Goal: Contribute content: Contribute content

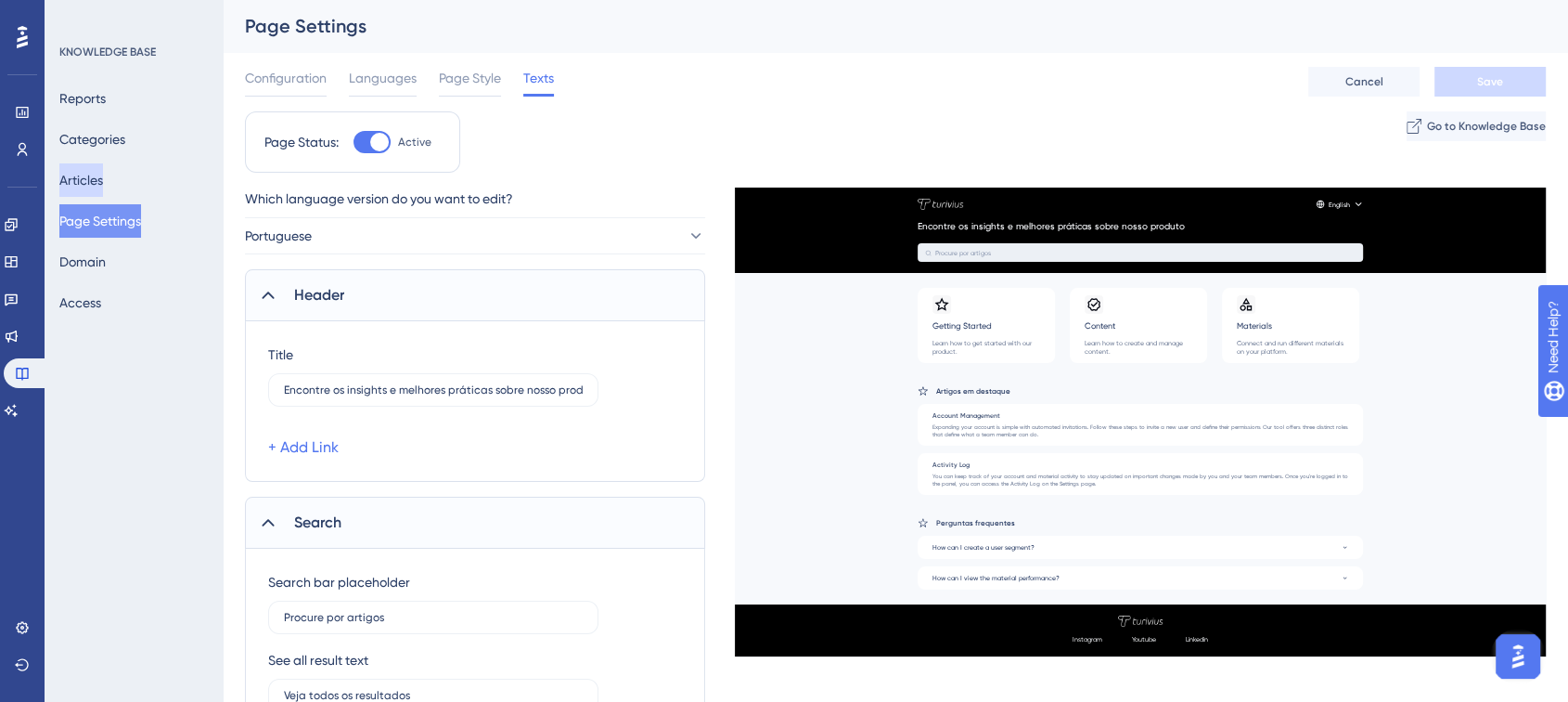
drag, startPoint x: 98, startPoint y: 168, endPoint x: 122, endPoint y: 170, distance: 24.1
click at [101, 169] on button "Articles" at bounding box center [81, 180] width 43 height 34
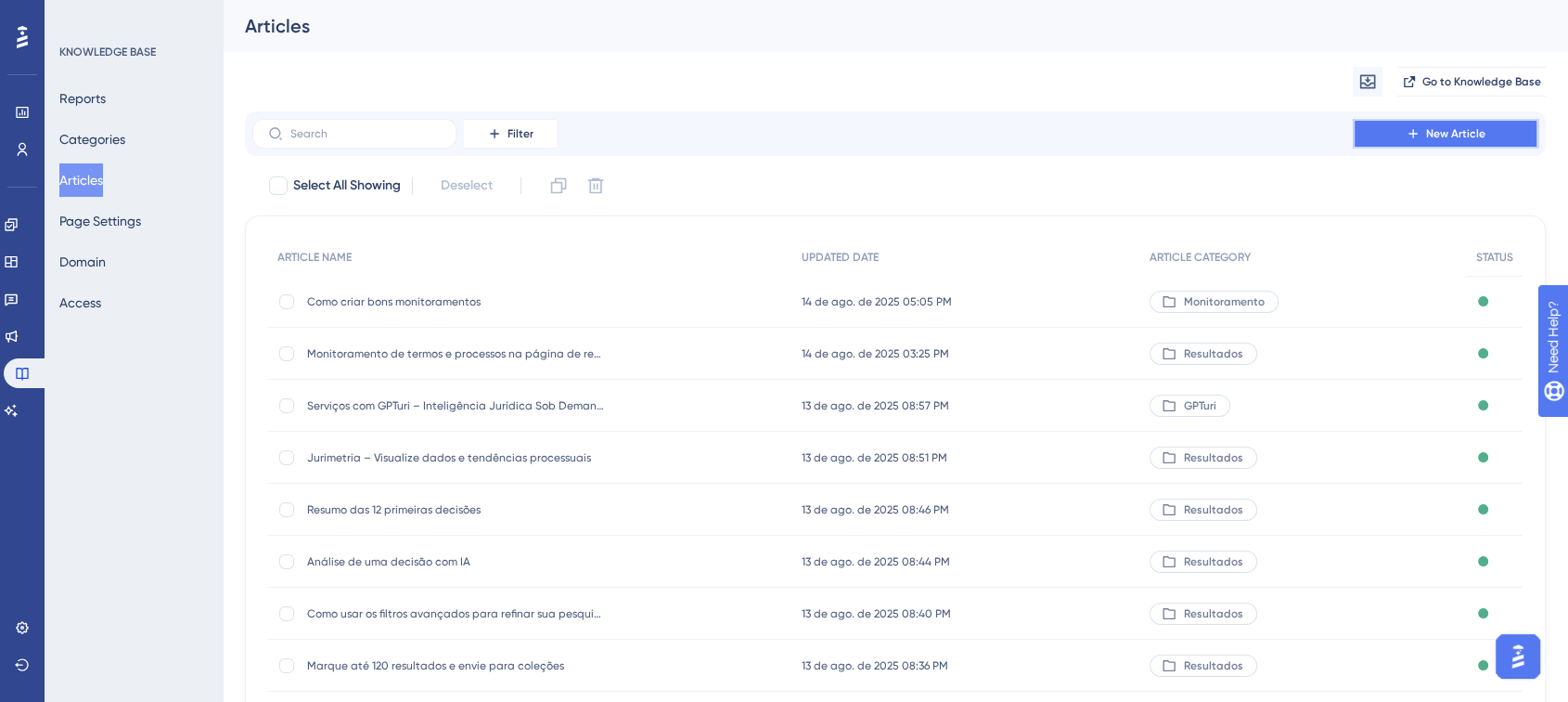
click at [1390, 132] on button "New Article" at bounding box center [1445, 133] width 185 height 30
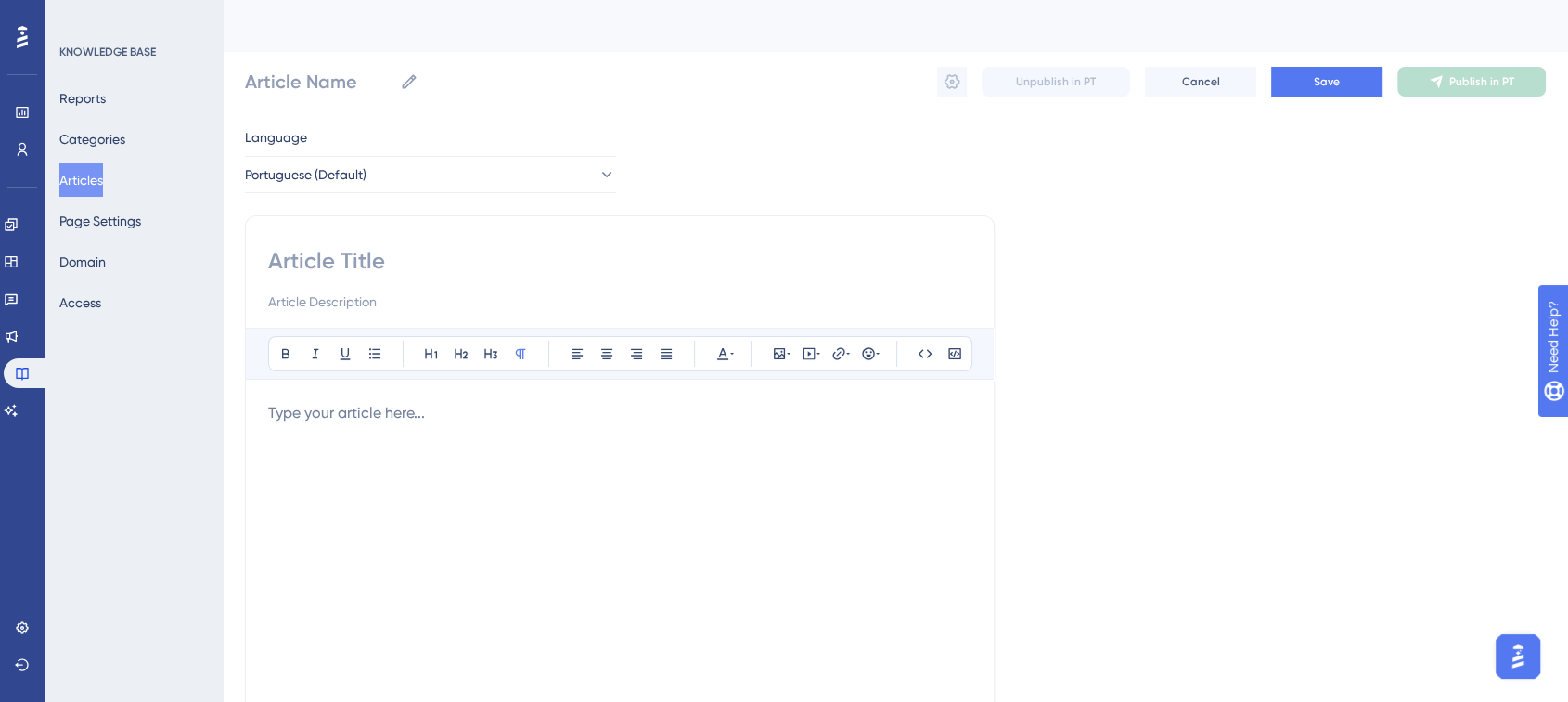
click at [326, 259] on input at bounding box center [619, 260] width 703 height 30
paste input "Confiabilidade do GPTuri"
type input "Confiabilidade do GPTuri"
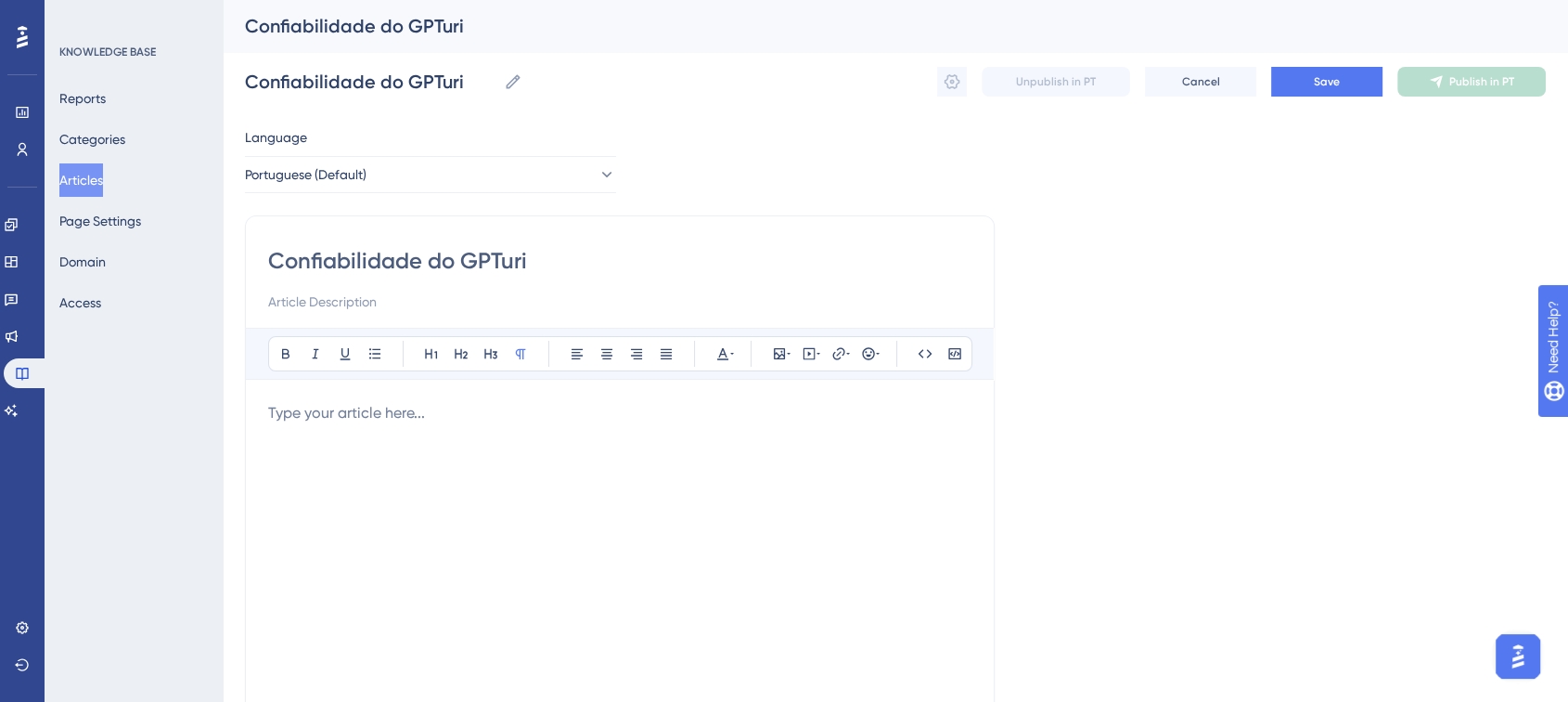
type input "Confiabilidade do GPTuri"
click at [351, 303] on input at bounding box center [619, 302] width 703 height 23
paste input "Entenda como a Turivius garante precisão, segurança e atualizações nas resposta…"
type input "Entenda como a Turivius garante precisão, segurança e atualizações nas resposta…"
click at [340, 415] on p at bounding box center [619, 413] width 703 height 23
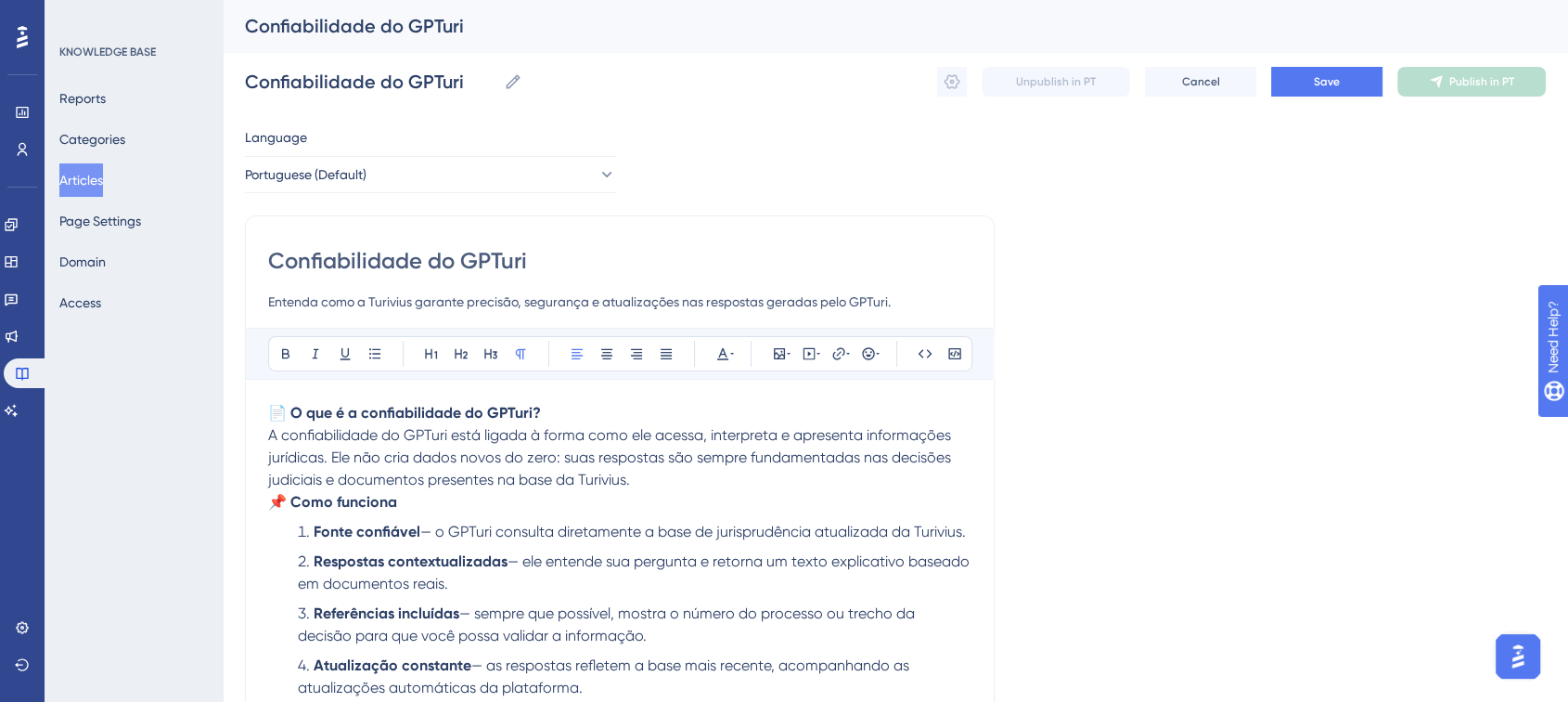
click at [1287, 227] on div "Language Portuguese (Default) Confiabilidade do GPTuri Entenda como a Turivius …" at bounding box center [896, 624] width 1301 height 997
click at [1316, 79] on span "Save" at bounding box center [1327, 81] width 26 height 15
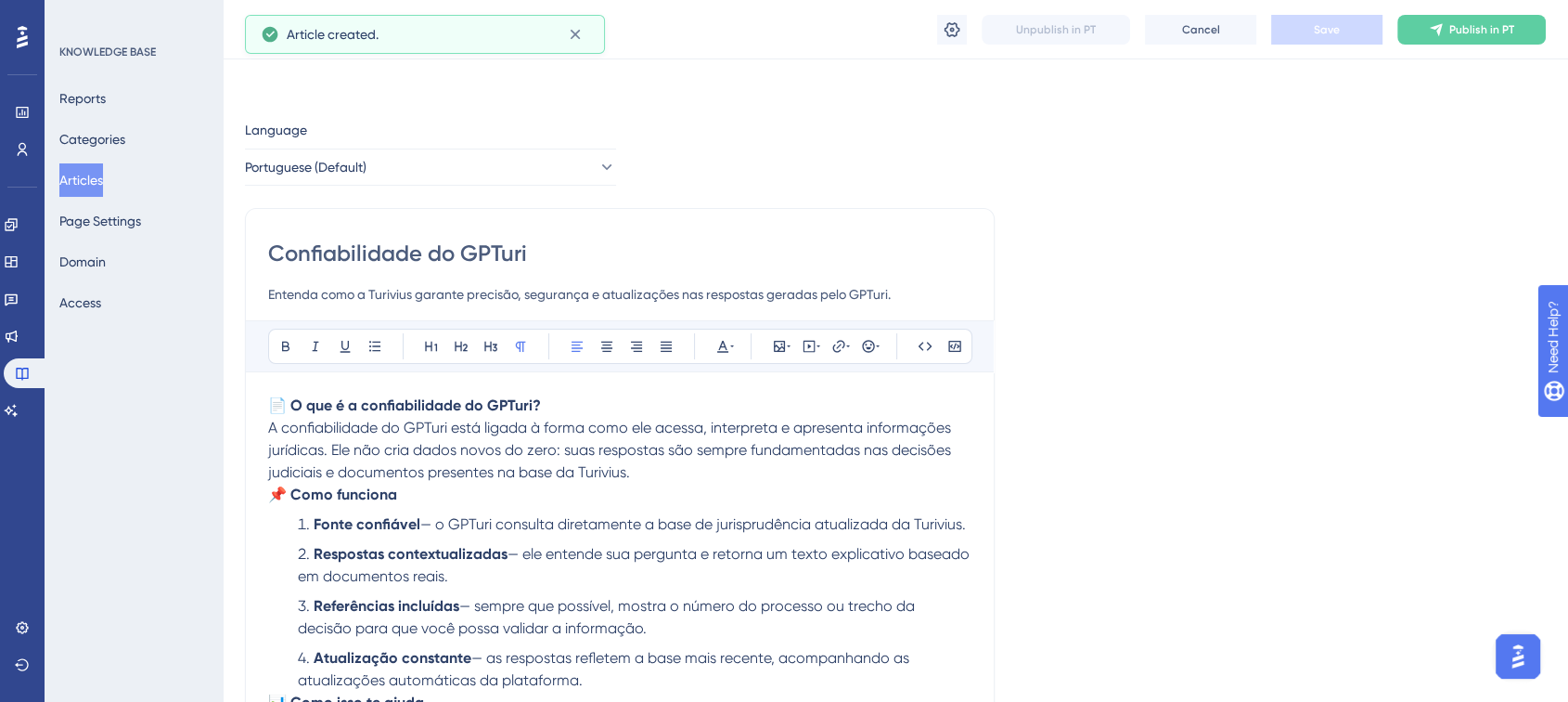
scroll to position [278, 0]
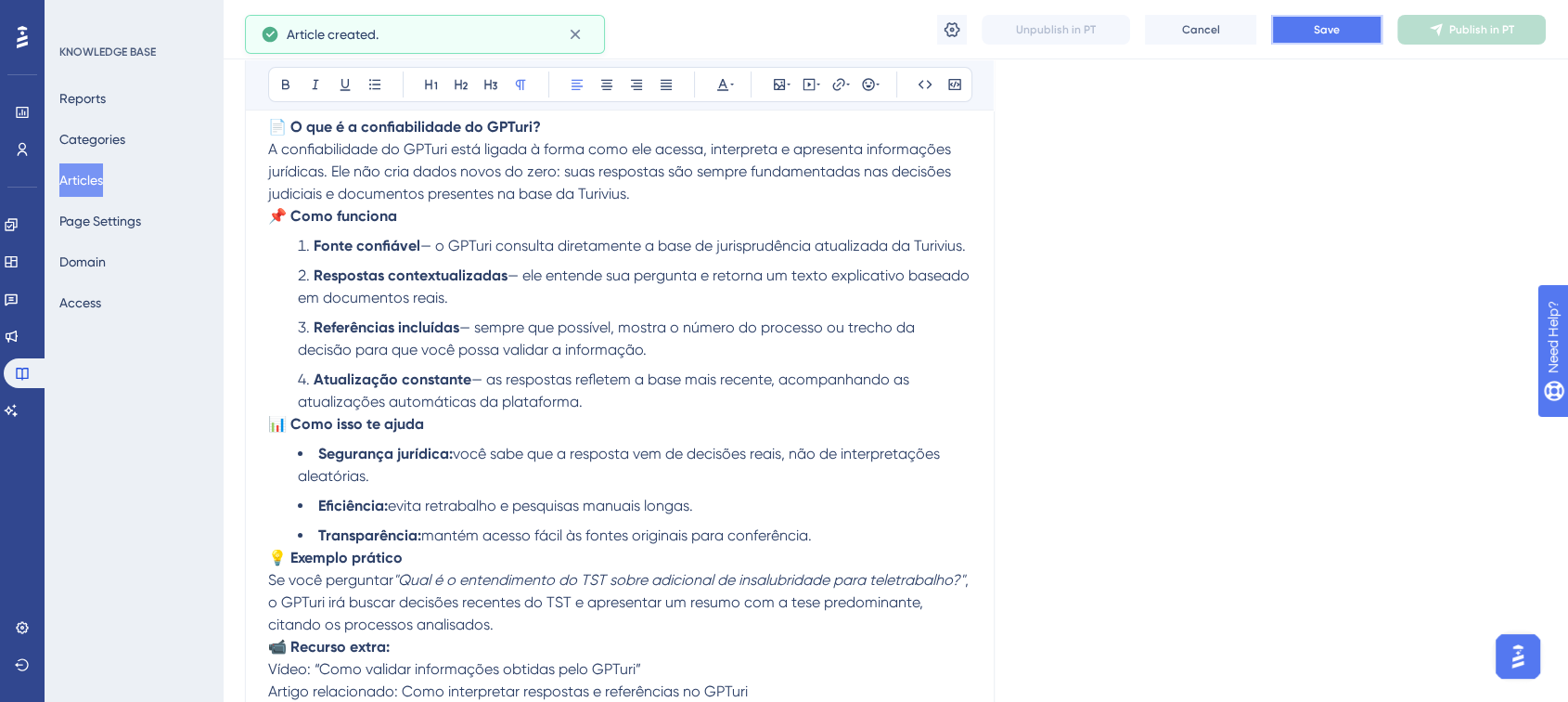
click at [1343, 29] on button "Save" at bounding box center [1327, 30] width 111 height 30
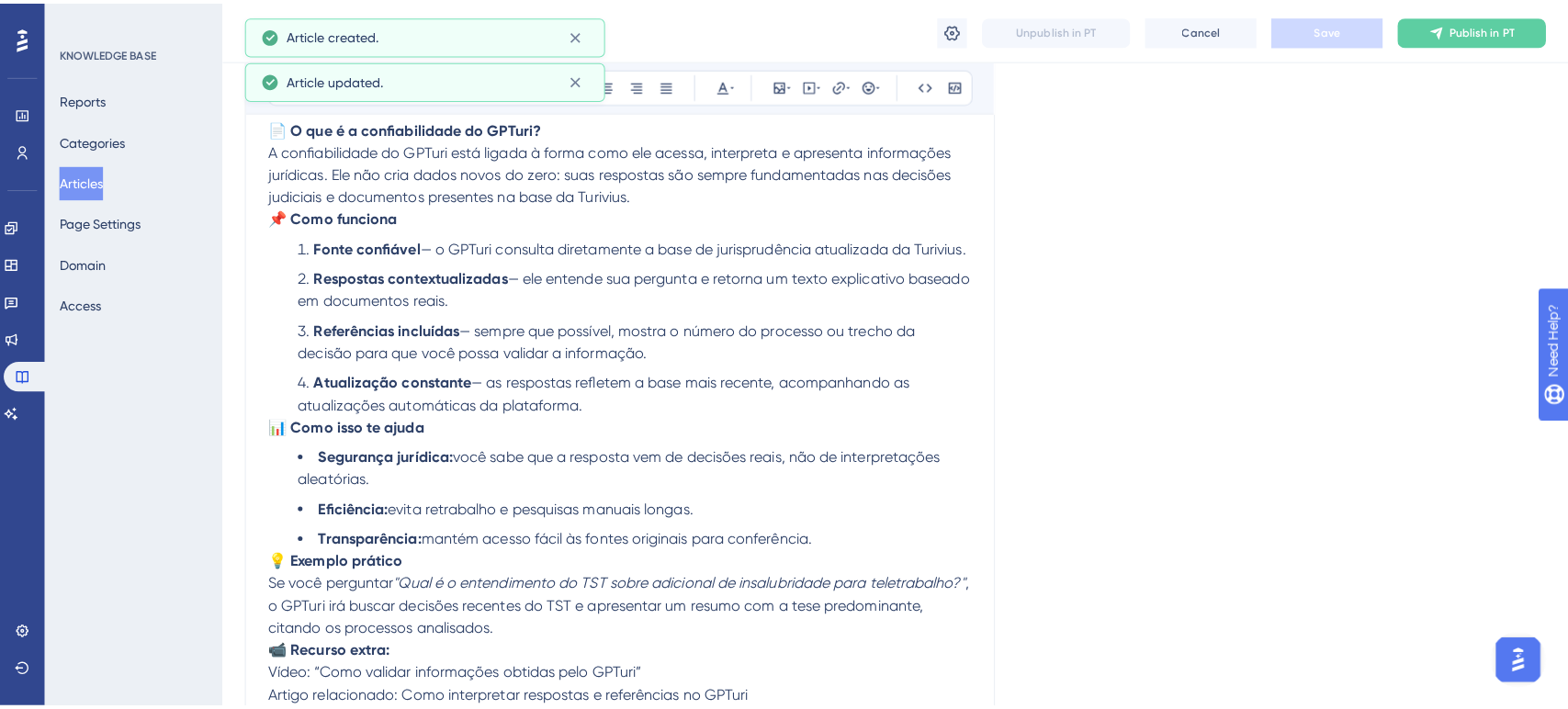
scroll to position [0, 0]
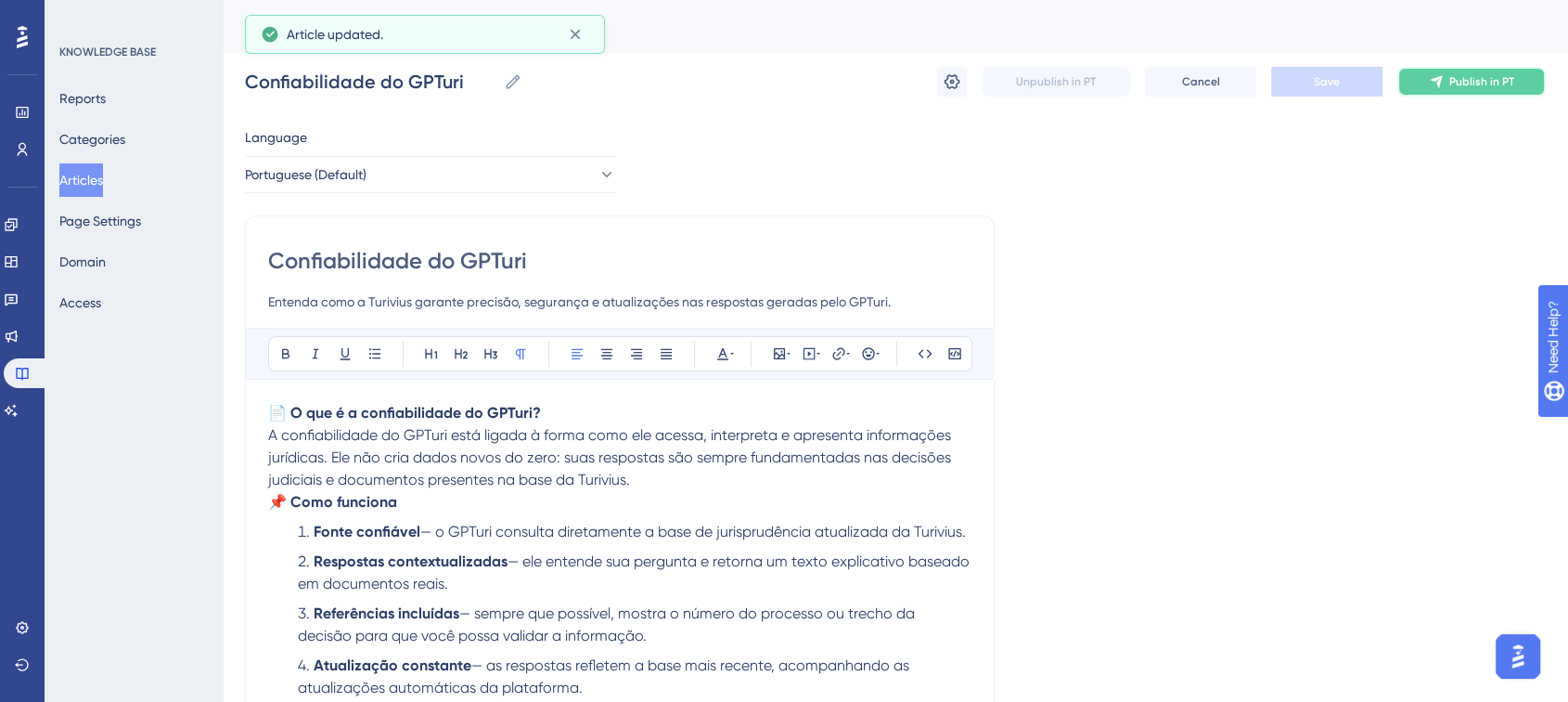
click at [1483, 84] on span "Publish in PT" at bounding box center [1481, 81] width 65 height 15
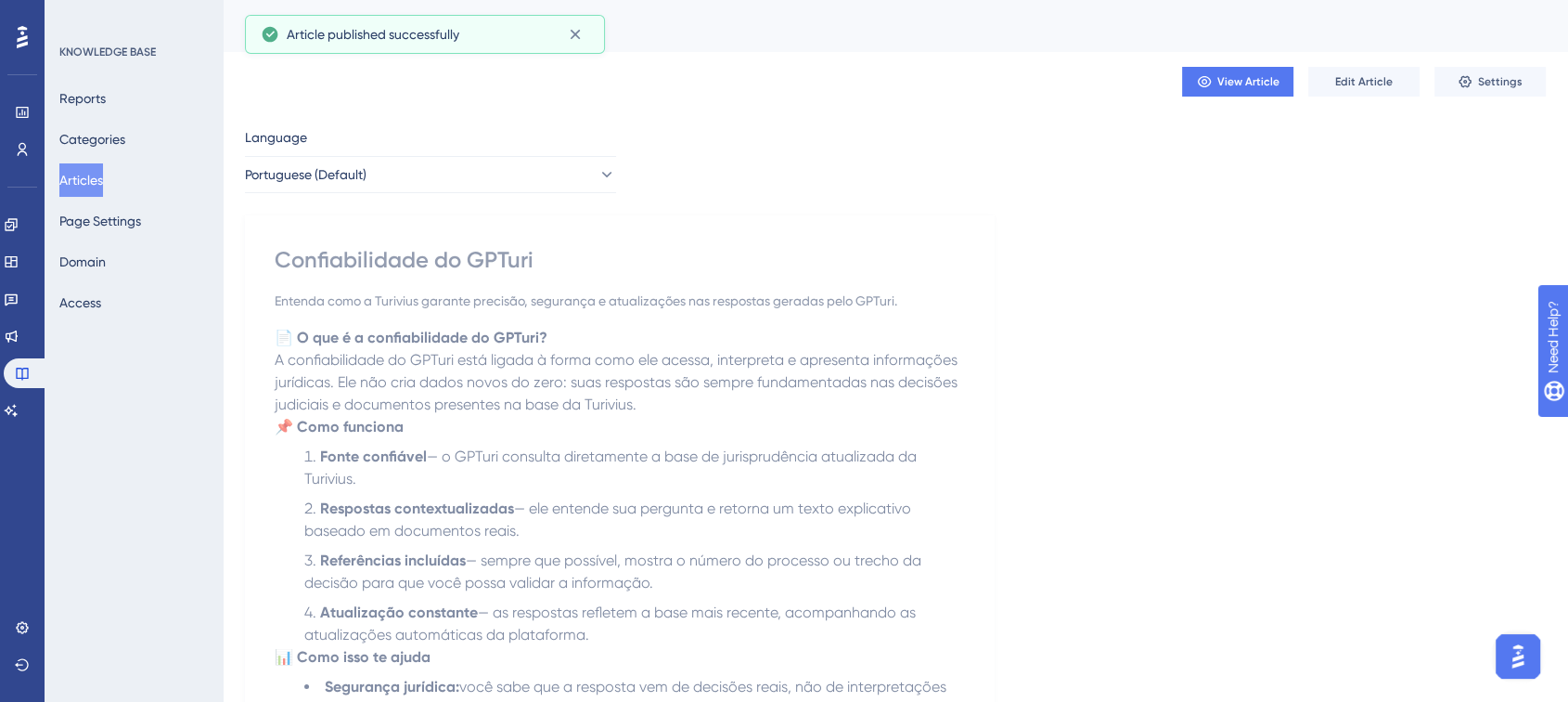
click at [1483, 84] on span "Settings" at bounding box center [1499, 81] width 44 height 15
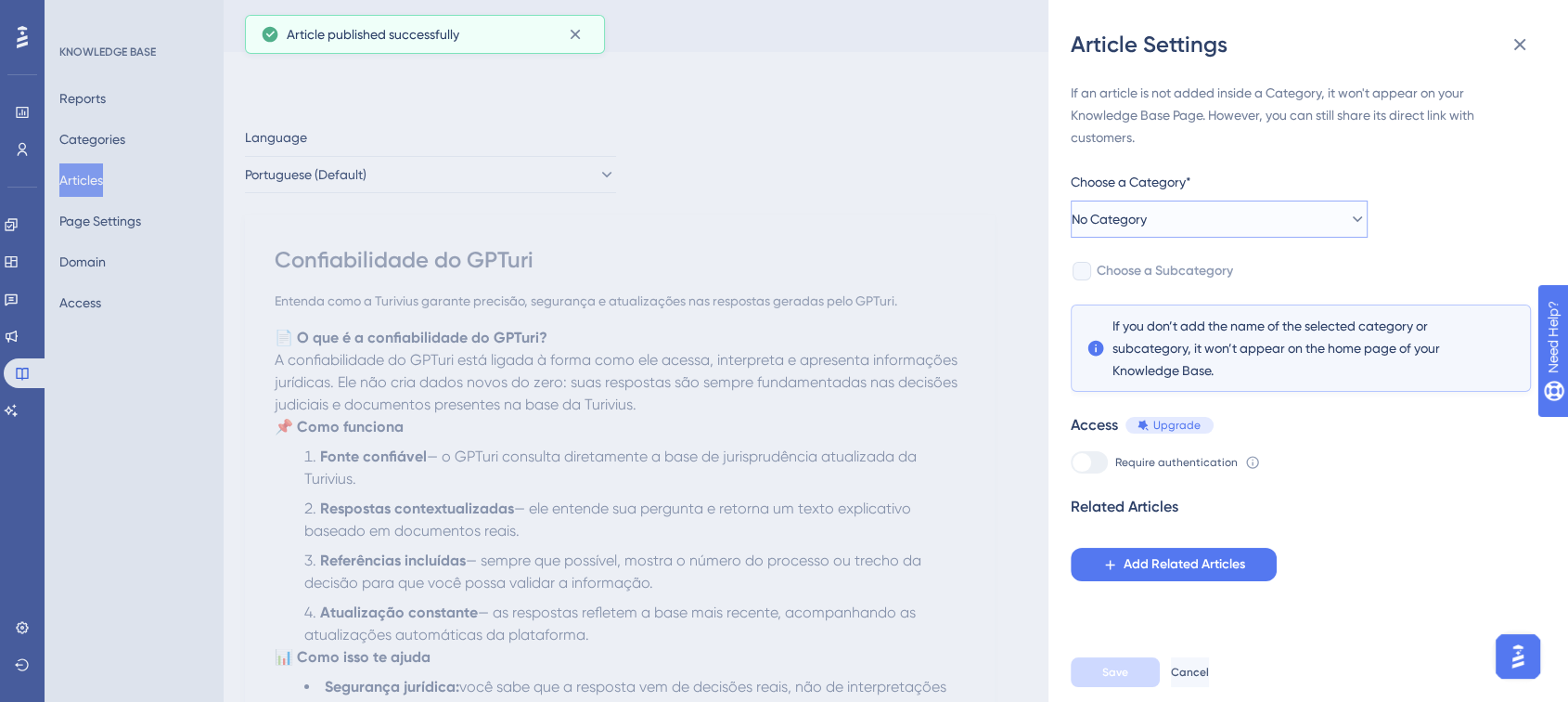
click at [1186, 227] on button "No Category" at bounding box center [1218, 219] width 297 height 37
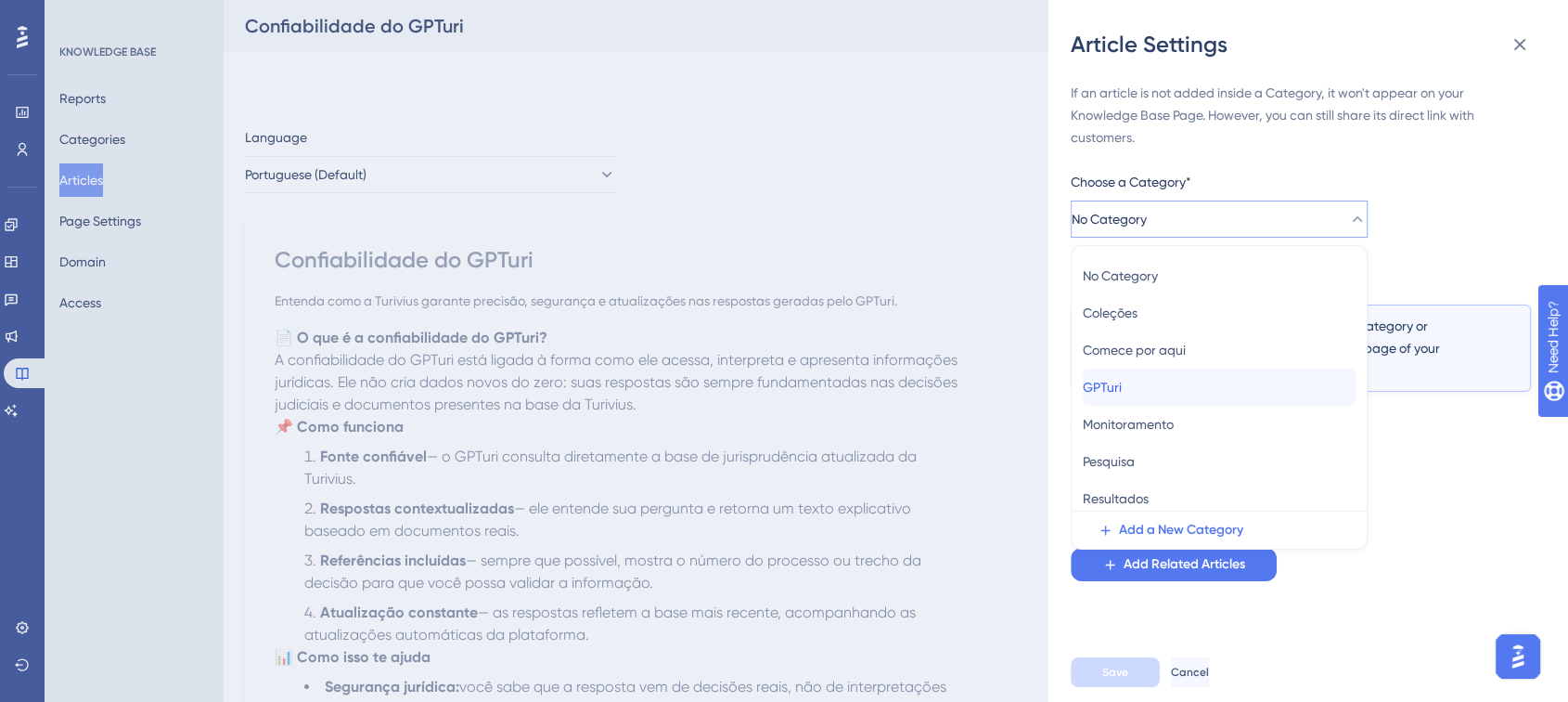
click at [1148, 386] on div "GPTuri GPTuri" at bounding box center [1218, 387] width 273 height 37
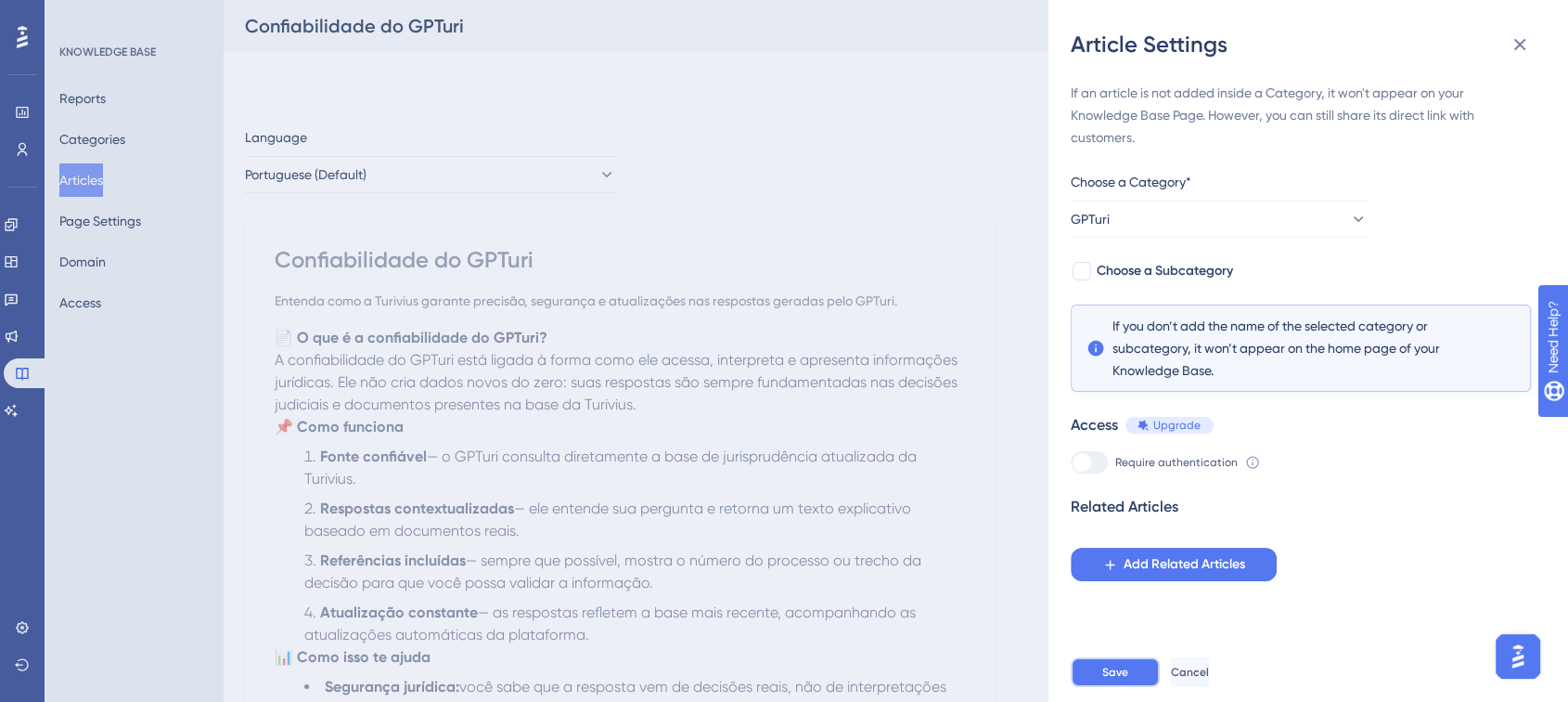
click at [1132, 687] on button "Save" at bounding box center [1115, 671] width 89 height 30
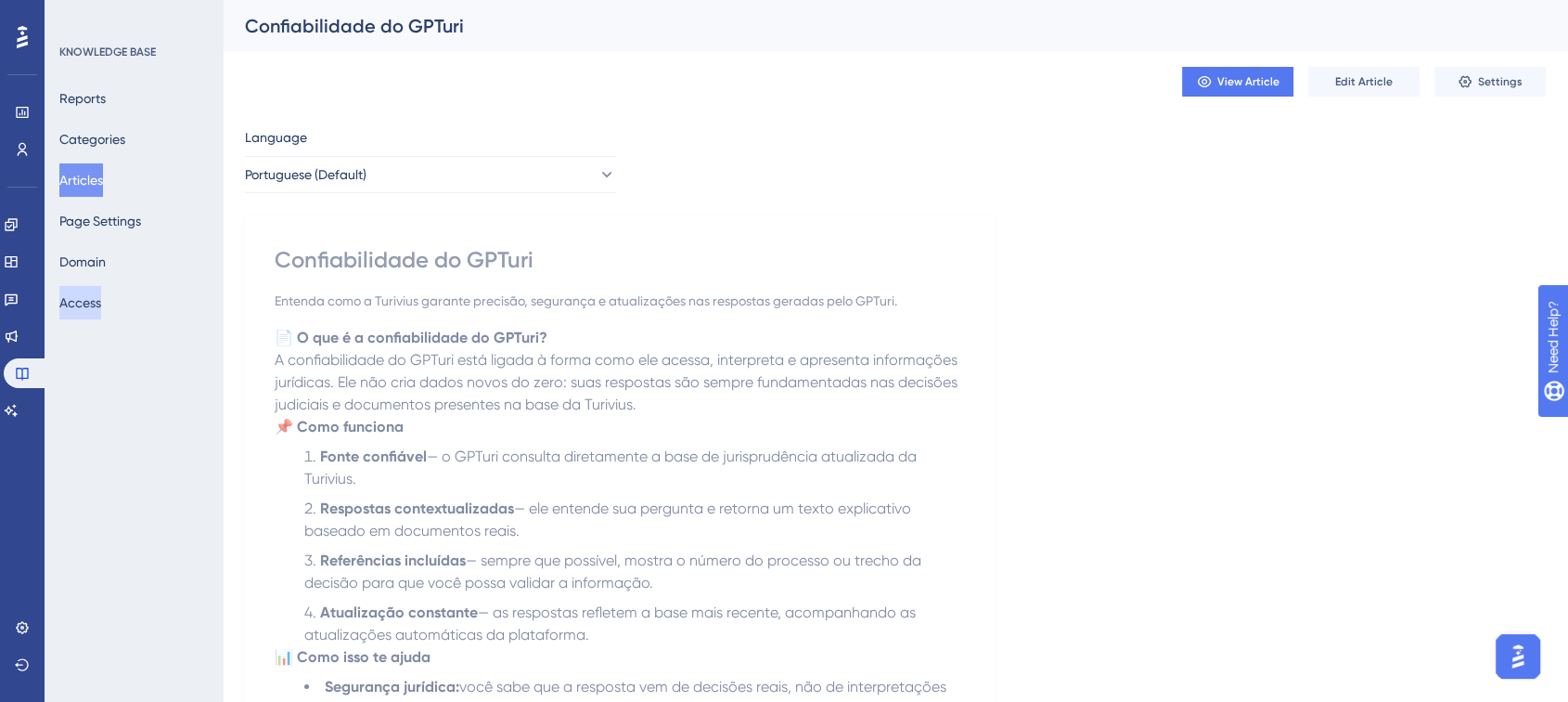
click at [90, 299] on button "Access" at bounding box center [80, 303] width 41 height 34
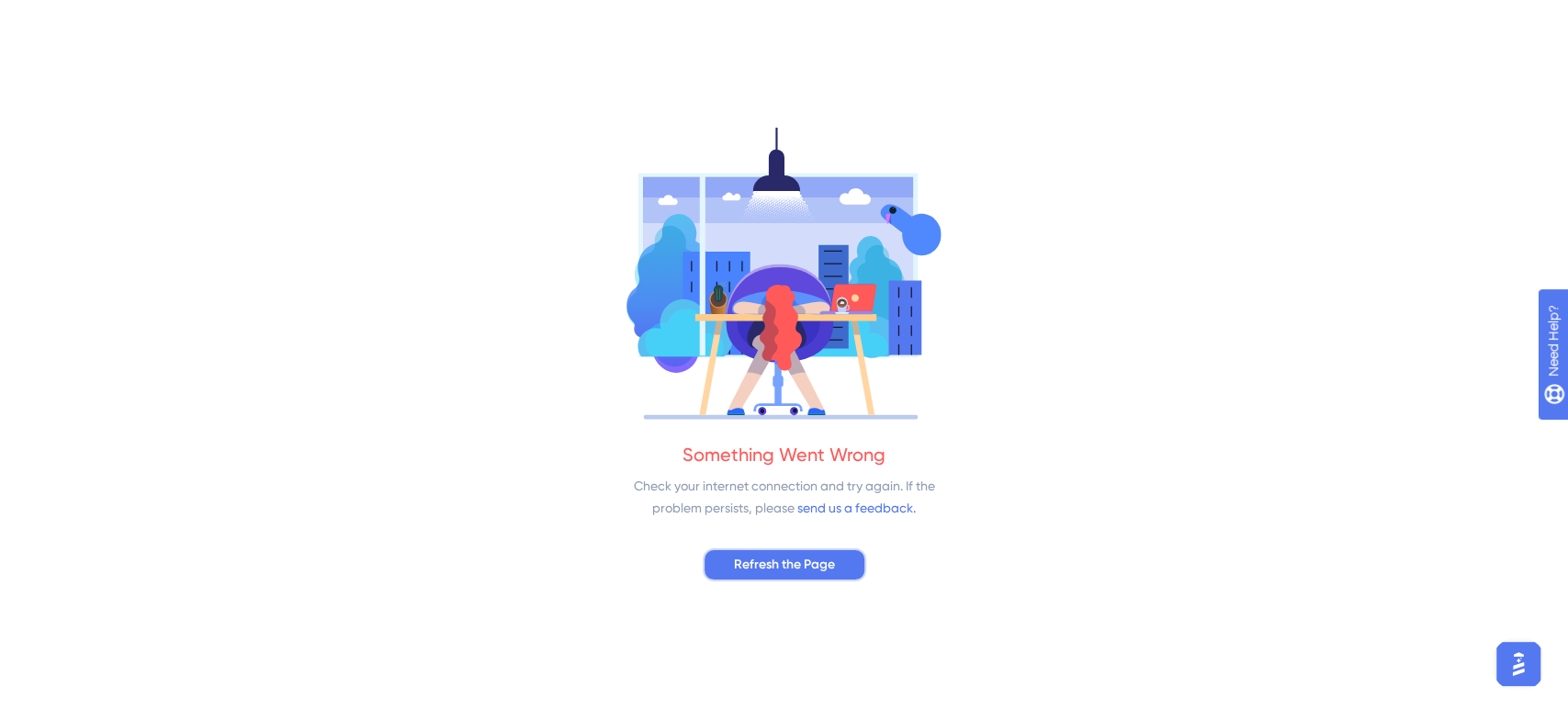
click at [720, 558] on button "Refresh the Page" at bounding box center [784, 565] width 164 height 33
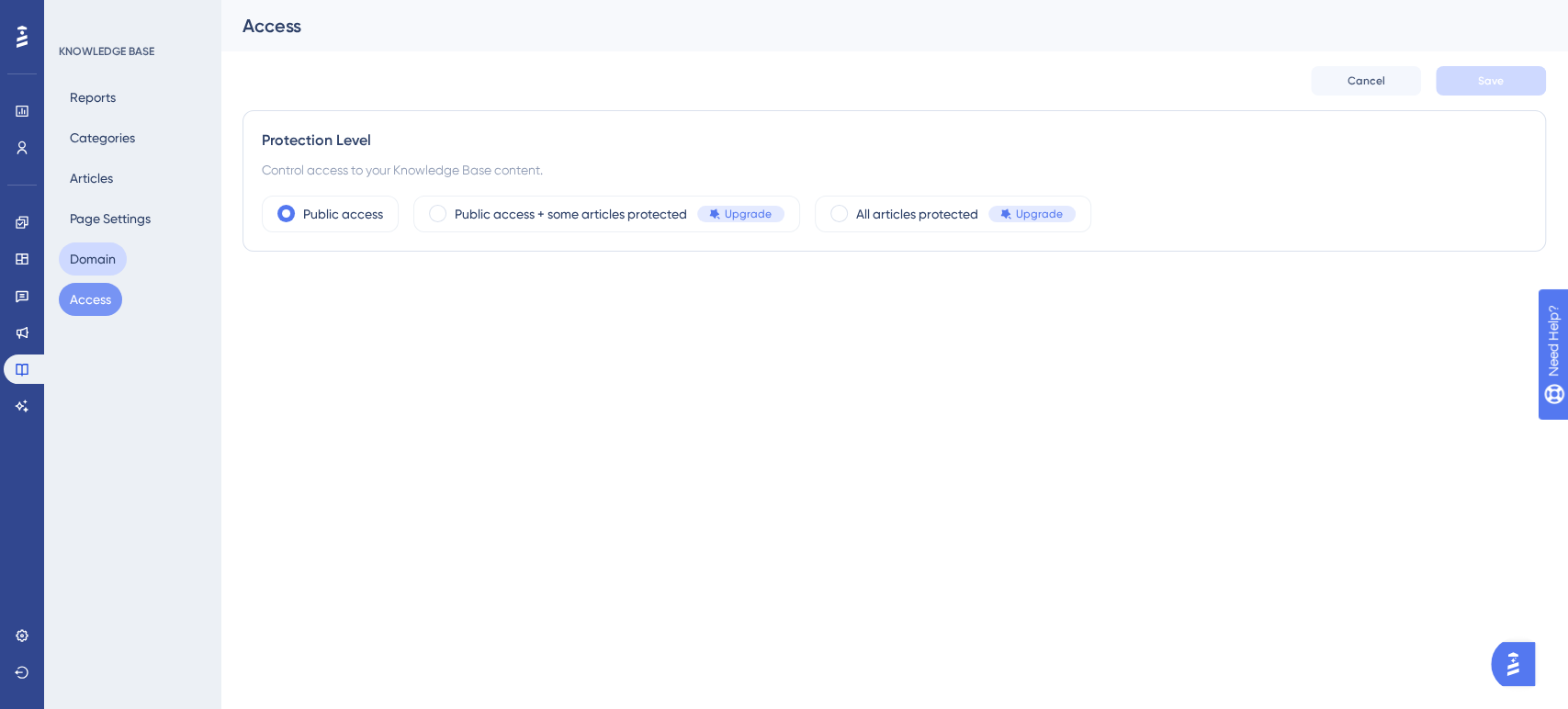
click at [96, 257] on button "Domain" at bounding box center [93, 259] width 68 height 33
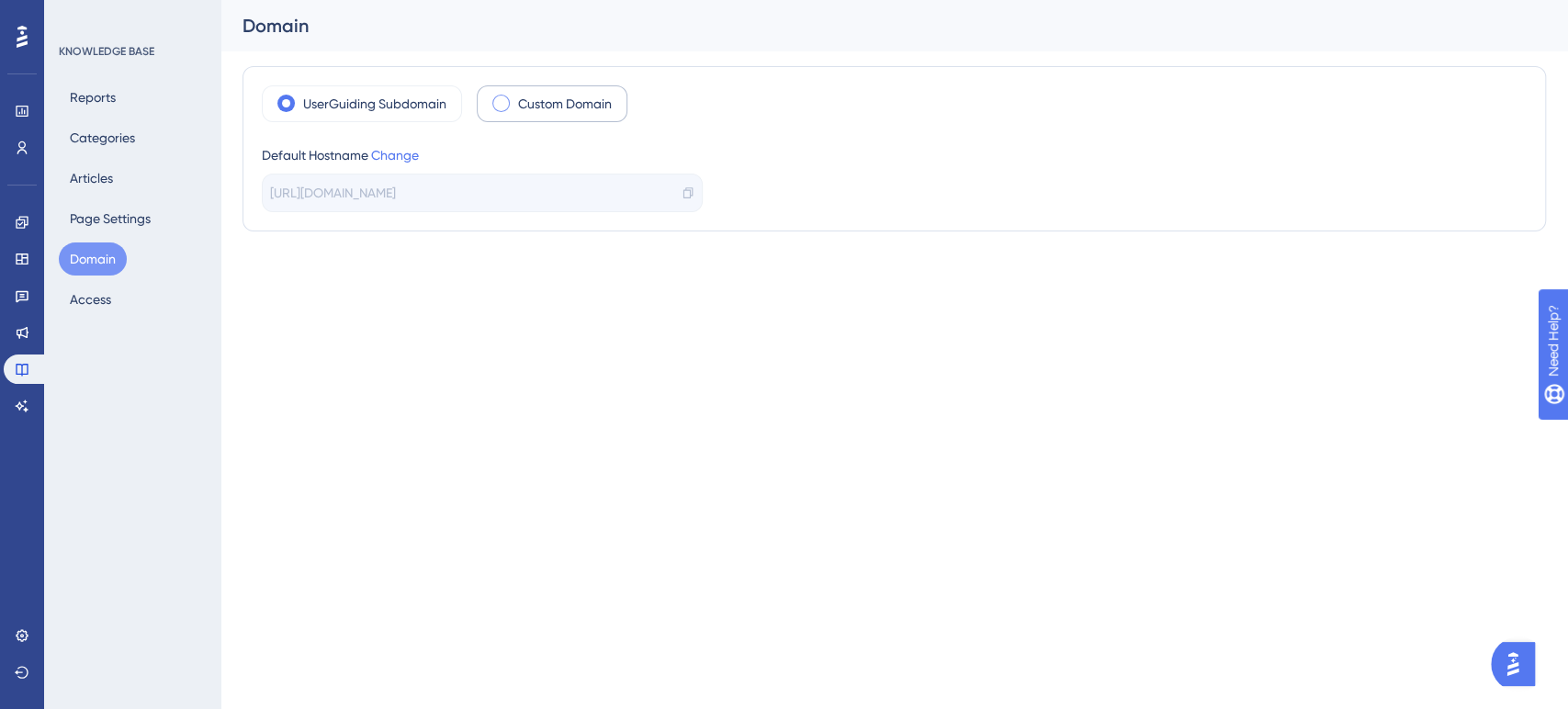
click at [508, 101] on div "Custom Domain" at bounding box center [552, 104] width 150 height 37
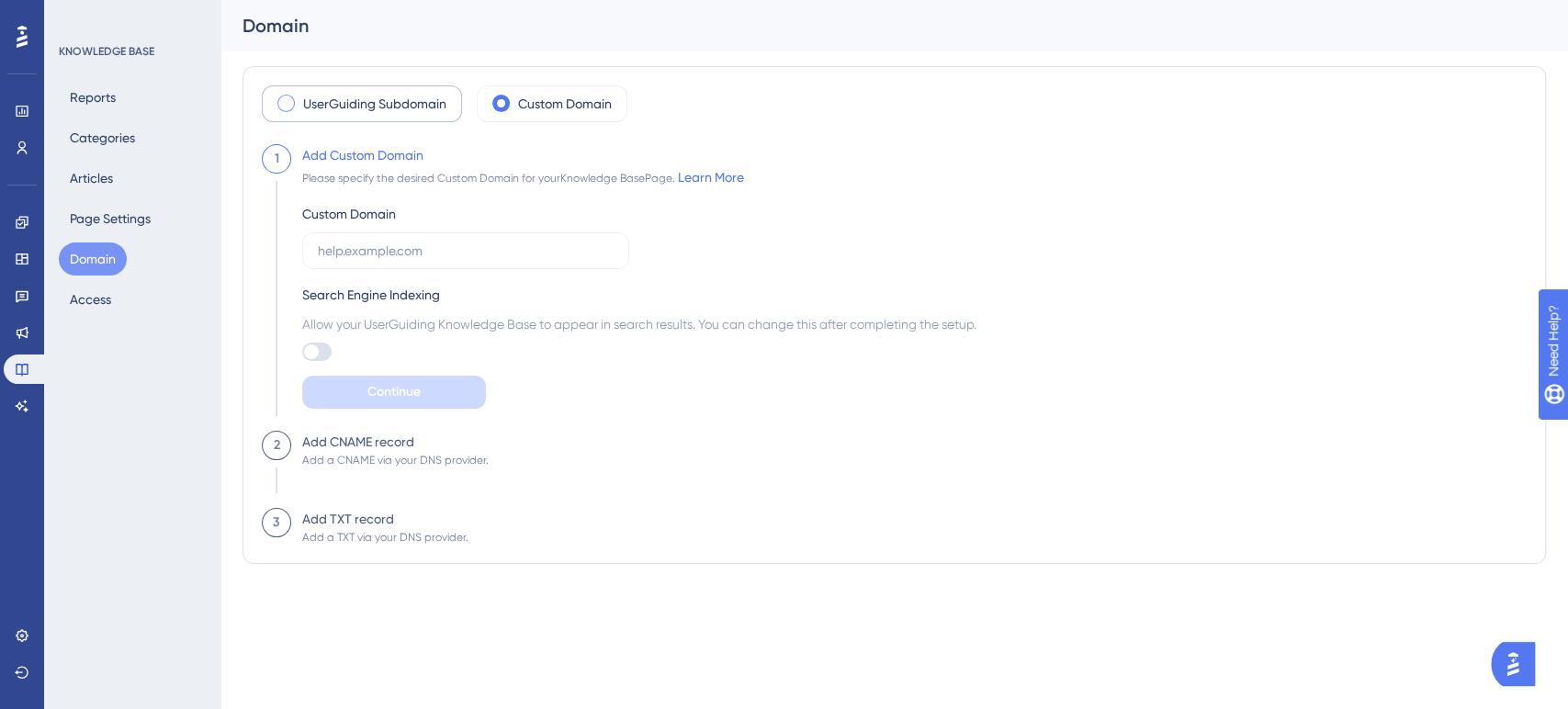
click at [289, 106] on span at bounding box center [286, 103] width 18 height 18
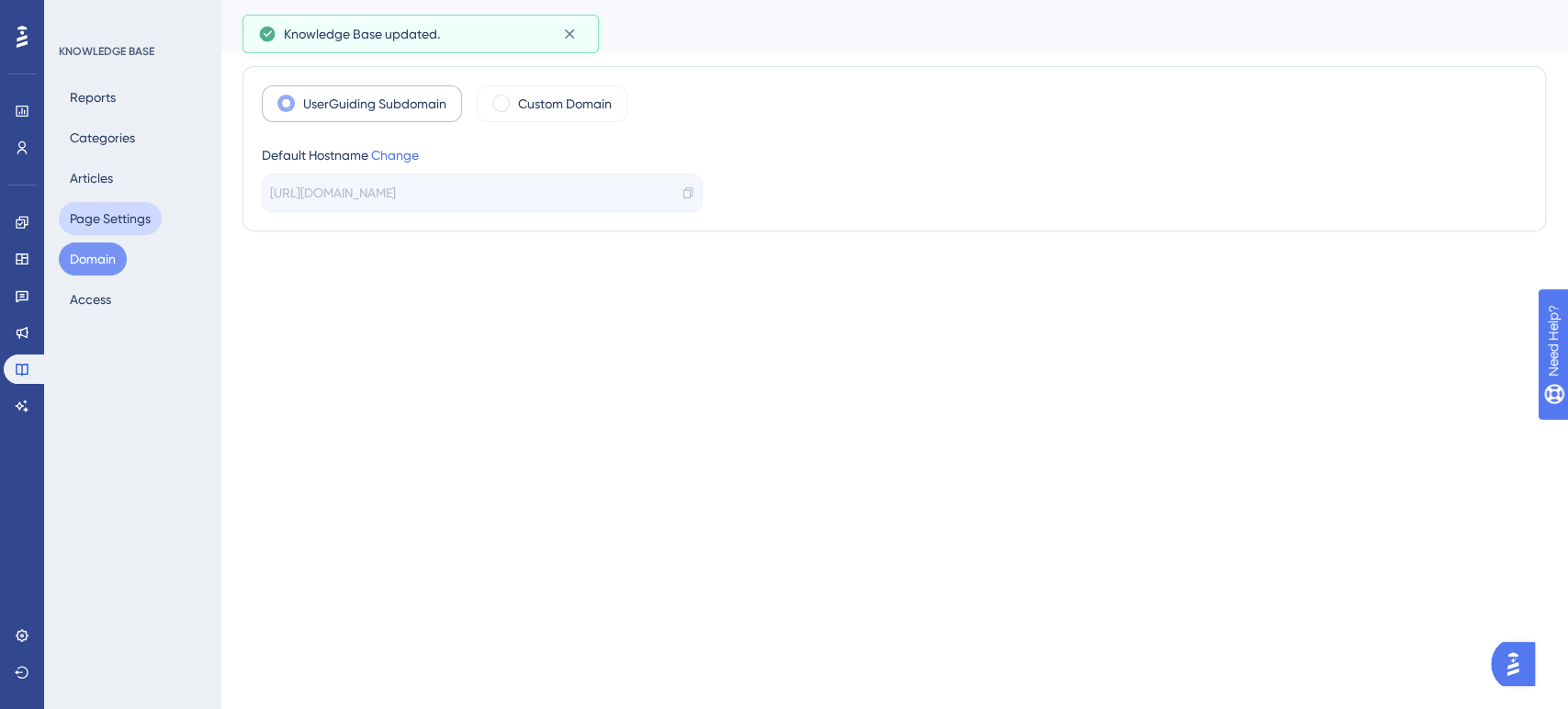
click at [97, 205] on button "Page Settings" at bounding box center [109, 218] width 102 height 33
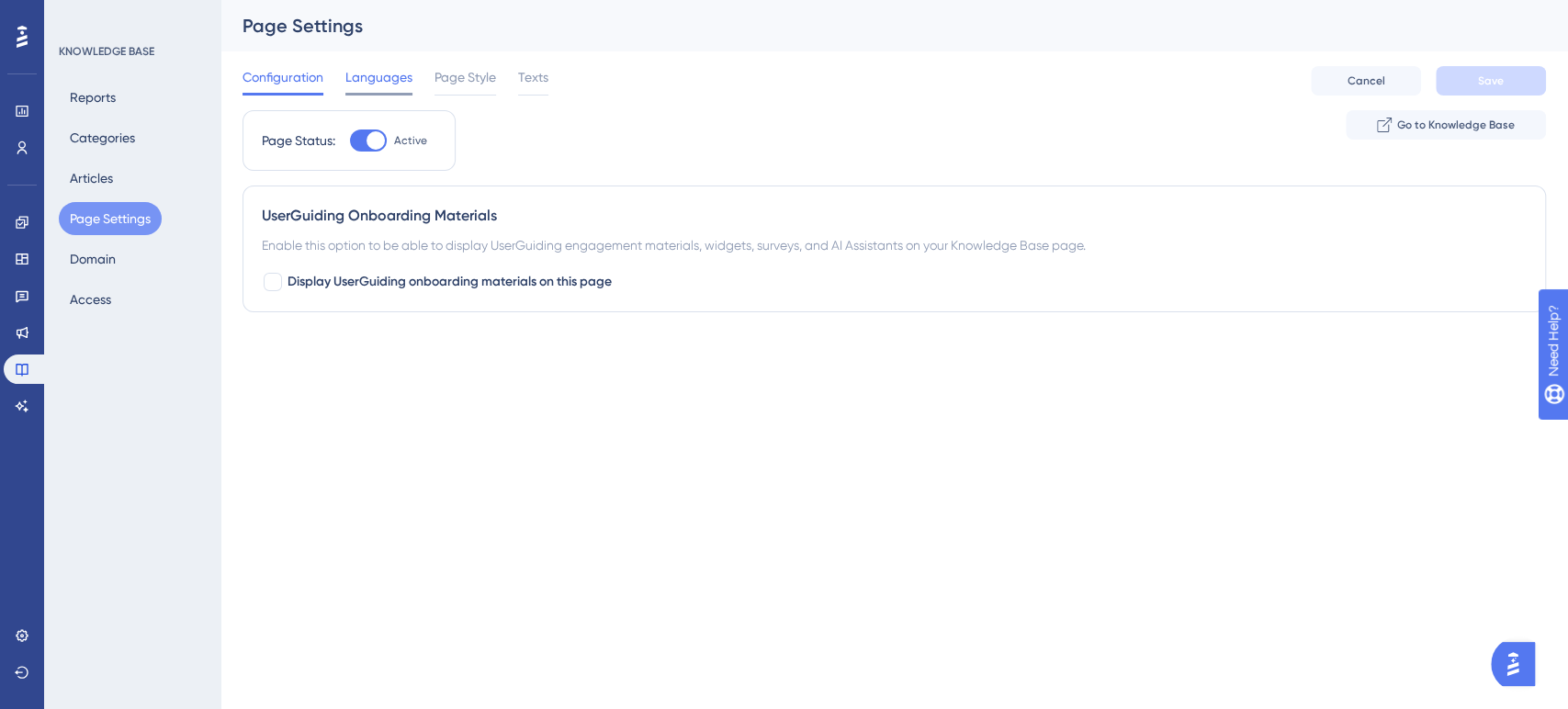
click at [393, 80] on span "Languages" at bounding box center [379, 77] width 67 height 22
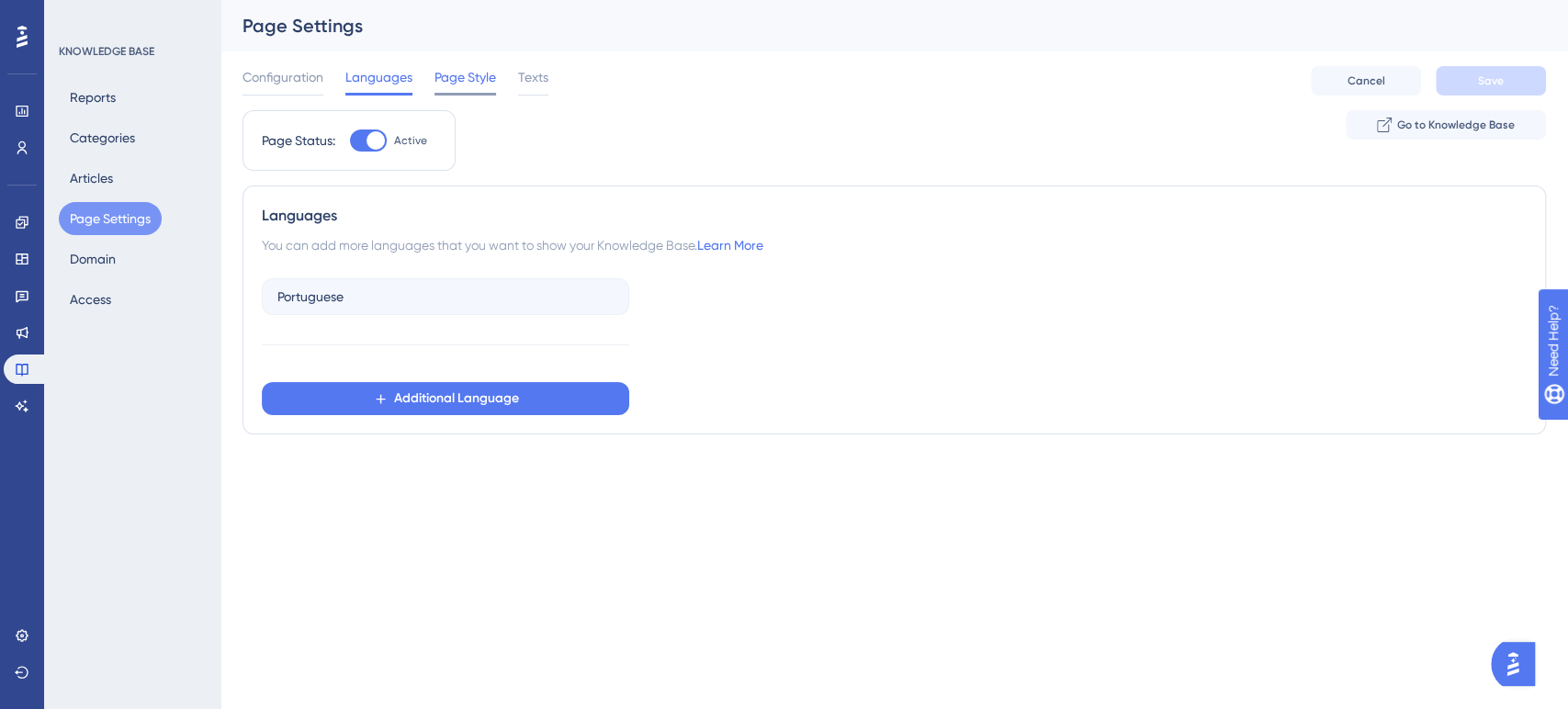
click at [456, 70] on span "Page Style" at bounding box center [464, 77] width 61 height 22
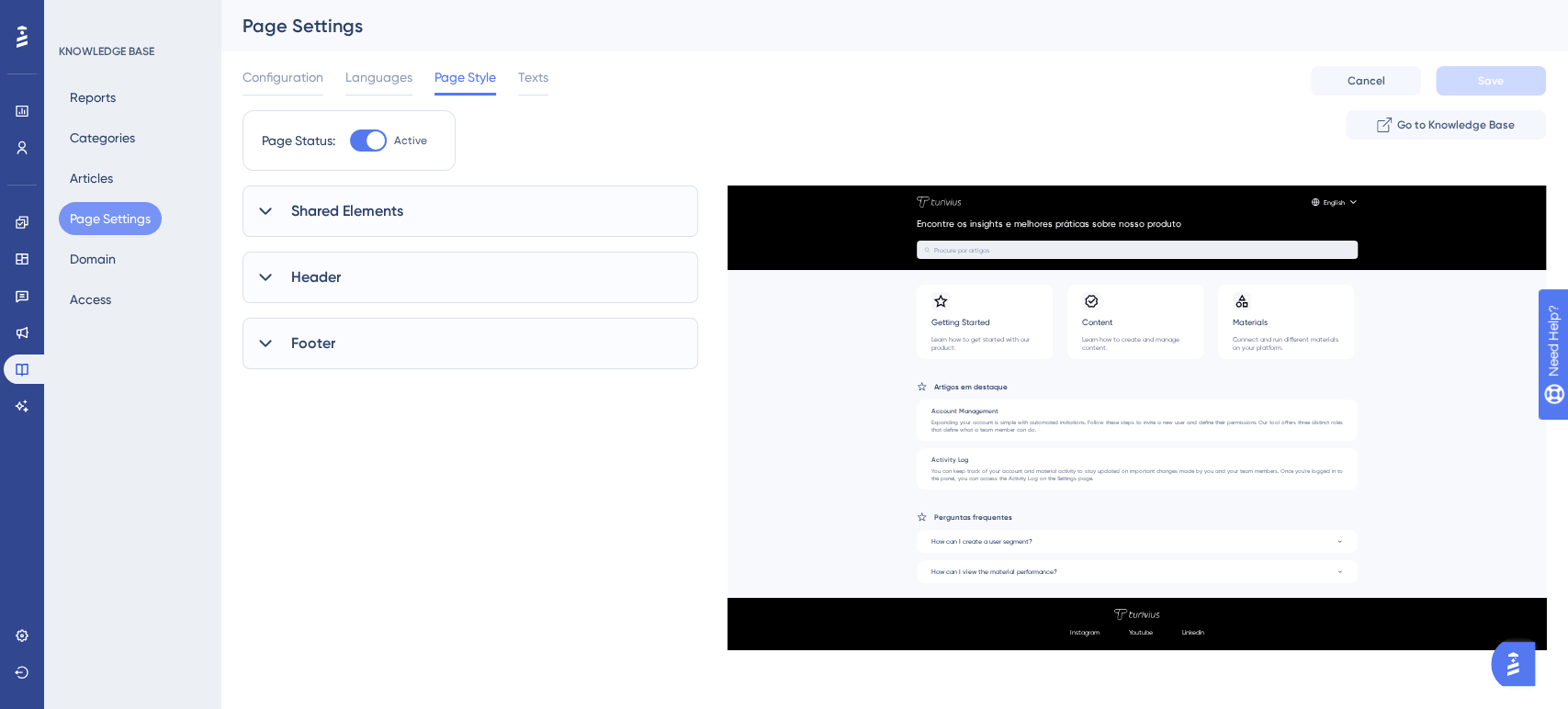
click at [332, 201] on span "Shared Elements" at bounding box center [346, 211] width 112 height 22
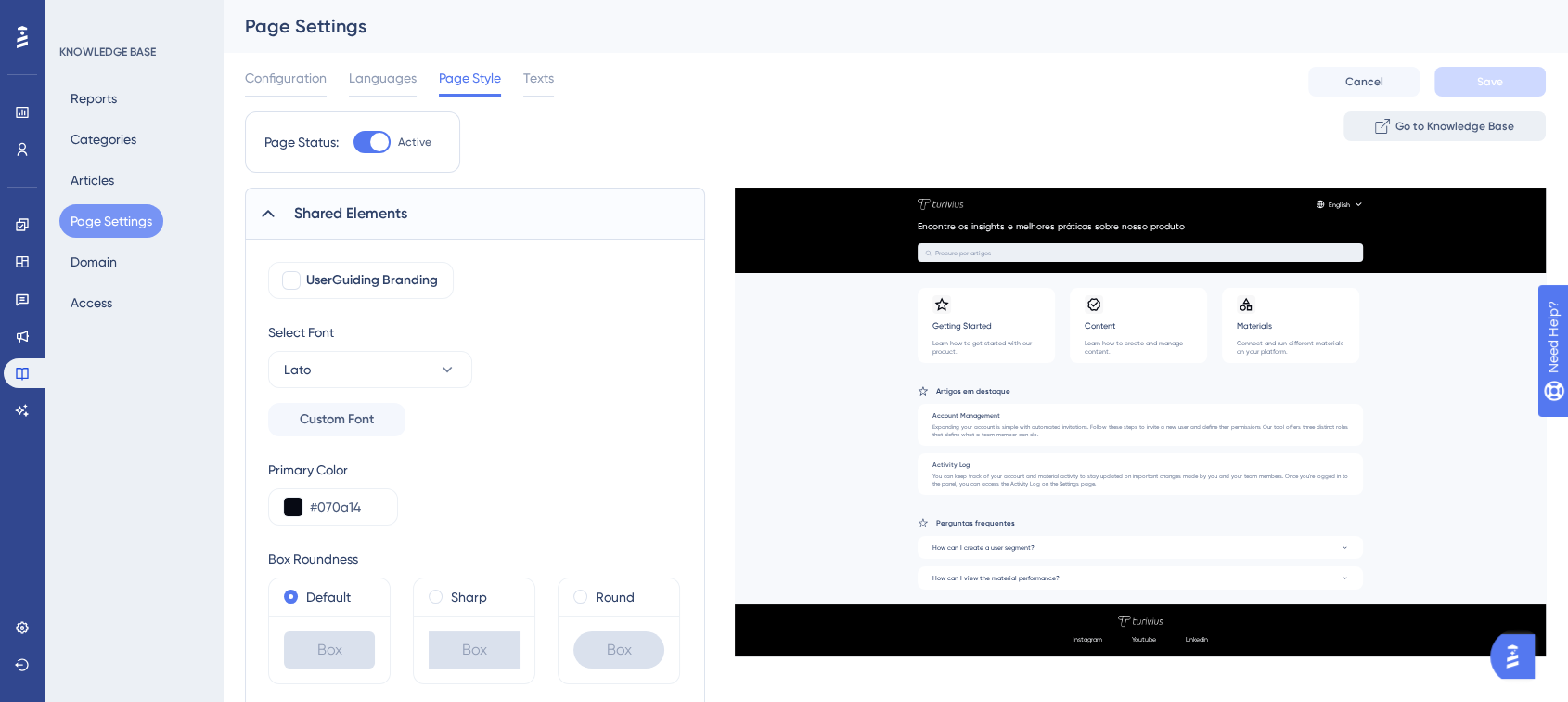
click at [1405, 122] on span "Go to Knowledge Base" at bounding box center [1455, 125] width 118 height 15
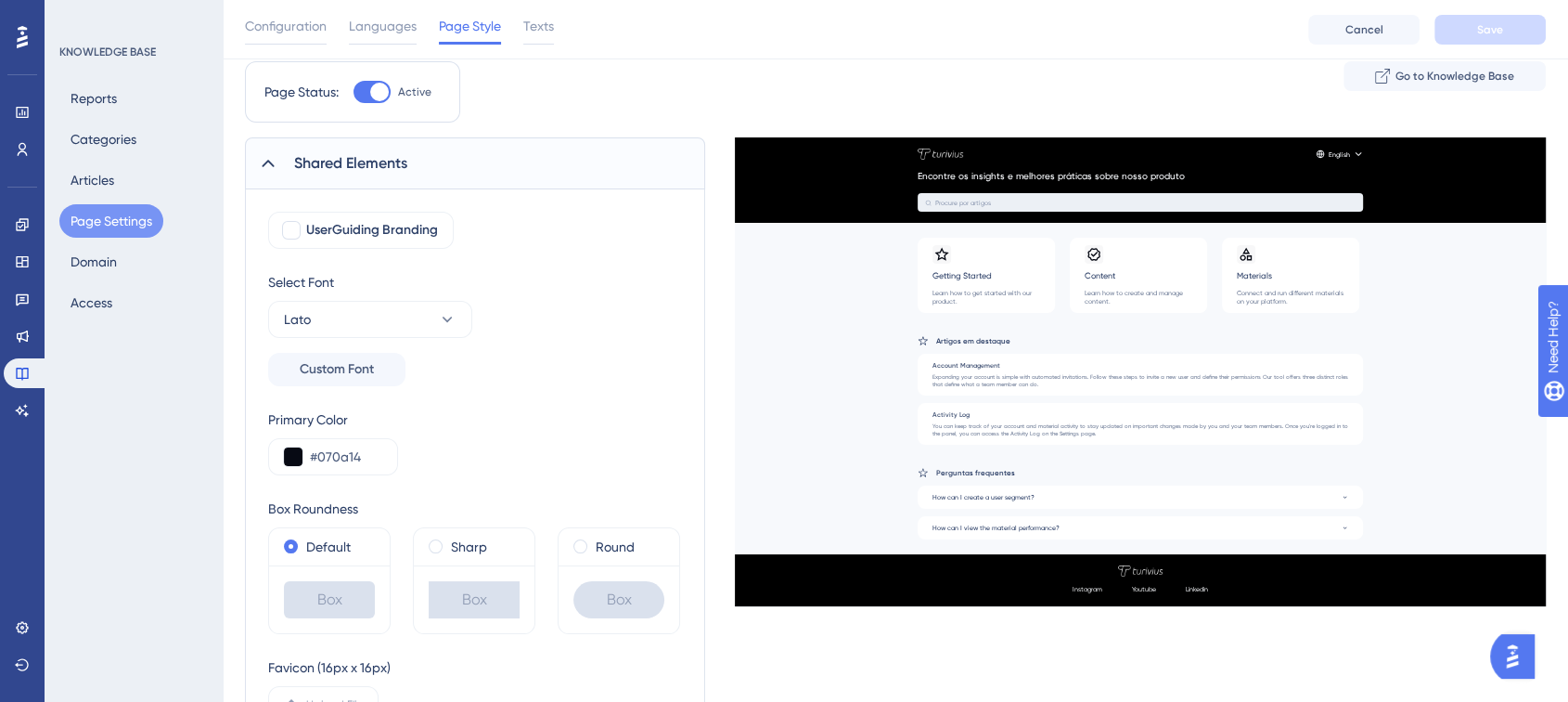
scroll to position [103, 0]
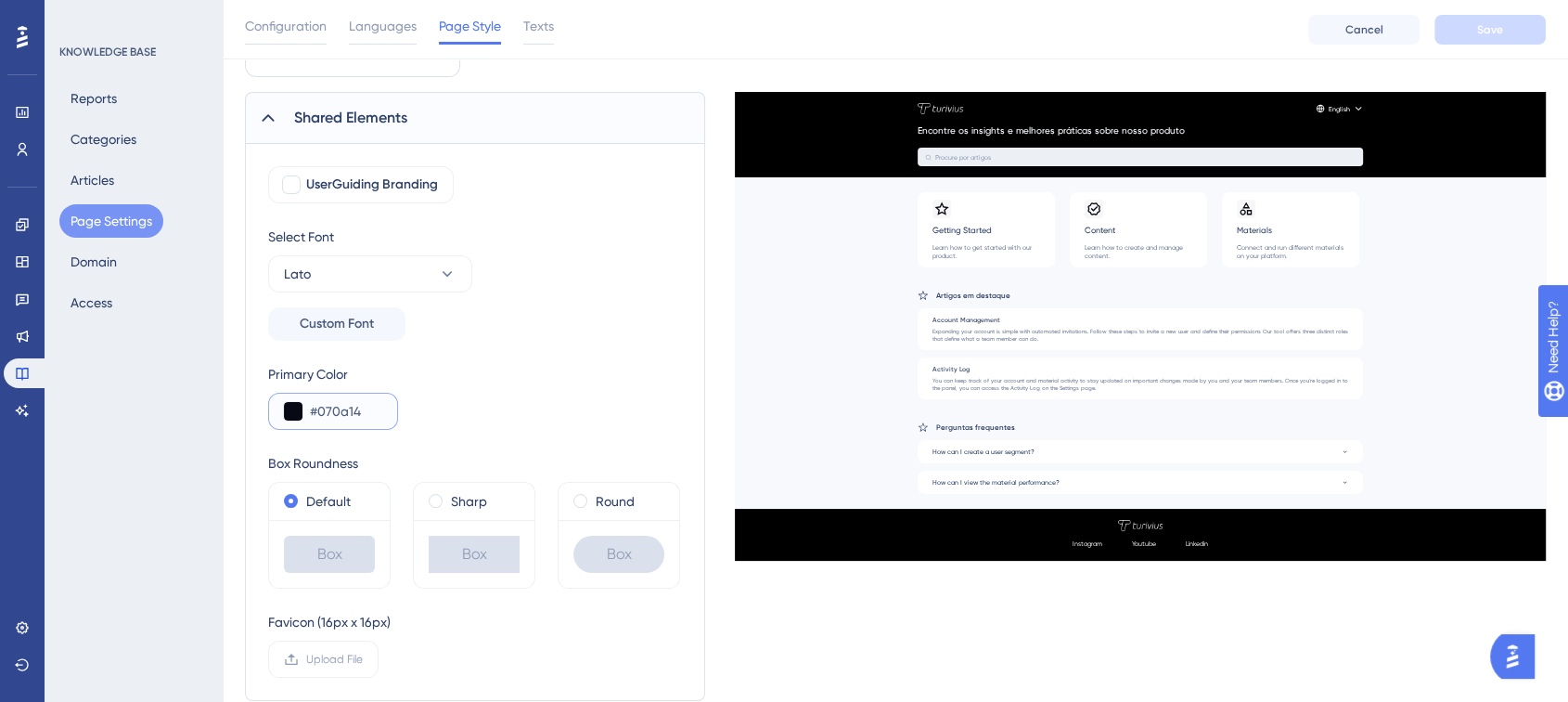
click at [294, 414] on button at bounding box center [293, 411] width 19 height 19
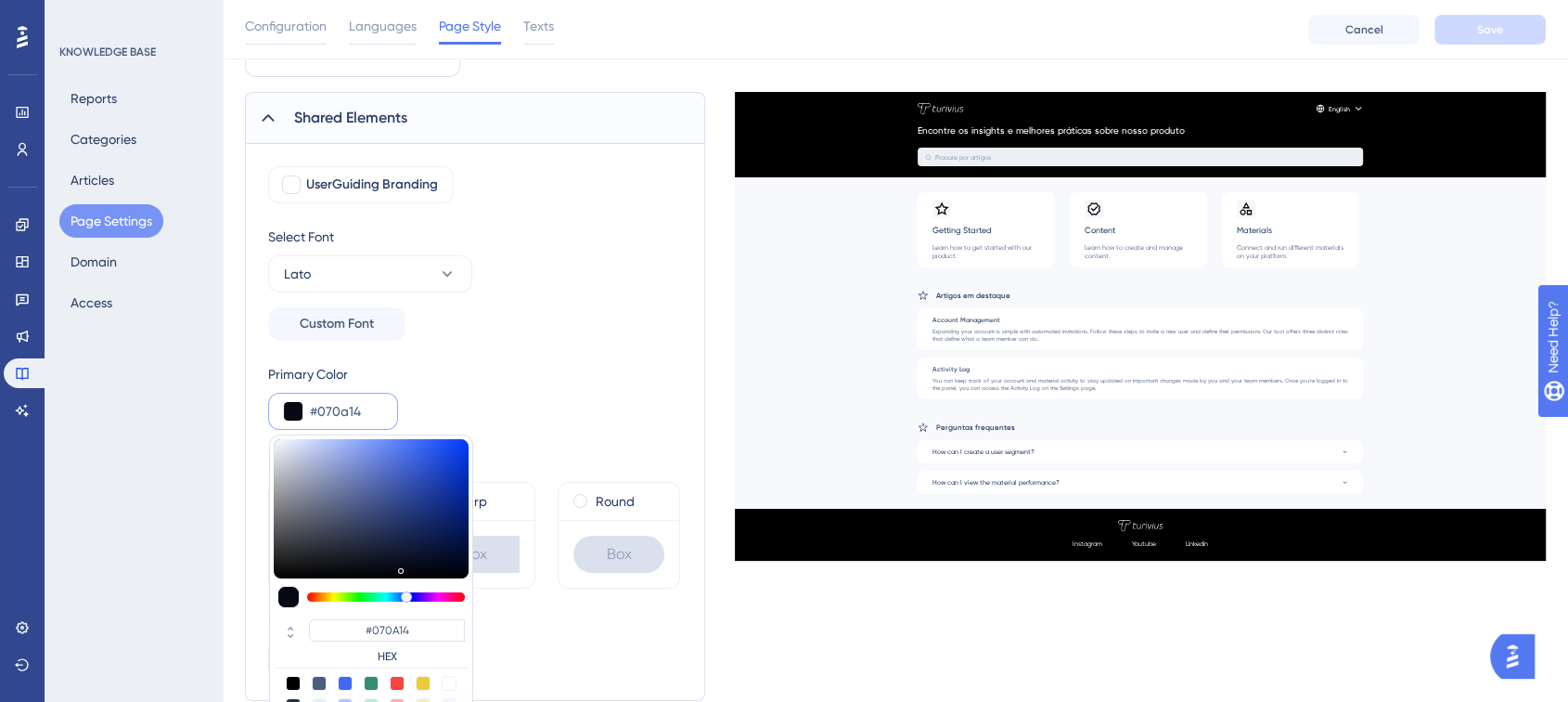
type input "#aeb7d7"
type input "#AEB7D7"
type input "#b7bfdc"
type input "#B7BFDC"
type input "#cfd6f1"
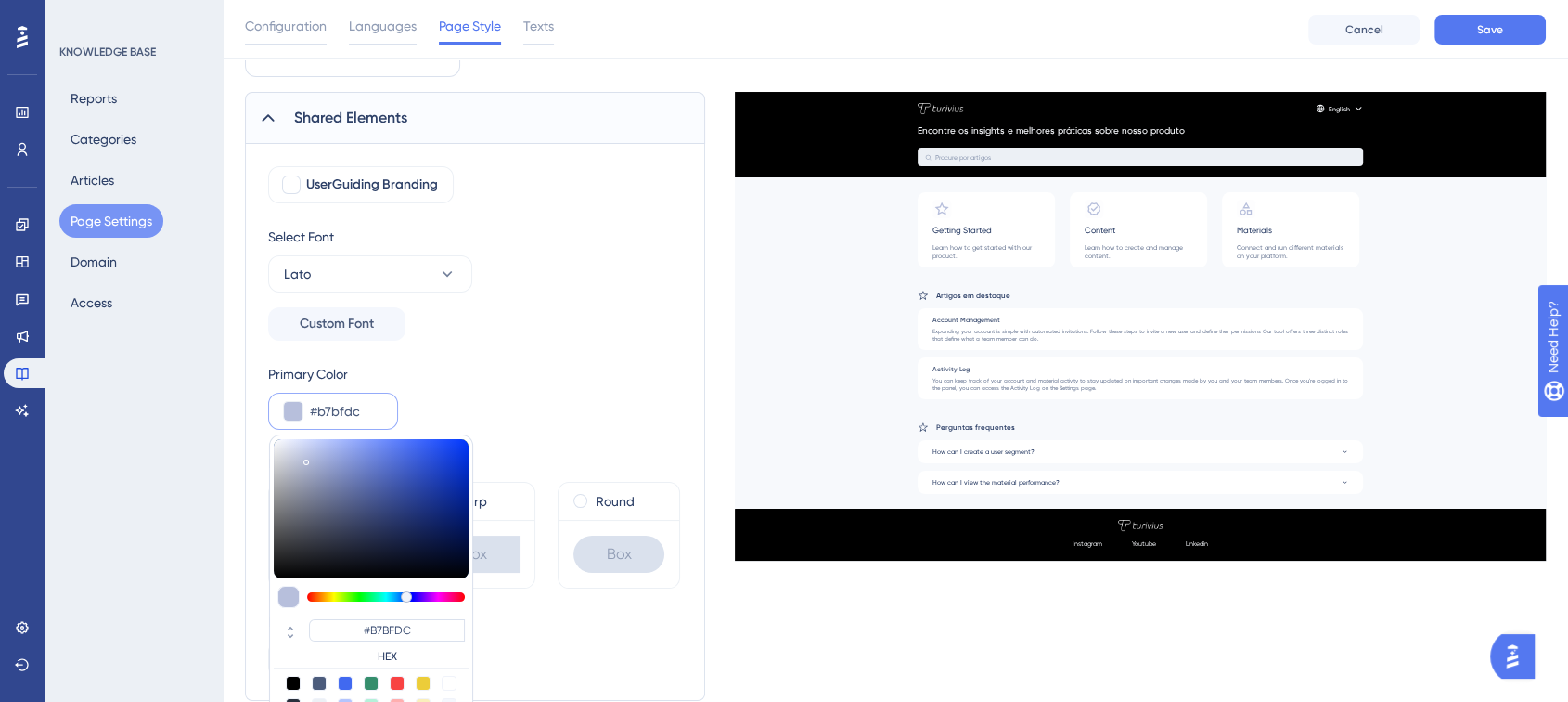
type input "#CFD6F1"
type input "#eef1ff"
type input "#EEF1FF"
type input "#f7f9ff"
type input "#F7F9FF"
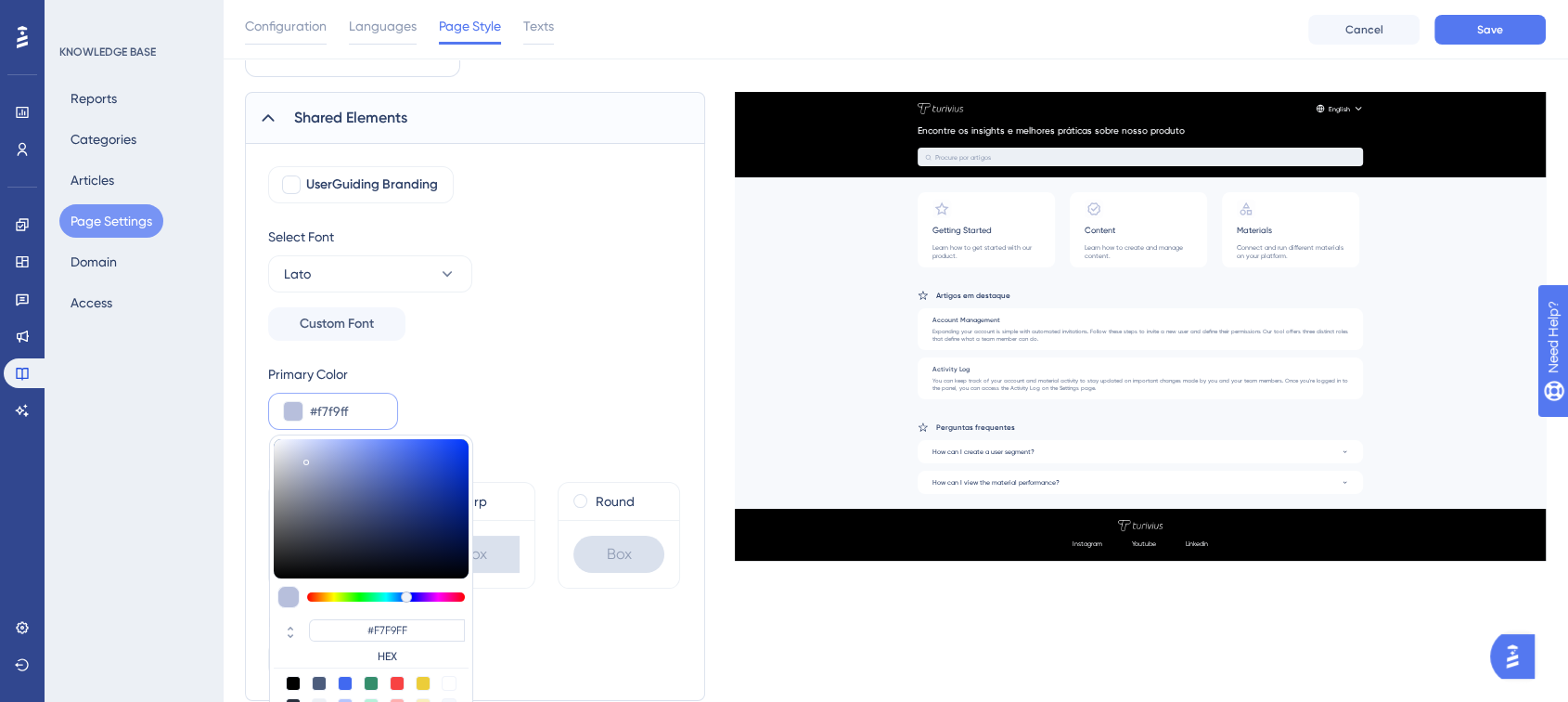
type input "#fcfdff"
type input "#FCFDFF"
type input "#ffffff"
type input "#FFFFFF"
type input "#fdfeff"
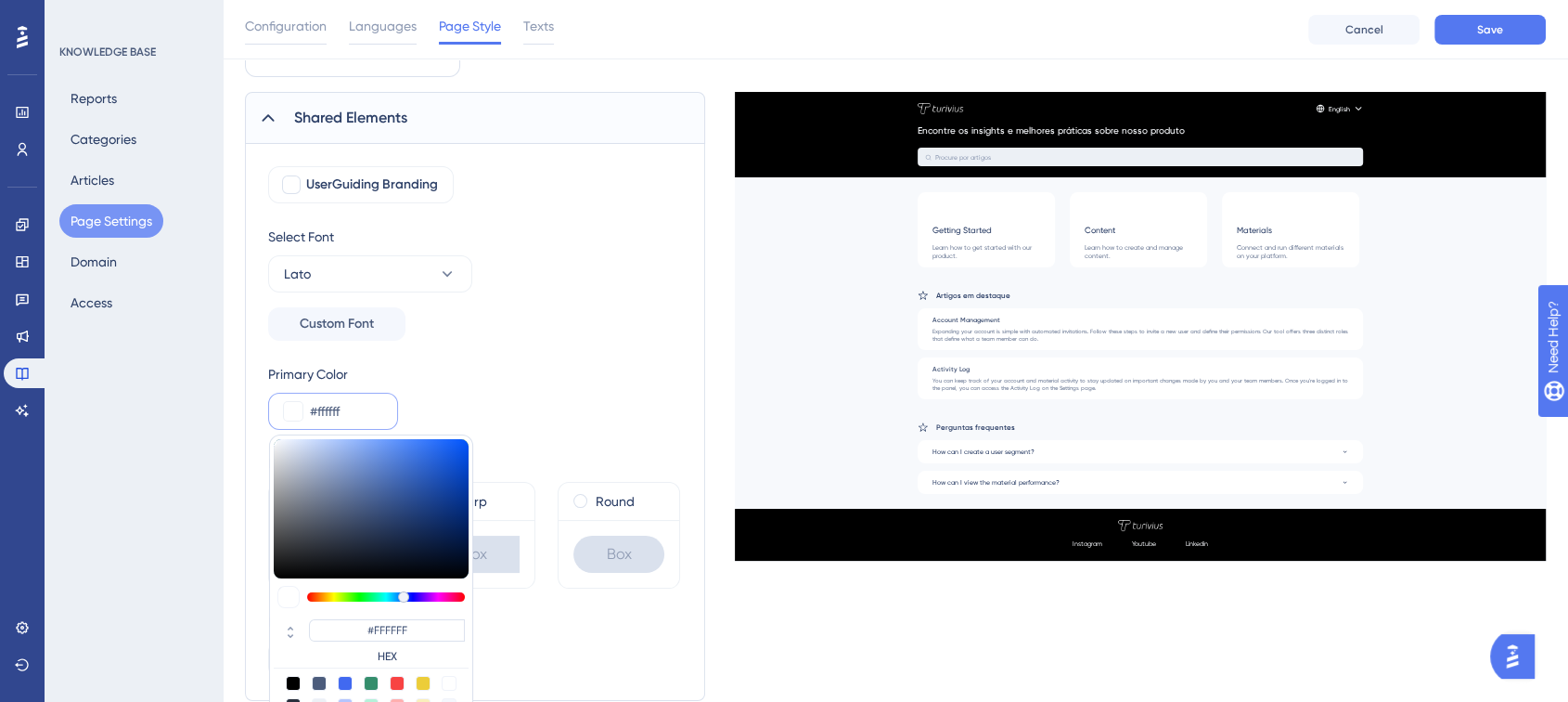
type input "#FDFEFF"
type input "#eaf4ff"
type input "#EAF4FF"
type input "#9db2ca"
type input "#9DB2CA"
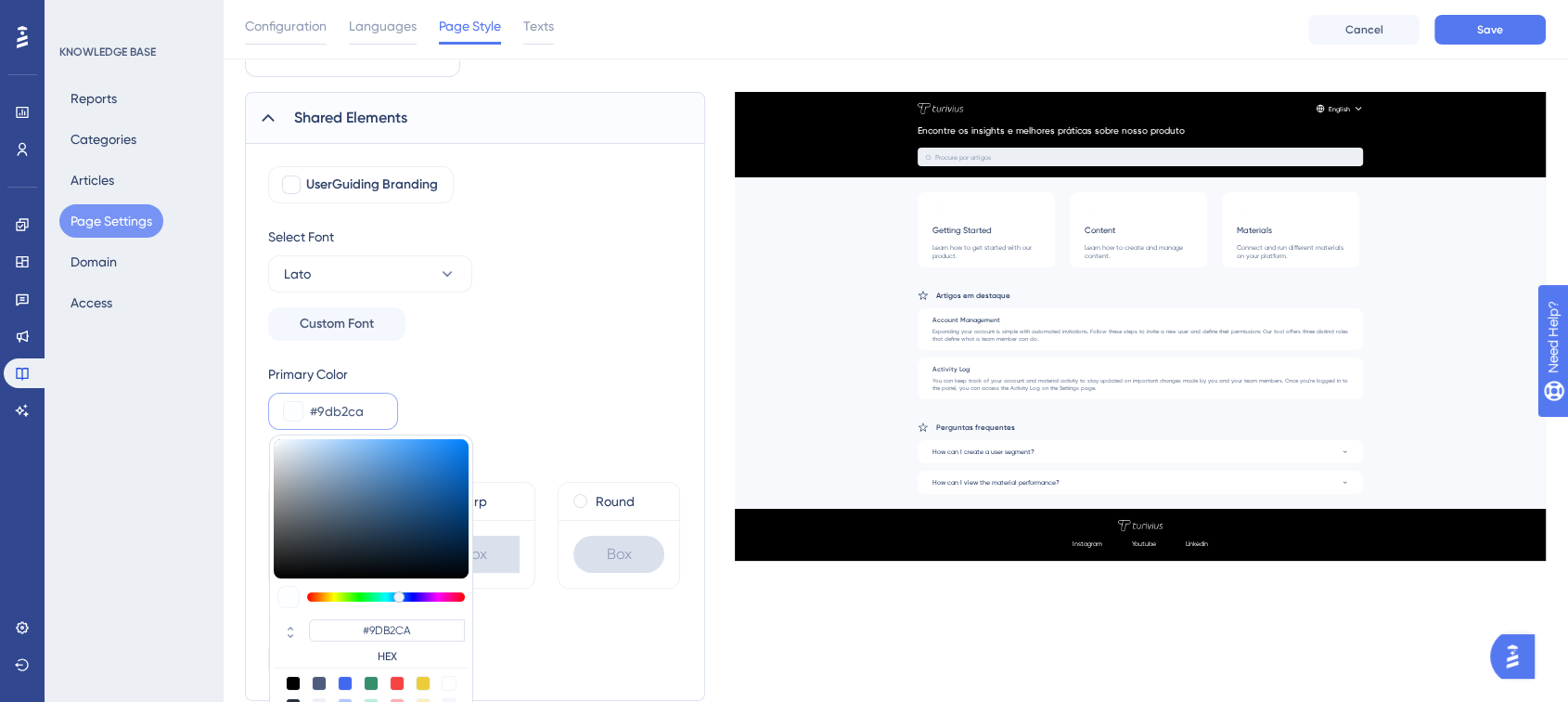
type input "#60748b"
type input "#60748B"
type input "#1c252f"
type input "#1C252F"
type input "#000000"
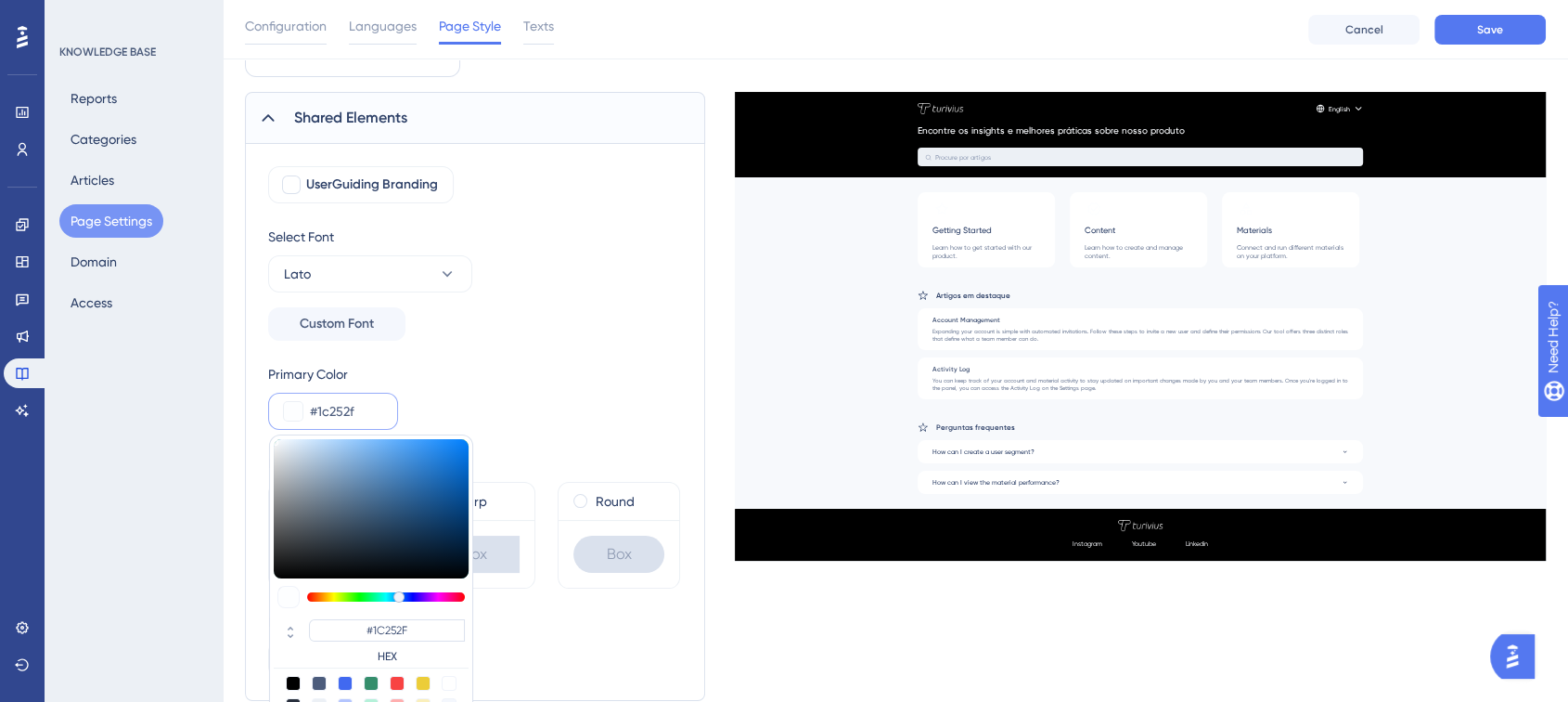
type input "#000000"
type input "#2c425b"
type input "#2C425B"
type input "#a9cdf6"
type input "#A9CDF6"
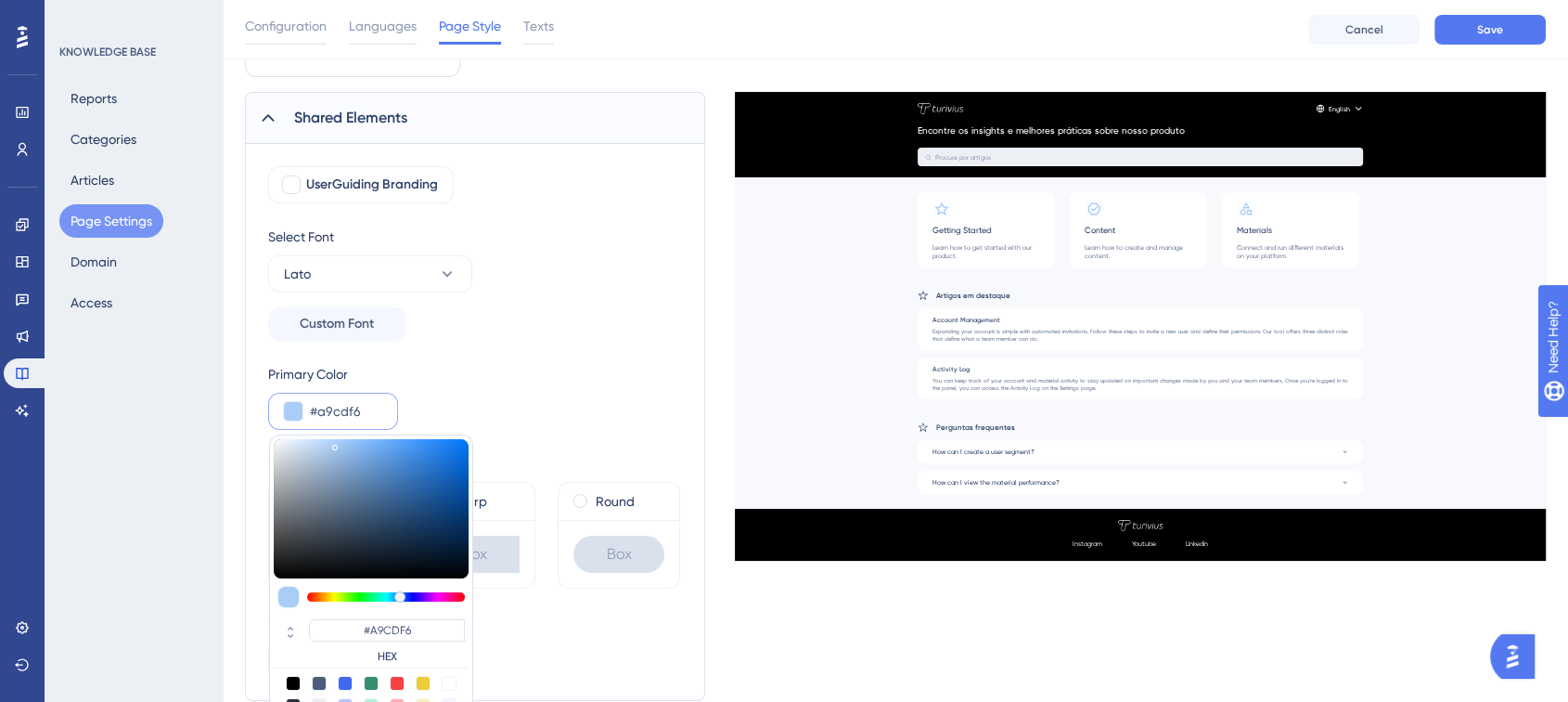
type input "#bcdbff"
type input "#BCDBFF"
type input "#c7e1ff"
type input "#C7E1FF"
type input "#cee5ff"
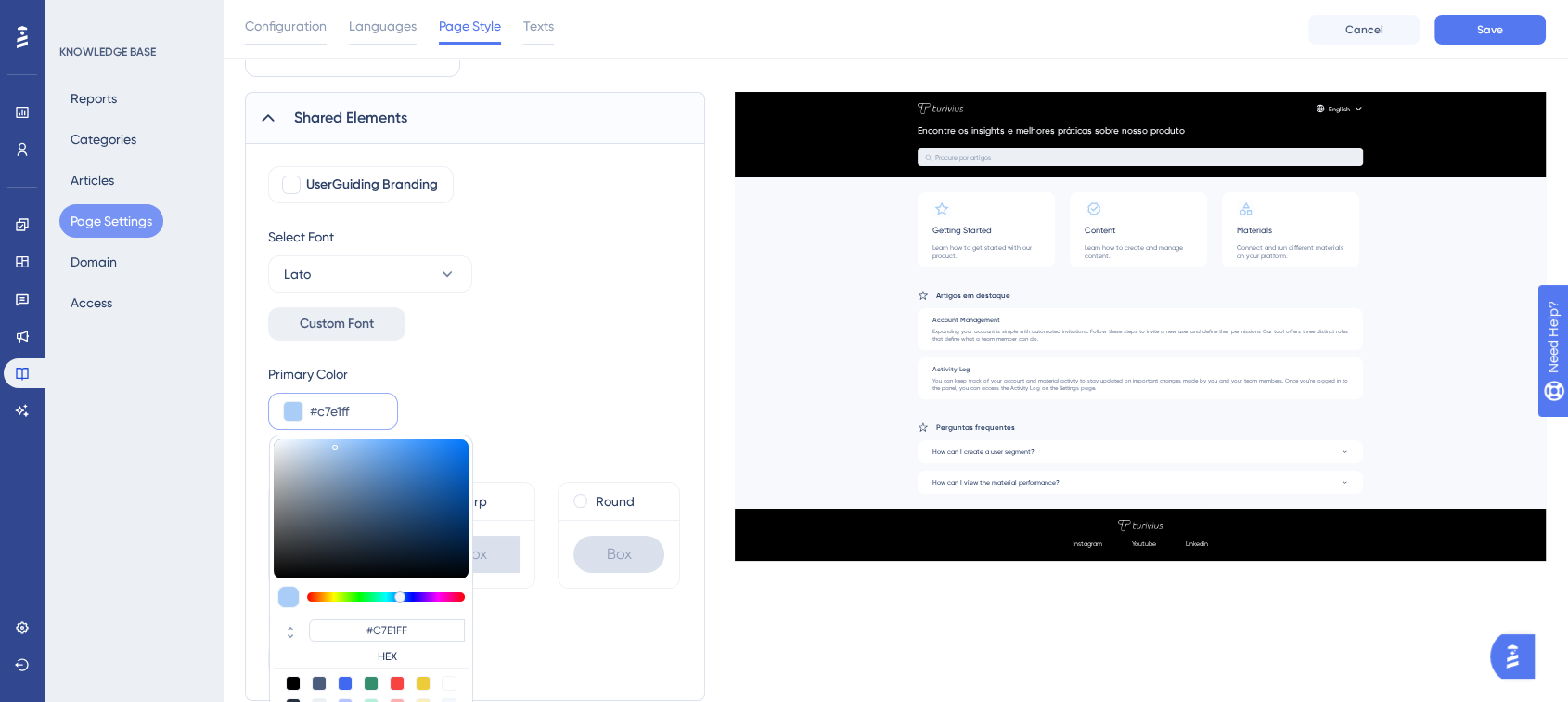
type input "#CEE5FF"
type input "#d0e6ff"
type input "#D0E6FF"
type input "#d2e7ff"
type input "#D2E7FF"
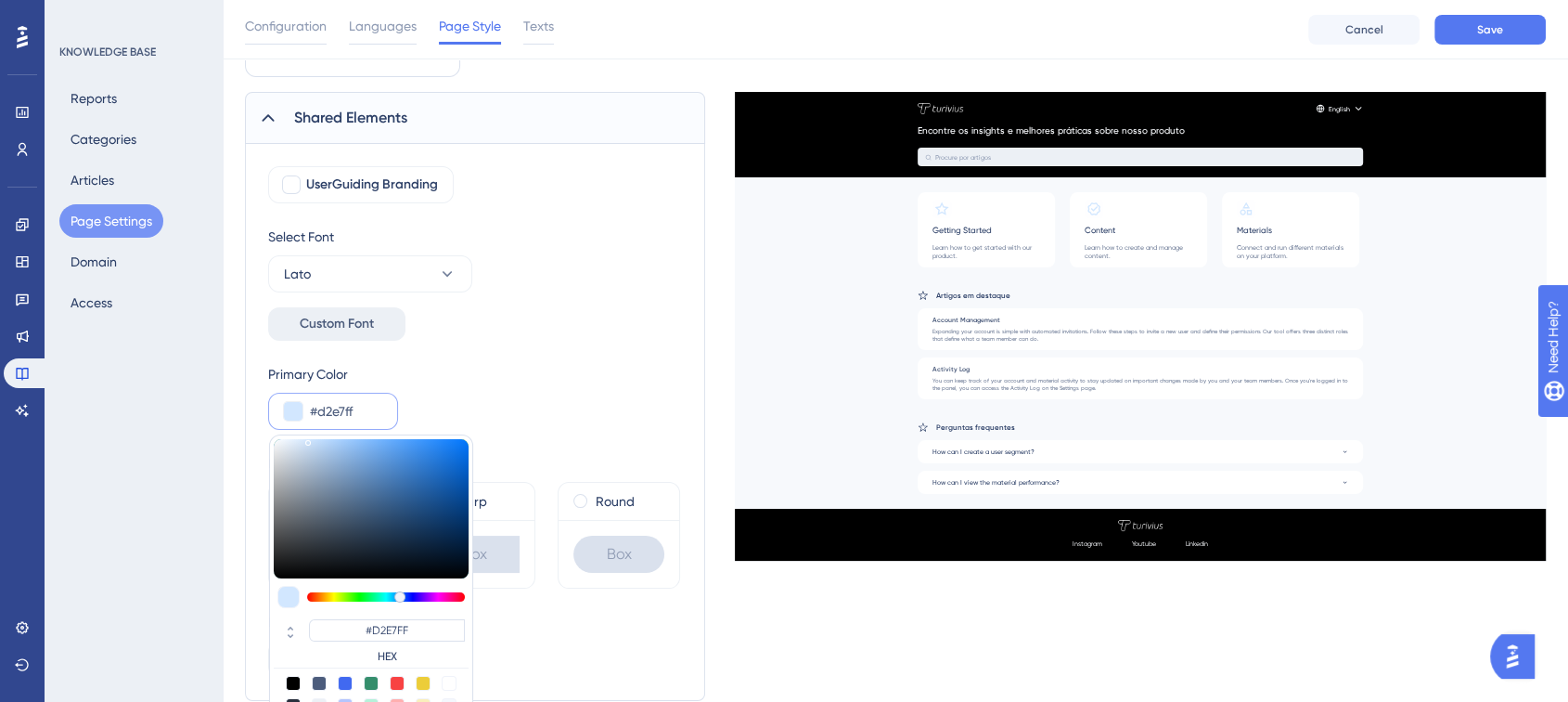
type input "#d5e9ff"
type input "#D5E9FF"
type input "#dbecff"
type input "#DBECFF"
type input "#e8f3ff"
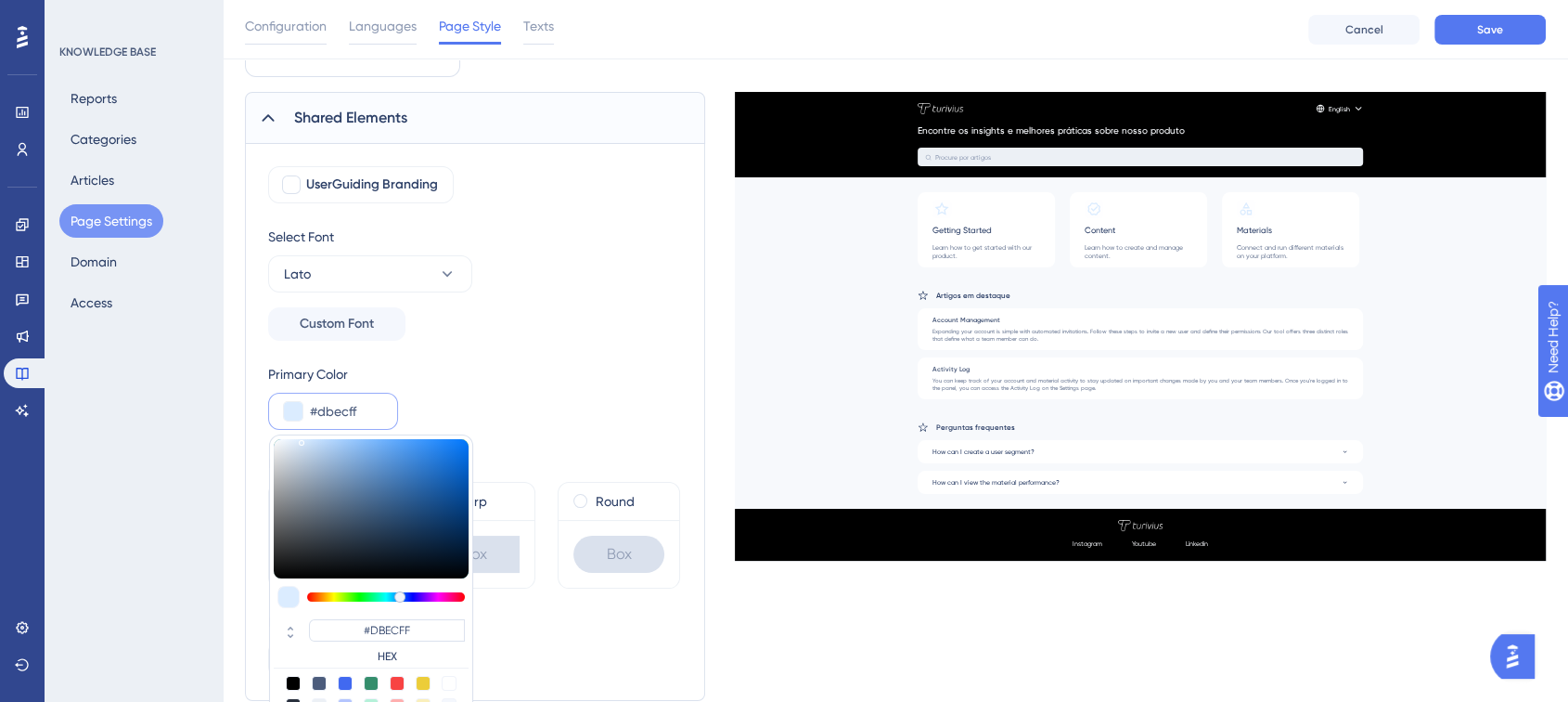
type input "#E8F3FF"
type input "#f1f8ff"
type input "#F1F8FF"
type input "#fafcff"
type input "#FAFCFF"
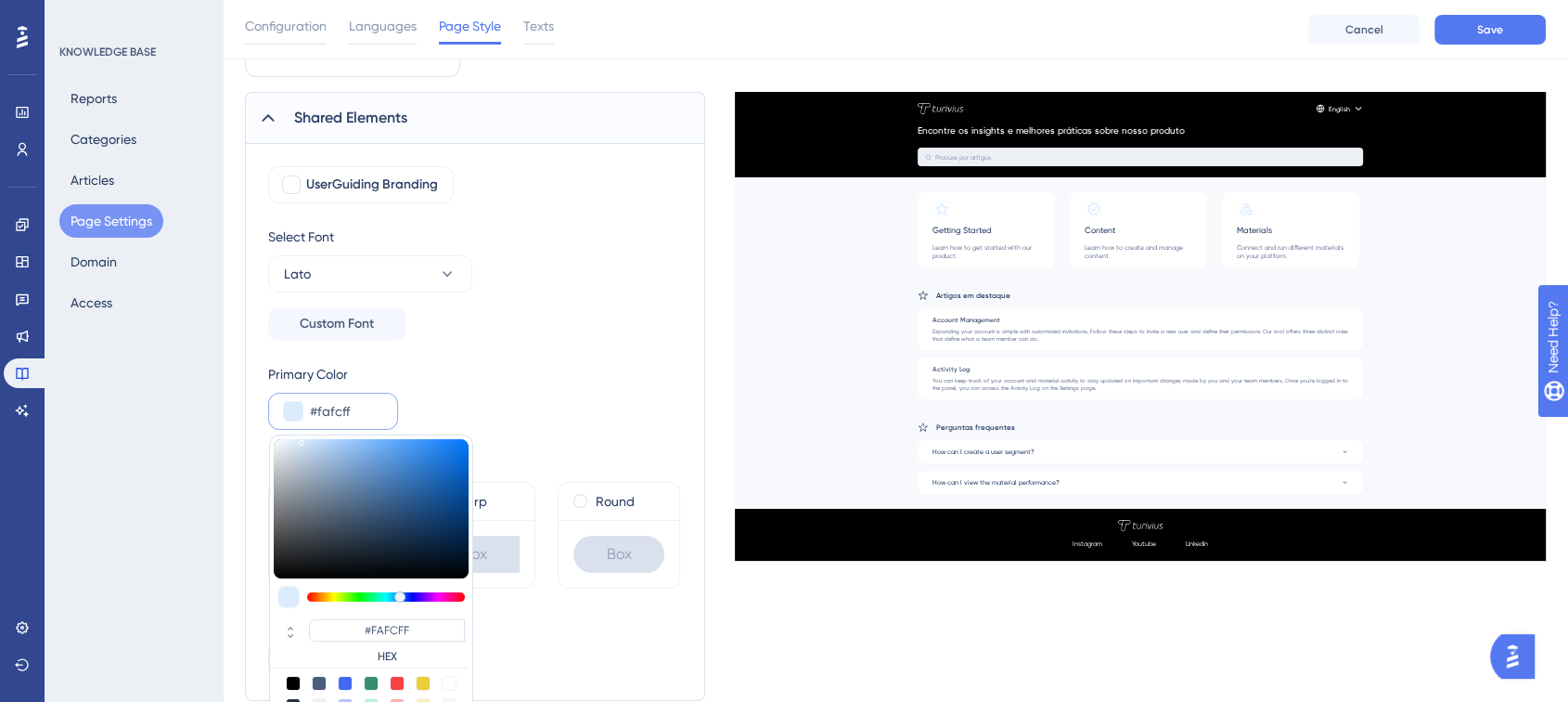
type input "#ffffff"
type input "#FFFFFF"
type input "#f4f4f4"
type input "#F4F4F4"
type input "#e1e1e1"
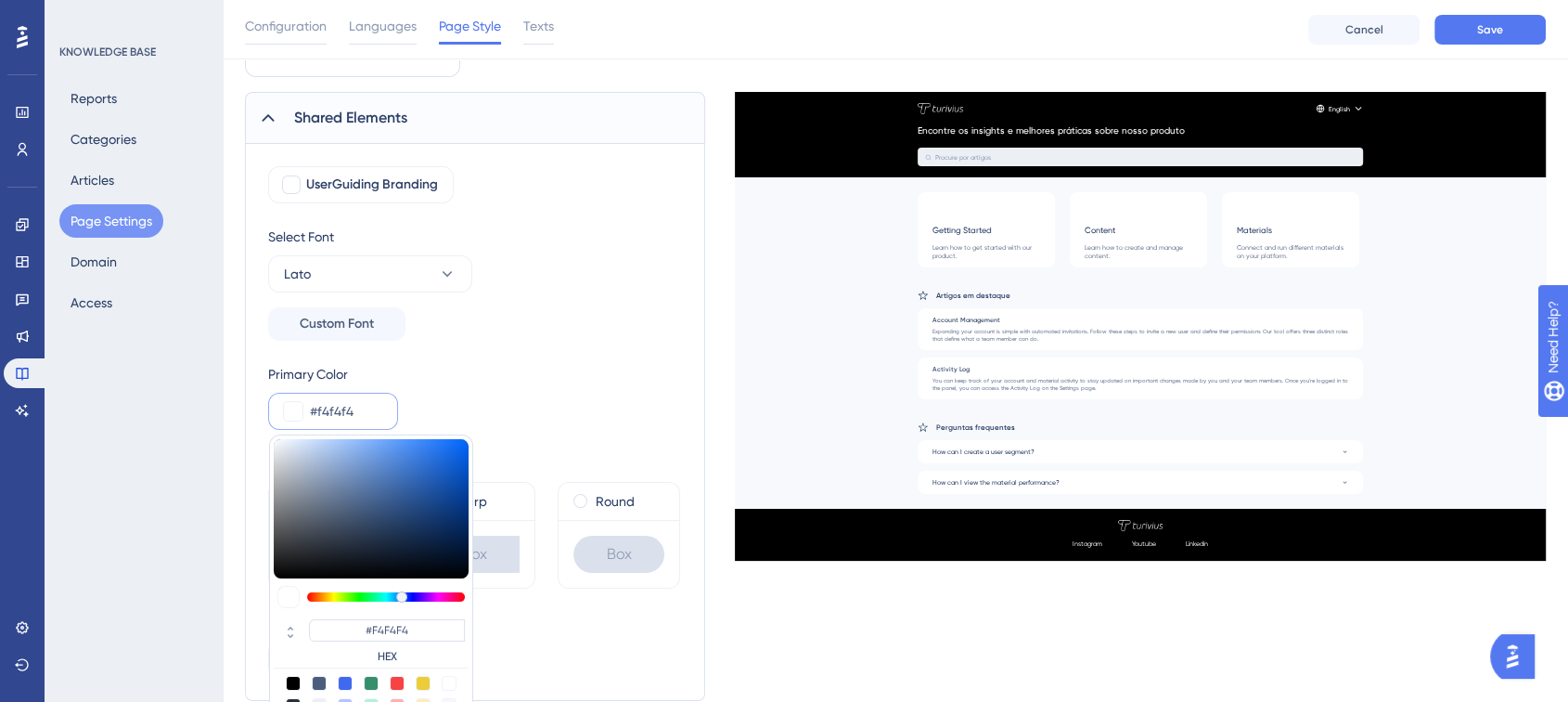
type input "#E1E1E1"
type input "#c4c4c4"
type input "#C4C4C4"
type input "#bababa"
type input "#BABABA"
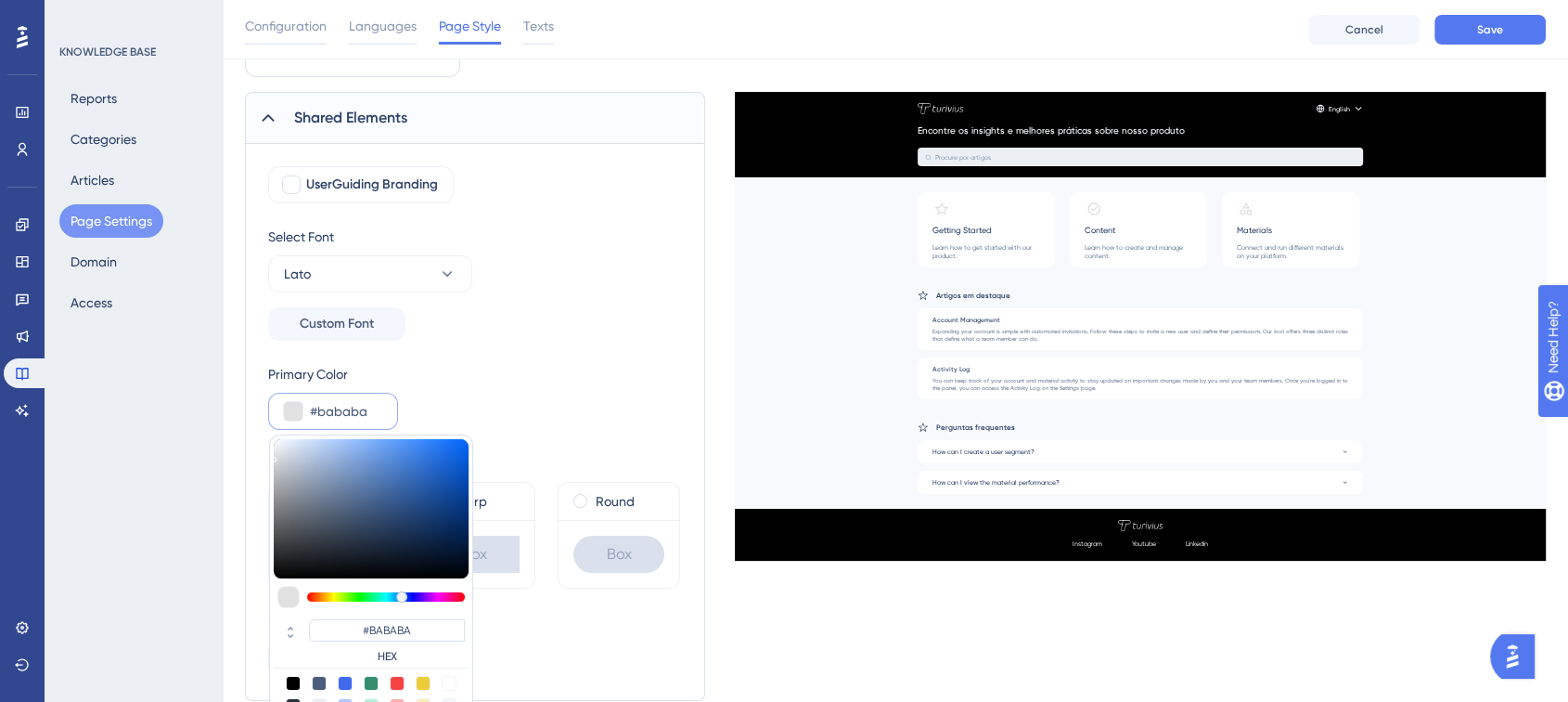
type input "#b2b2b2"
type input "#B2B2B2"
type input "#ababab"
type input "#ABABAB"
type input "#a2a3a4"
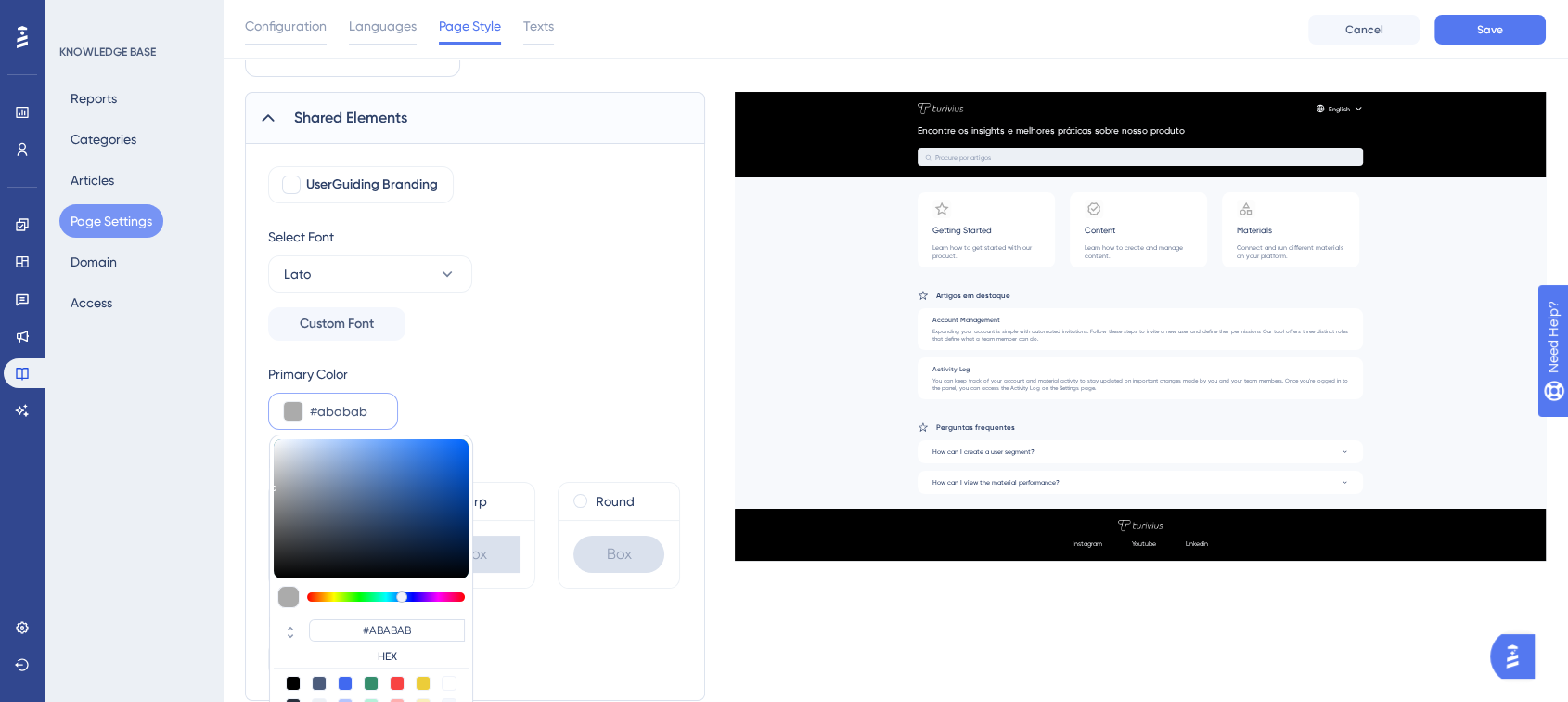
type input "#A2A3A4"
type input "#82909d"
type input "#82909D"
type input "#738595"
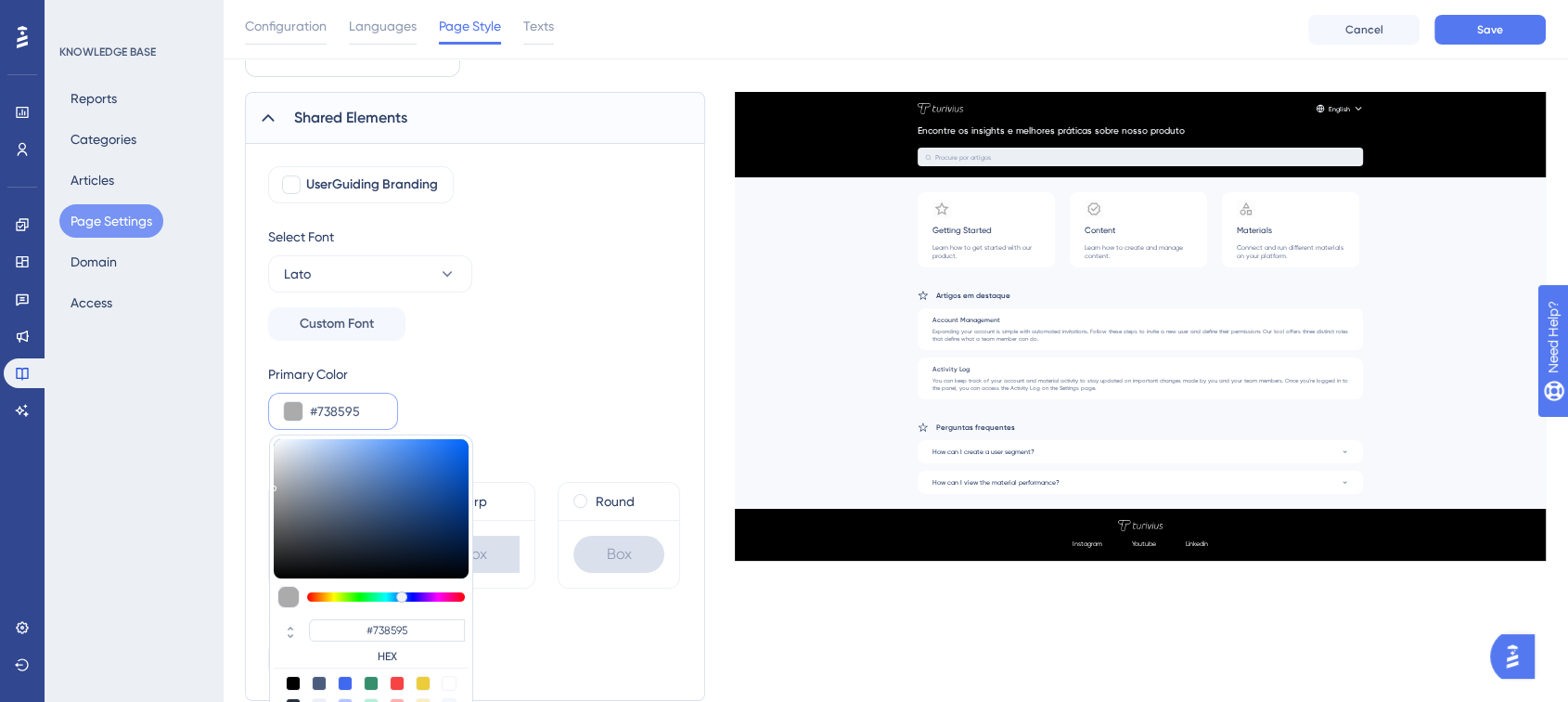
type input "#54687a"
type input "#54687A"
type input "#3d5062"
type input "#3D5062"
type input "#1e2d3b"
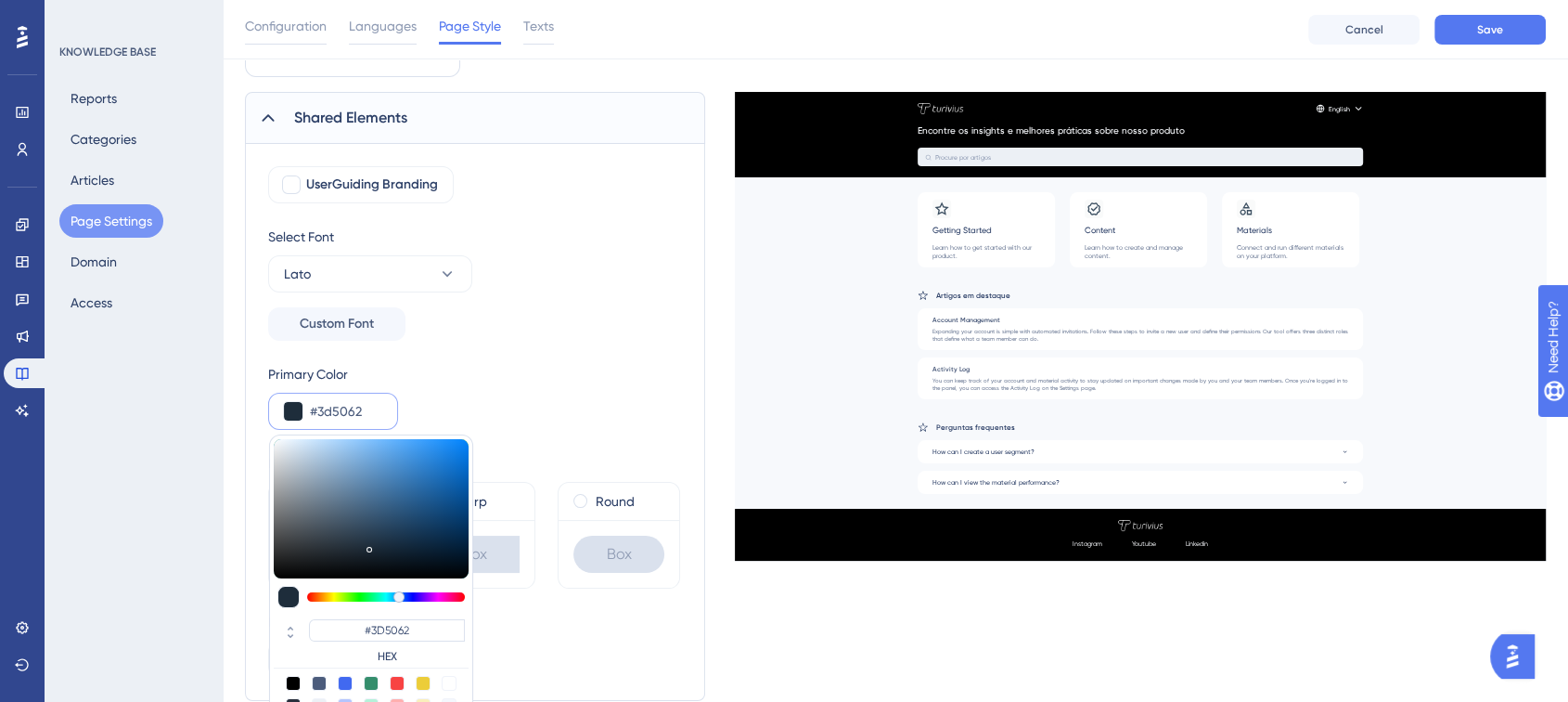
type input "#1E2D3B"
type input "#0b131a"
type input "#0B131A"
type input "#000000"
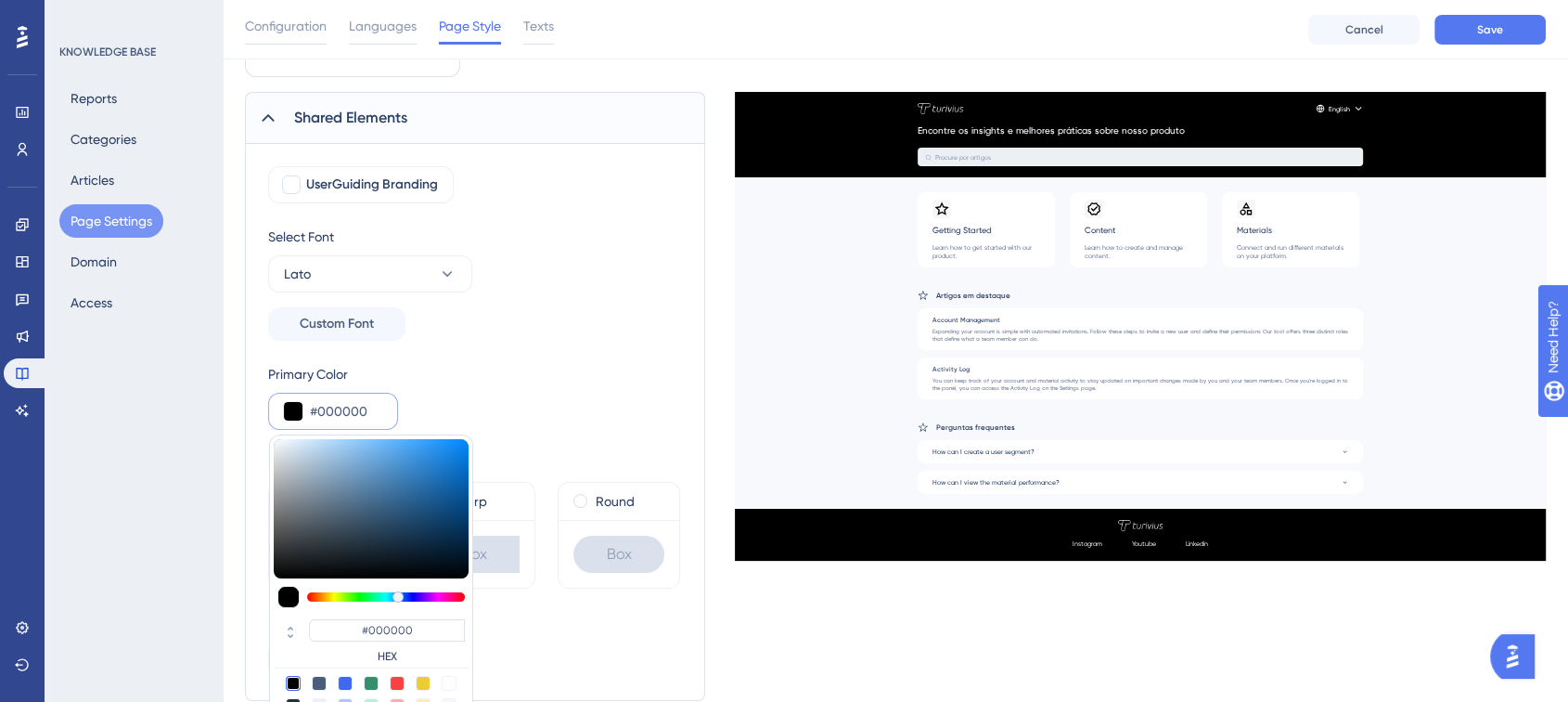
drag, startPoint x: 304, startPoint y: 450, endPoint x: 438, endPoint y: 602, distance: 202.6
click at [438, 602] on div "#000000 HEX" at bounding box center [371, 582] width 204 height 294
click at [646, 344] on div "UserGuiding Branding Select Font Lato Custom Font Primary Color #000000 #000000…" at bounding box center [475, 421] width 414 height 512
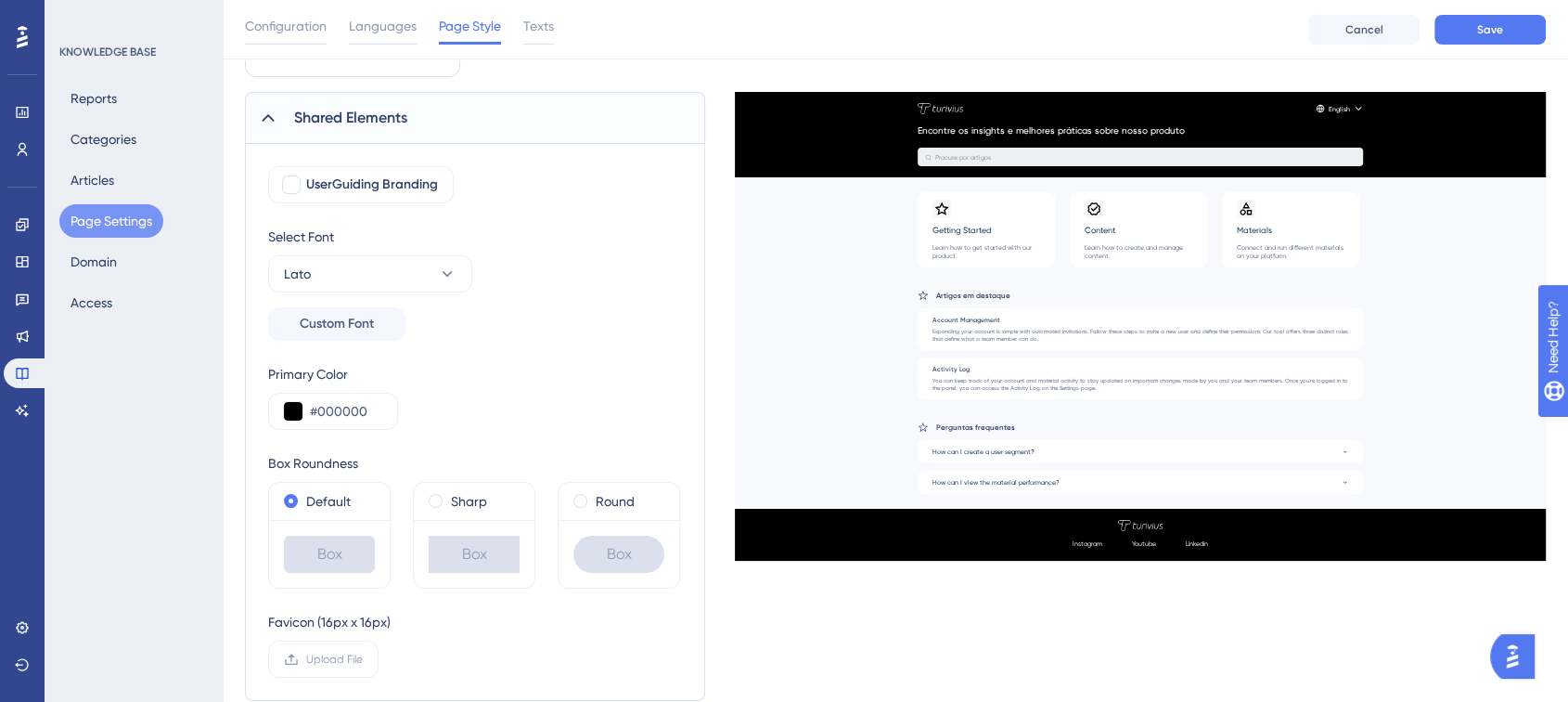
scroll to position [295, 0]
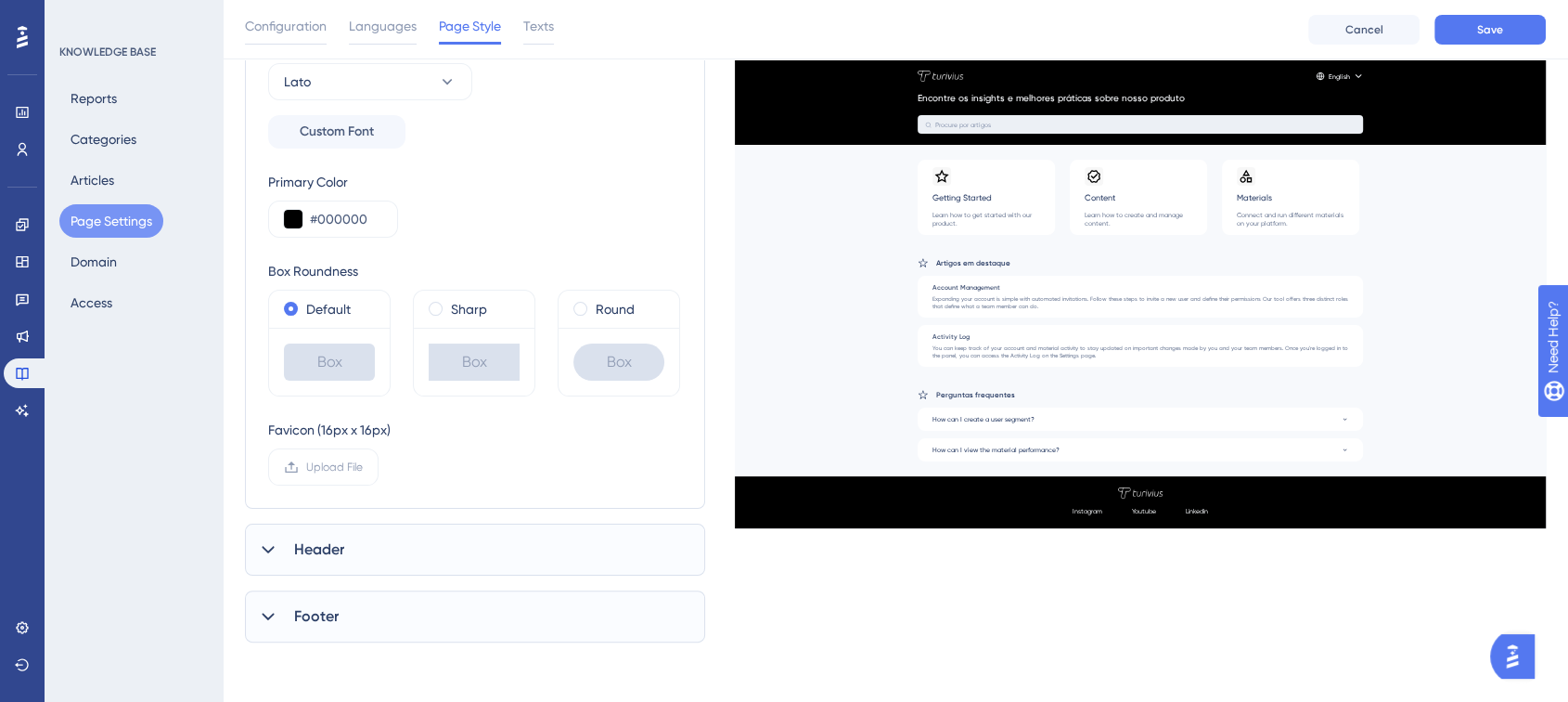
click at [383, 551] on div "Header" at bounding box center [475, 549] width 460 height 52
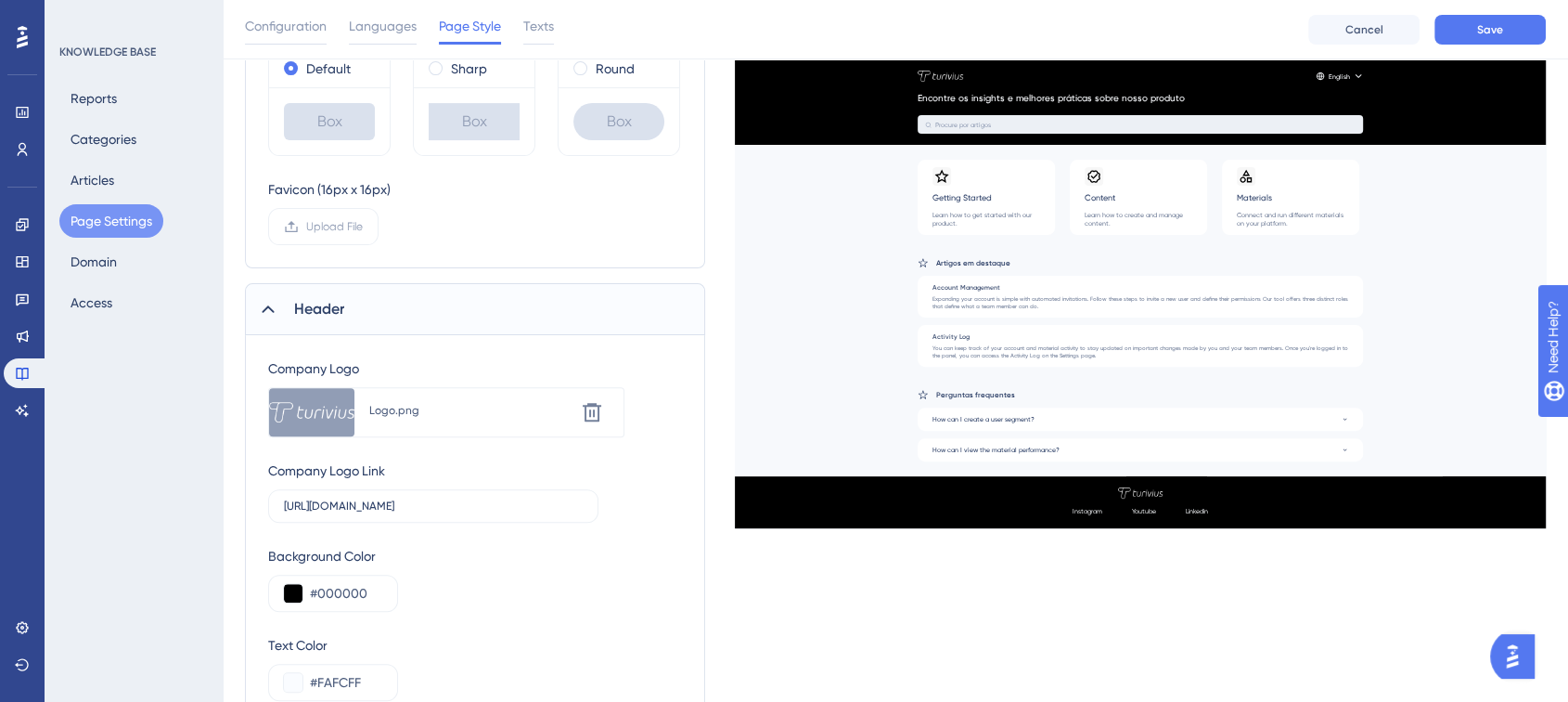
scroll to position [604, 0]
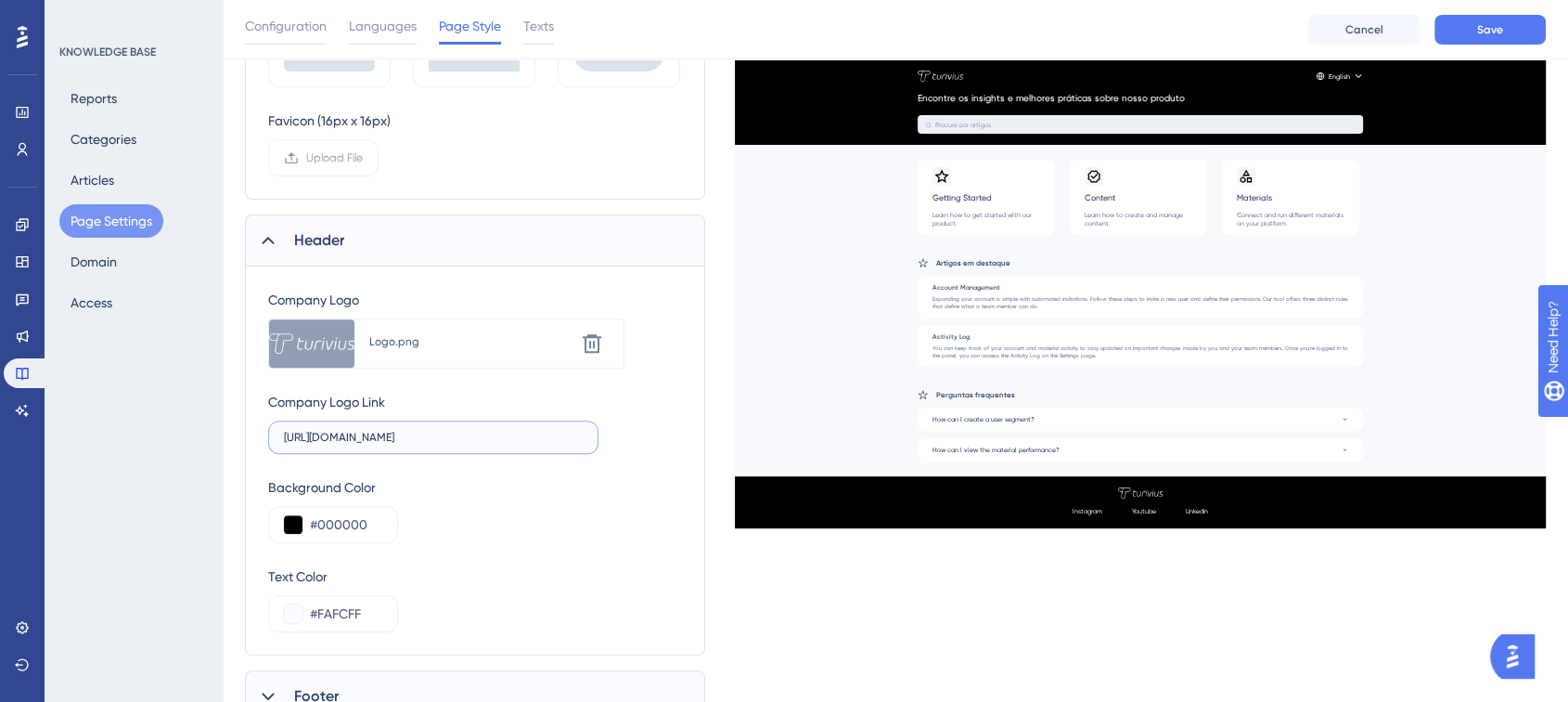
click at [388, 437] on input "https://turivius-22yz.help.userguiding.com/pt" at bounding box center [433, 437] width 299 height 13
click at [386, 422] on label "https://turivius-22y.help.userguiding.c" at bounding box center [433, 437] width 330 height 34
click at [386, 431] on input "https://turivius-22y.help.userguiding.c" at bounding box center [433, 437] width 299 height 13
paste input "text"
type input "https://turivius.help.userguiding.com/pt"
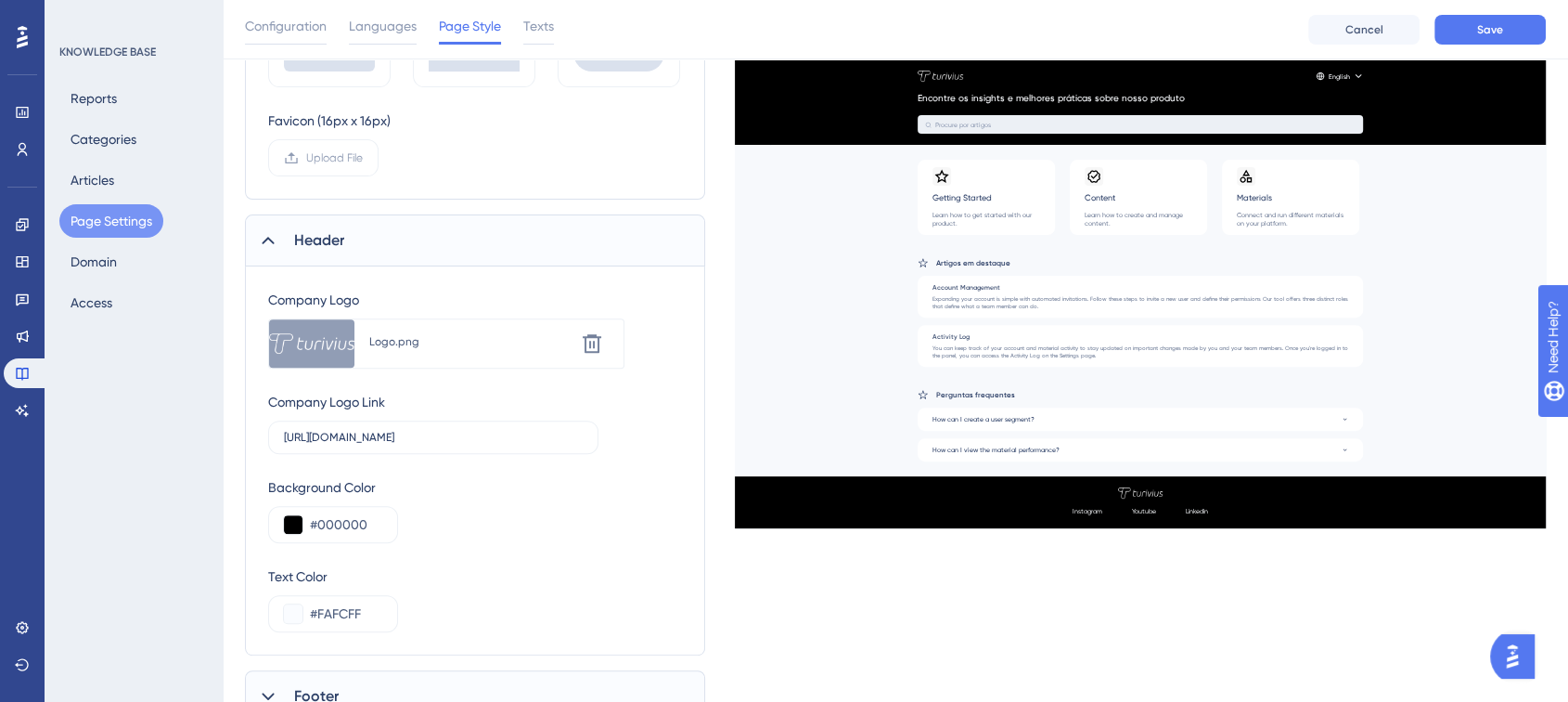
click at [646, 405] on div "Company Logo Link https://turivius.help.userguiding.com/pt" at bounding box center [475, 422] width 414 height 63
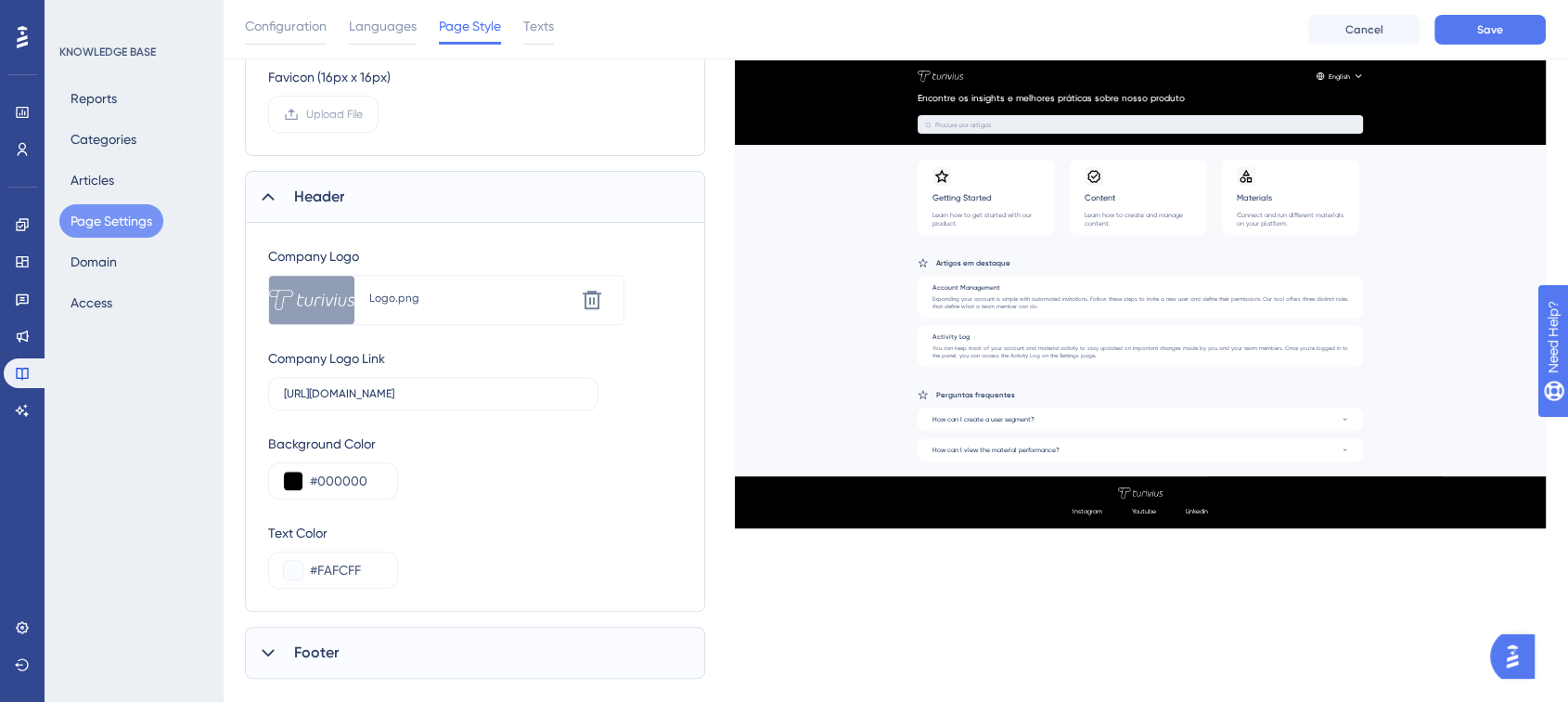
scroll to position [683, 0]
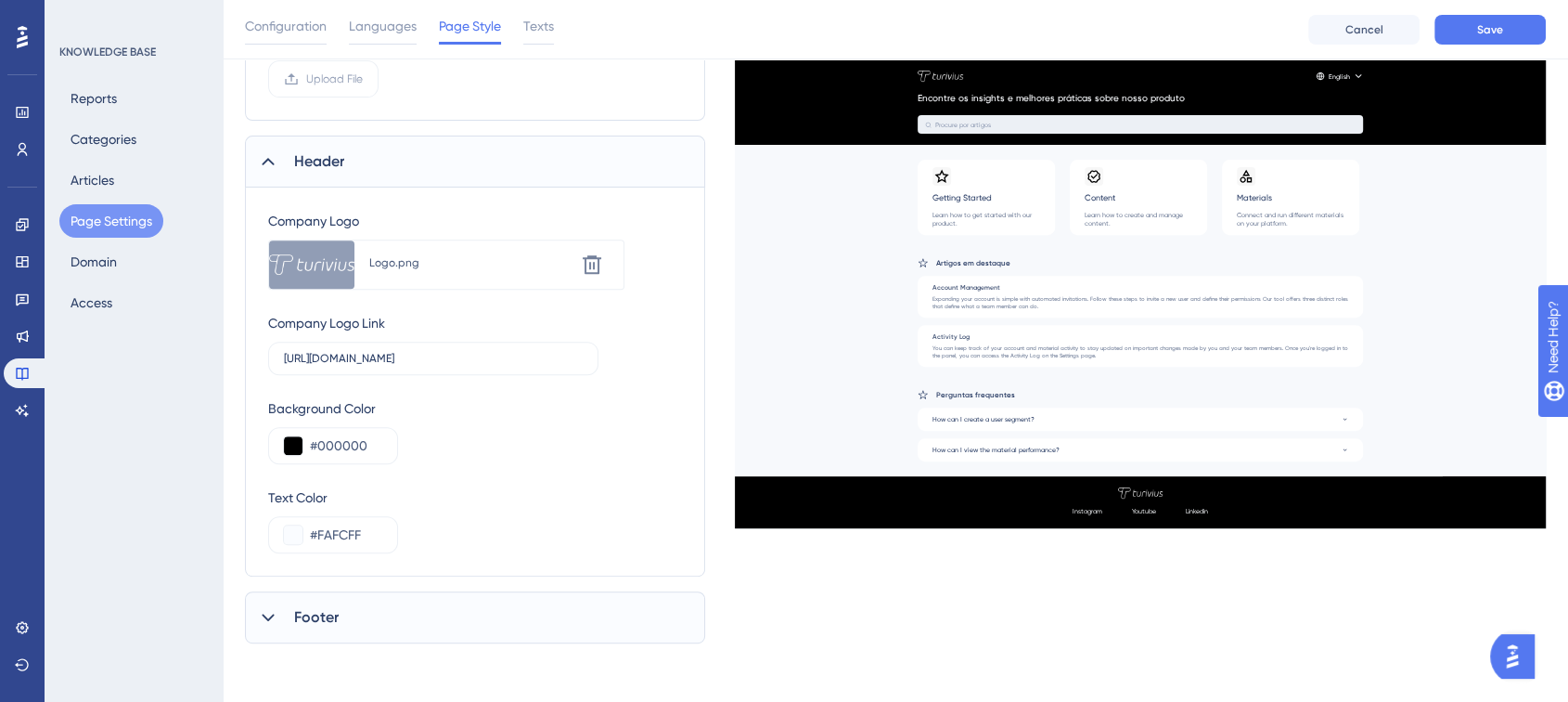
click at [342, 601] on div "Footer" at bounding box center [475, 617] width 460 height 52
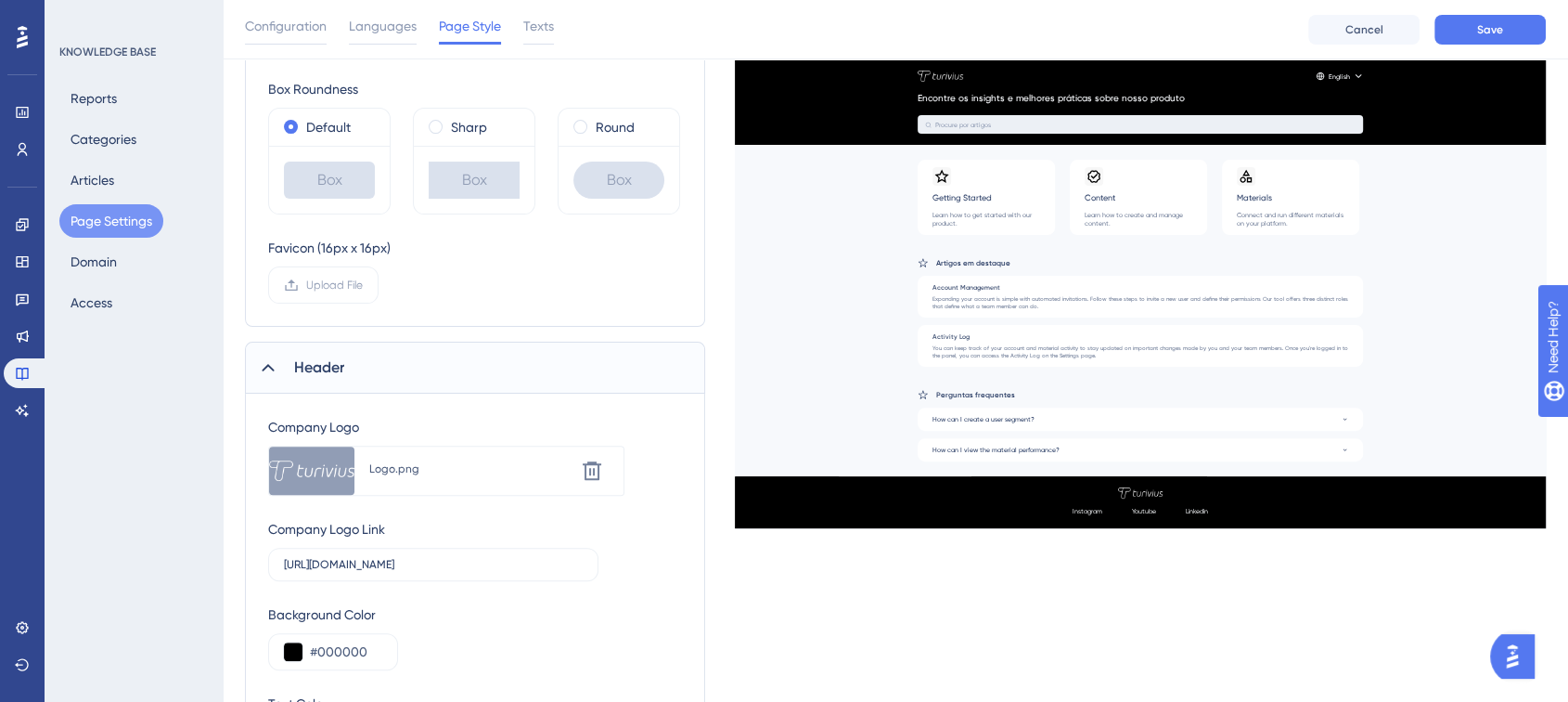
scroll to position [442, 0]
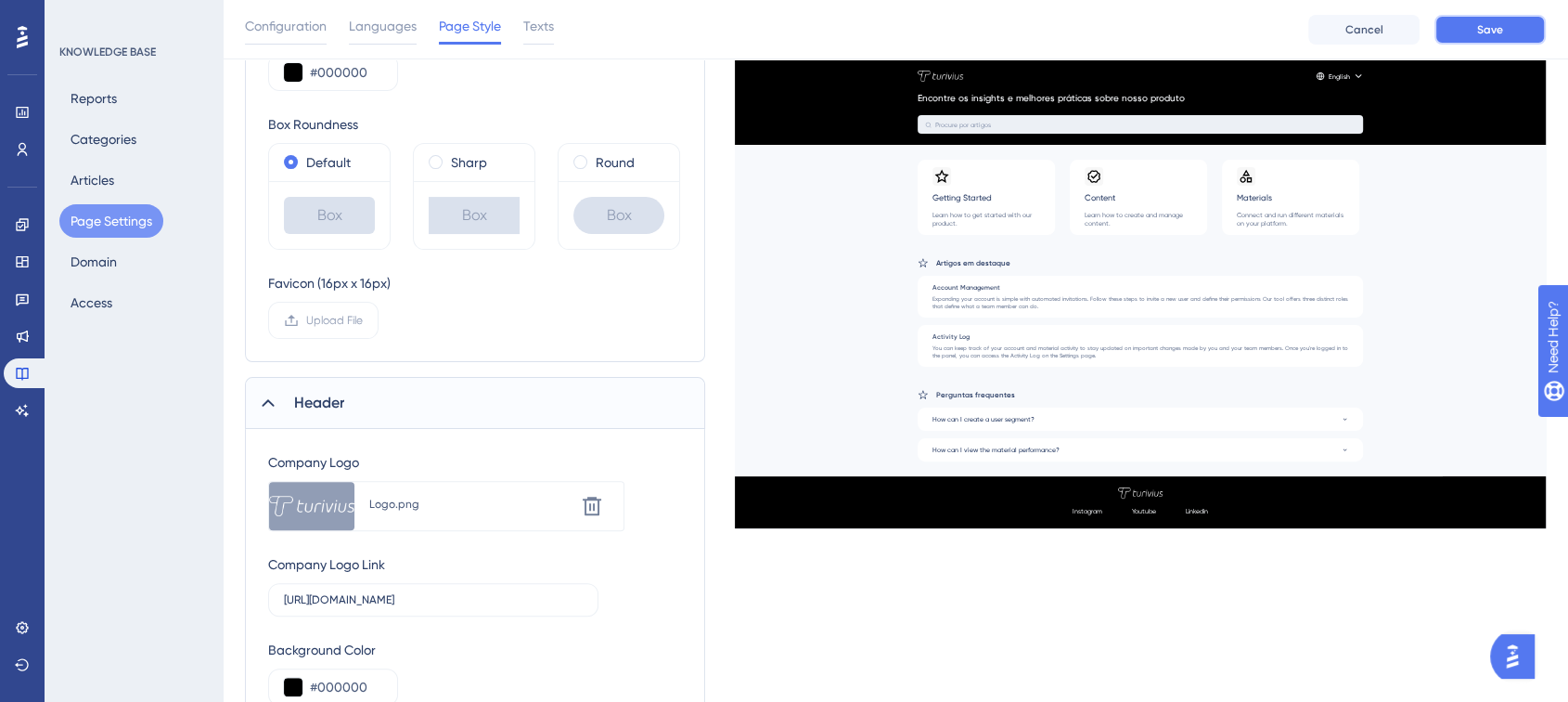
click at [1478, 23] on span "Save" at bounding box center [1490, 30] width 26 height 15
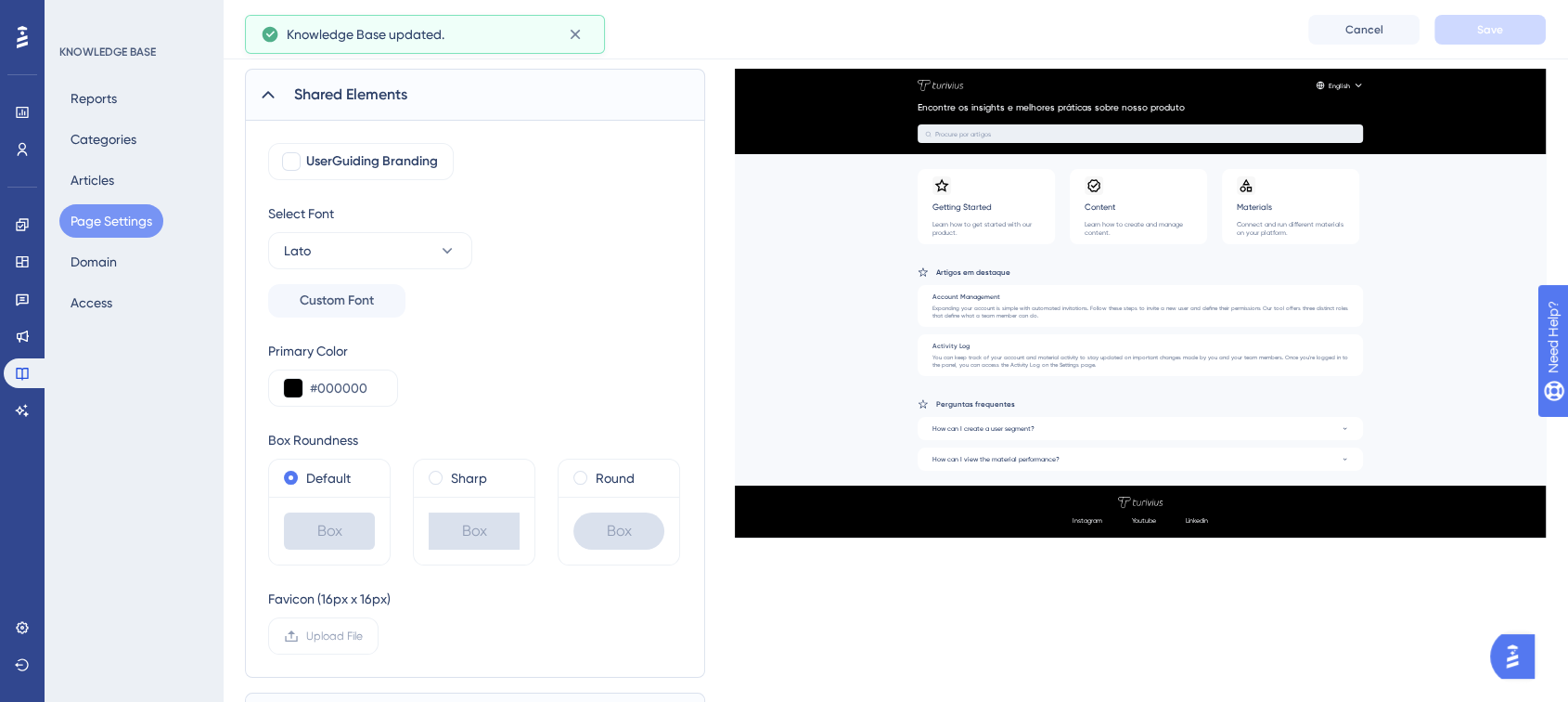
scroll to position [0, 0]
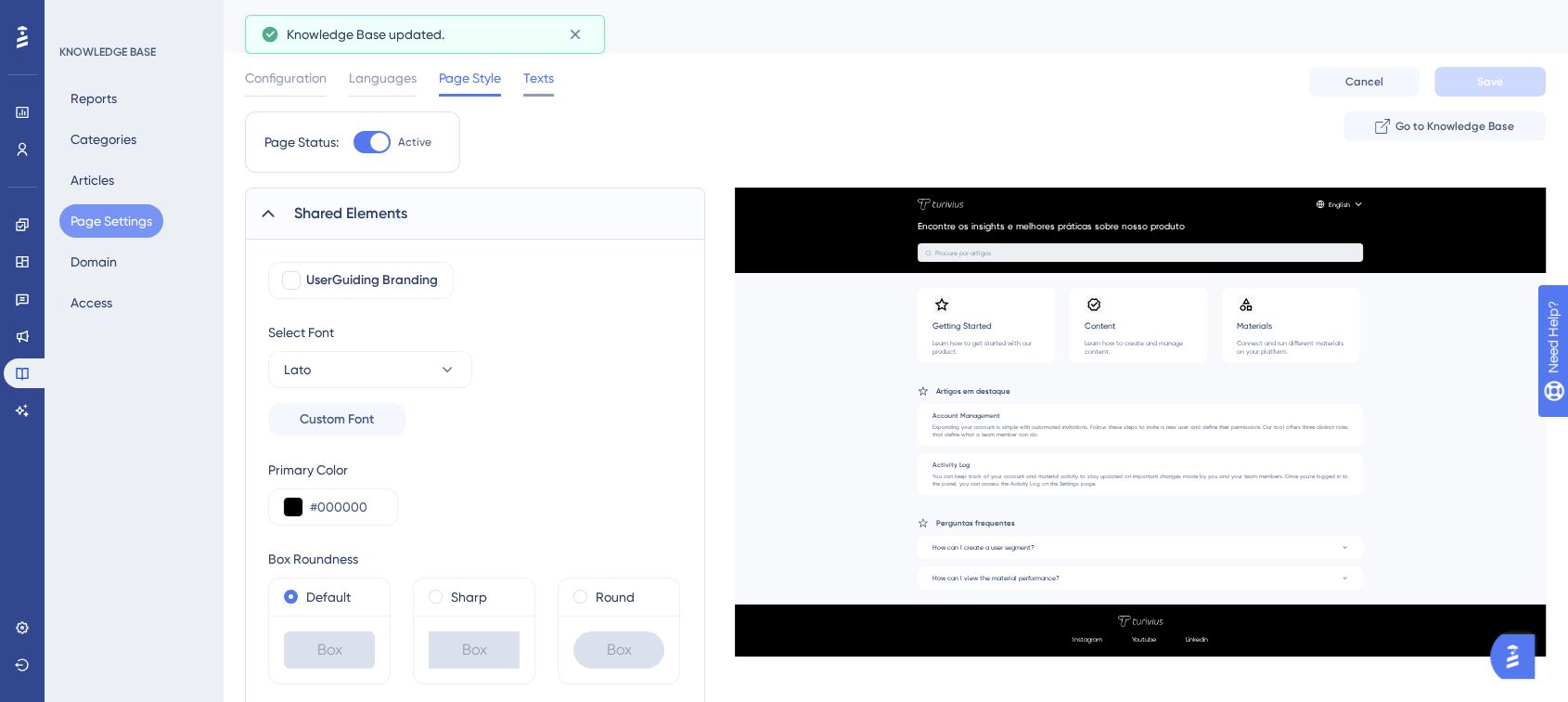
click at [538, 75] on span "Texts" at bounding box center [538, 78] width 31 height 23
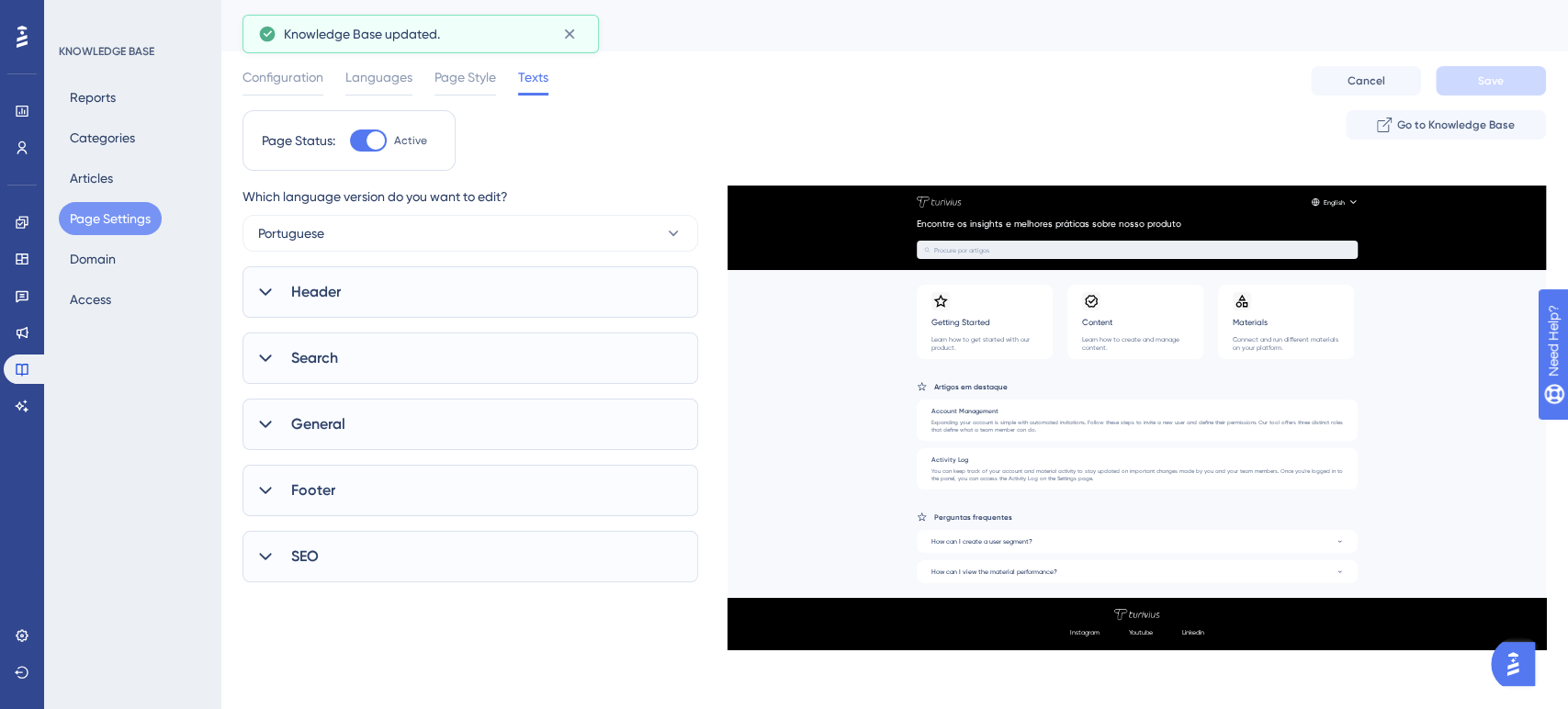
click at [308, 277] on div "Header" at bounding box center [470, 292] width 456 height 52
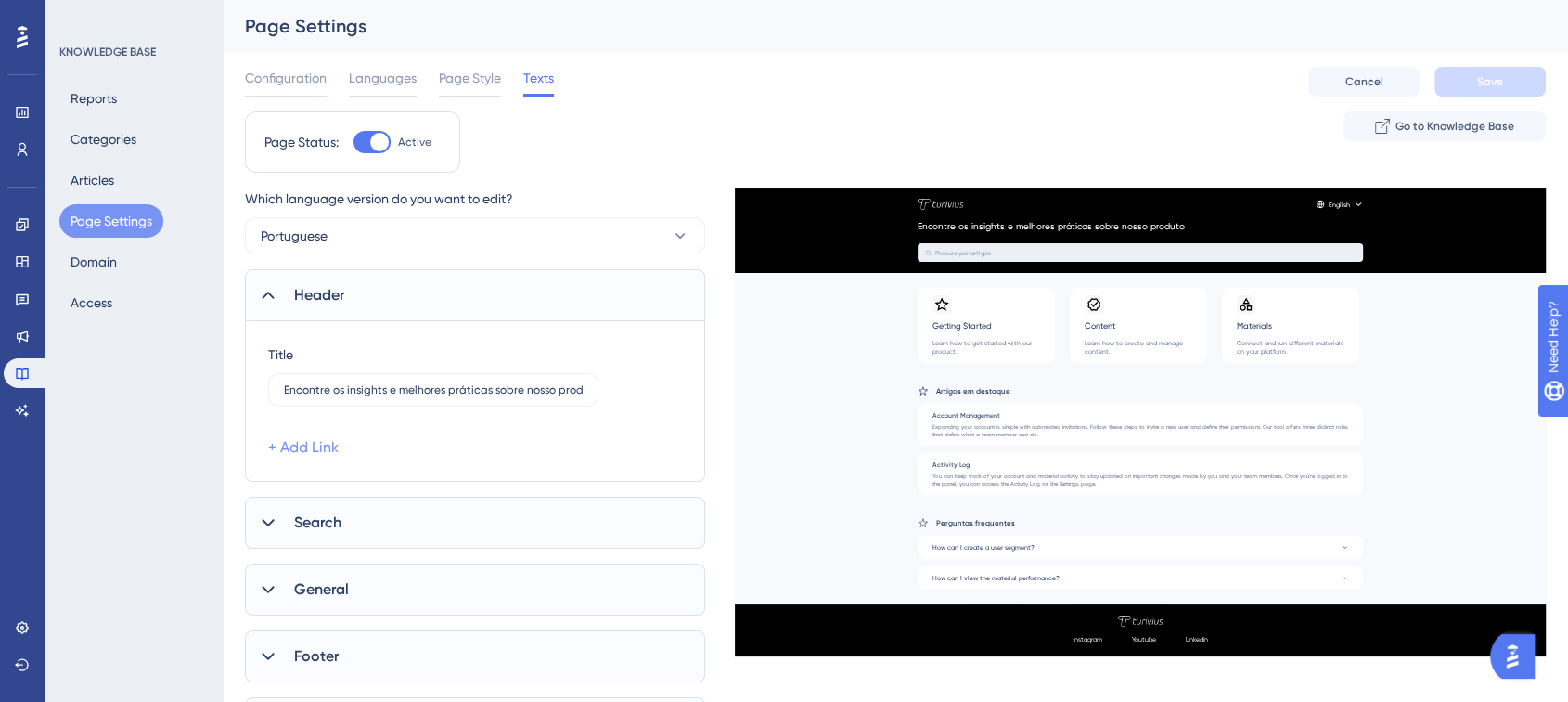
click at [315, 455] on link "+ Add Link" at bounding box center [304, 447] width 71 height 23
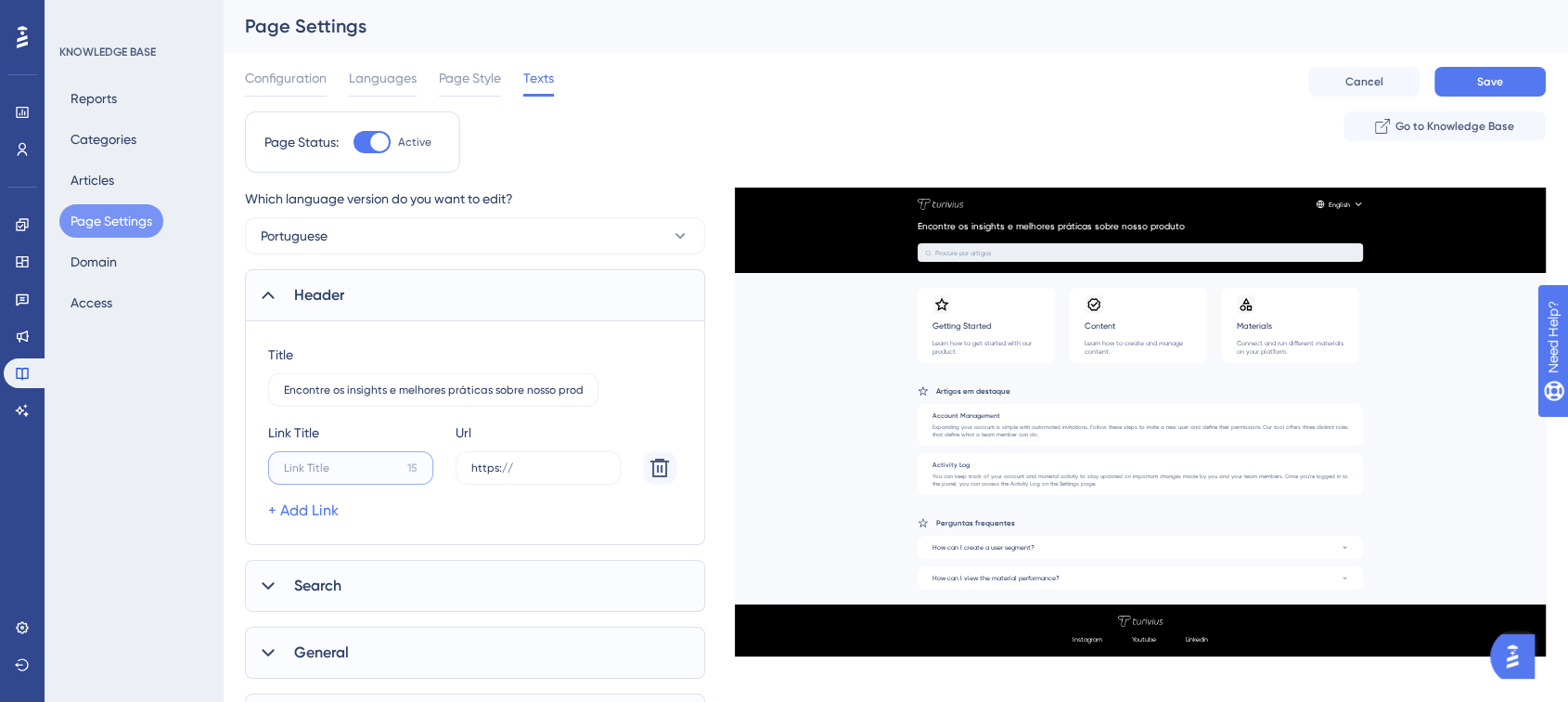
click at [314, 459] on label "15" at bounding box center [351, 467] width 166 height 34
click at [314, 461] on input "15" at bounding box center [342, 467] width 116 height 13
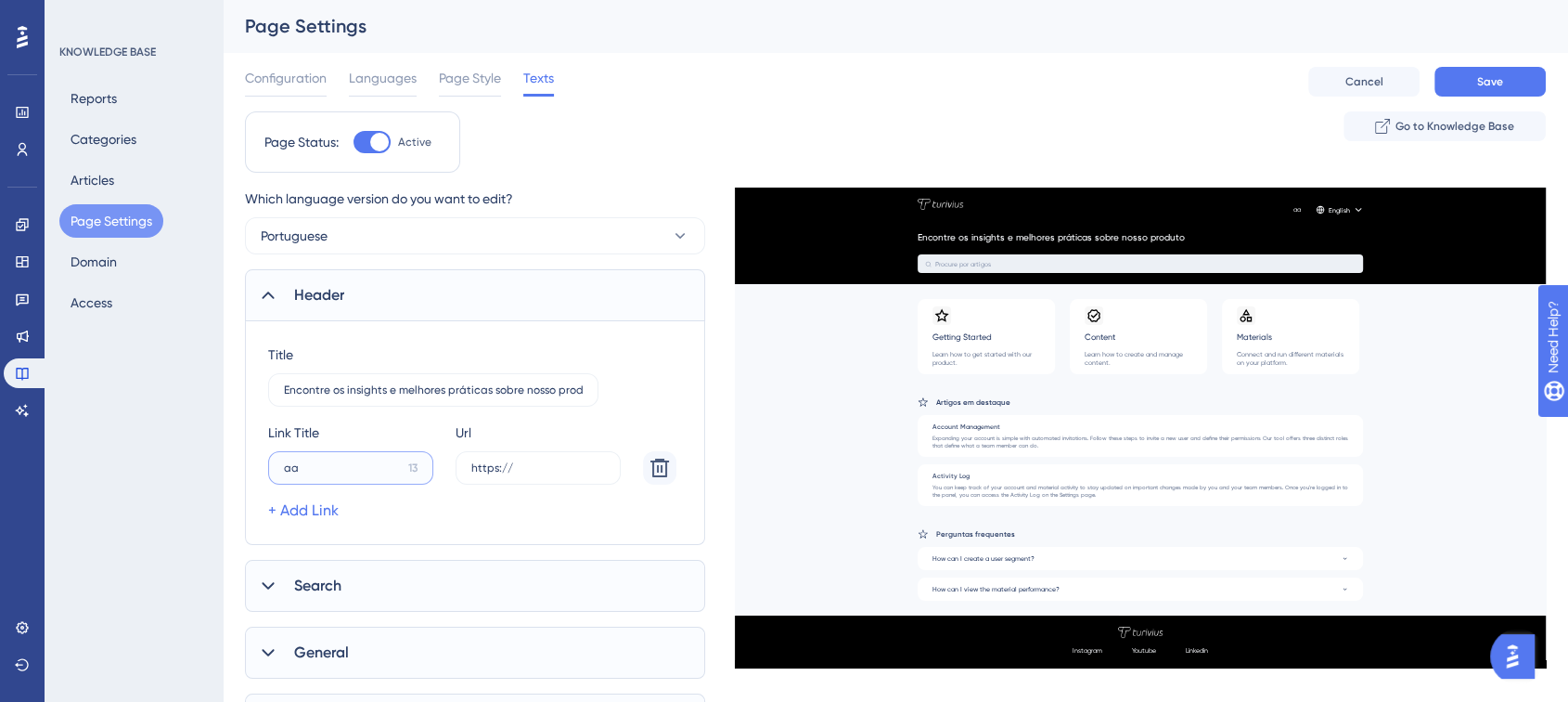
drag, startPoint x: 324, startPoint y: 471, endPoint x: 239, endPoint y: 459, distance: 85.8
click at [239, 459] on div "Performance Users Engagement Widgets Feedback Product Updates Knowledge Base AI…" at bounding box center [895, 421] width 1345 height 842
type input "Marcar um tre"
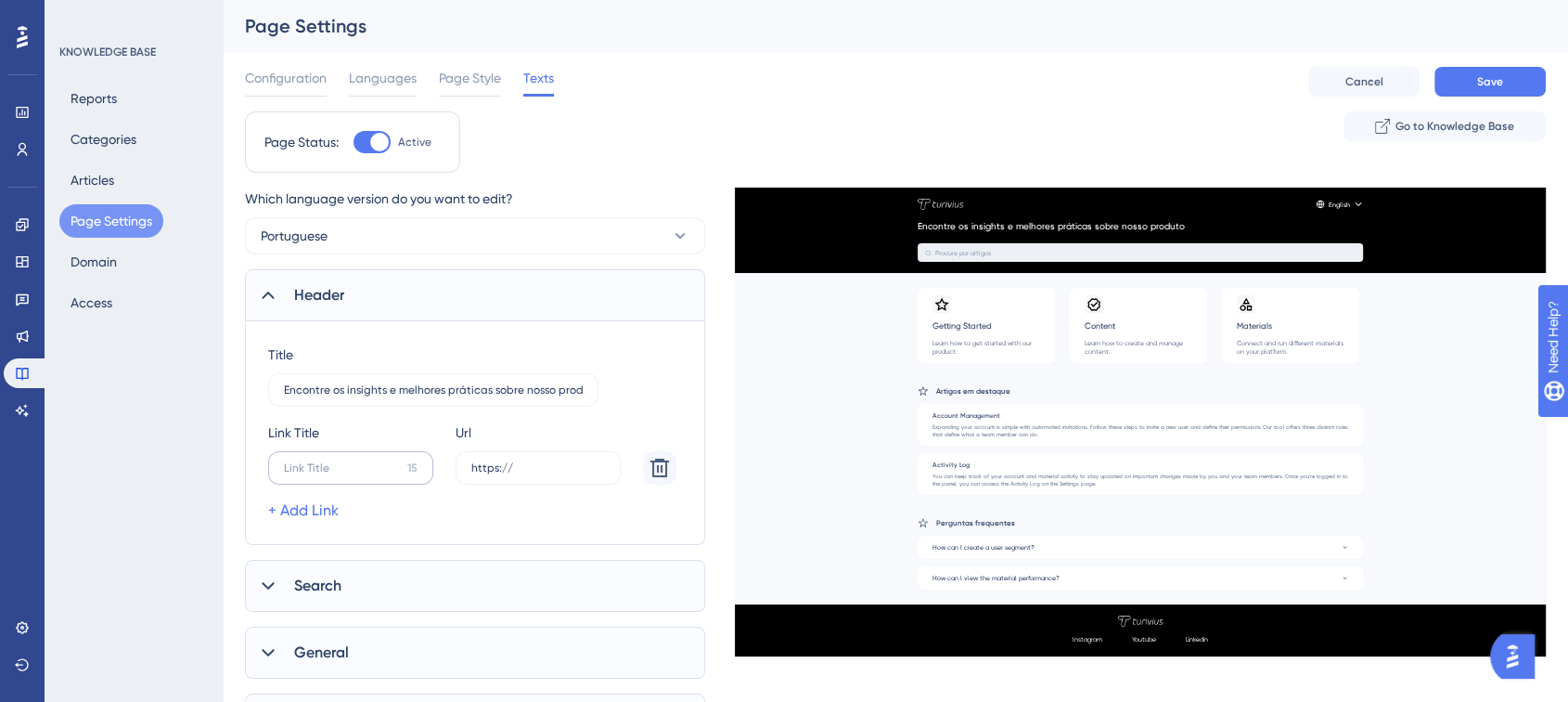
click at [326, 458] on label "15" at bounding box center [351, 467] width 166 height 34
click at [326, 461] on input "15" at bounding box center [342, 467] width 116 height 13
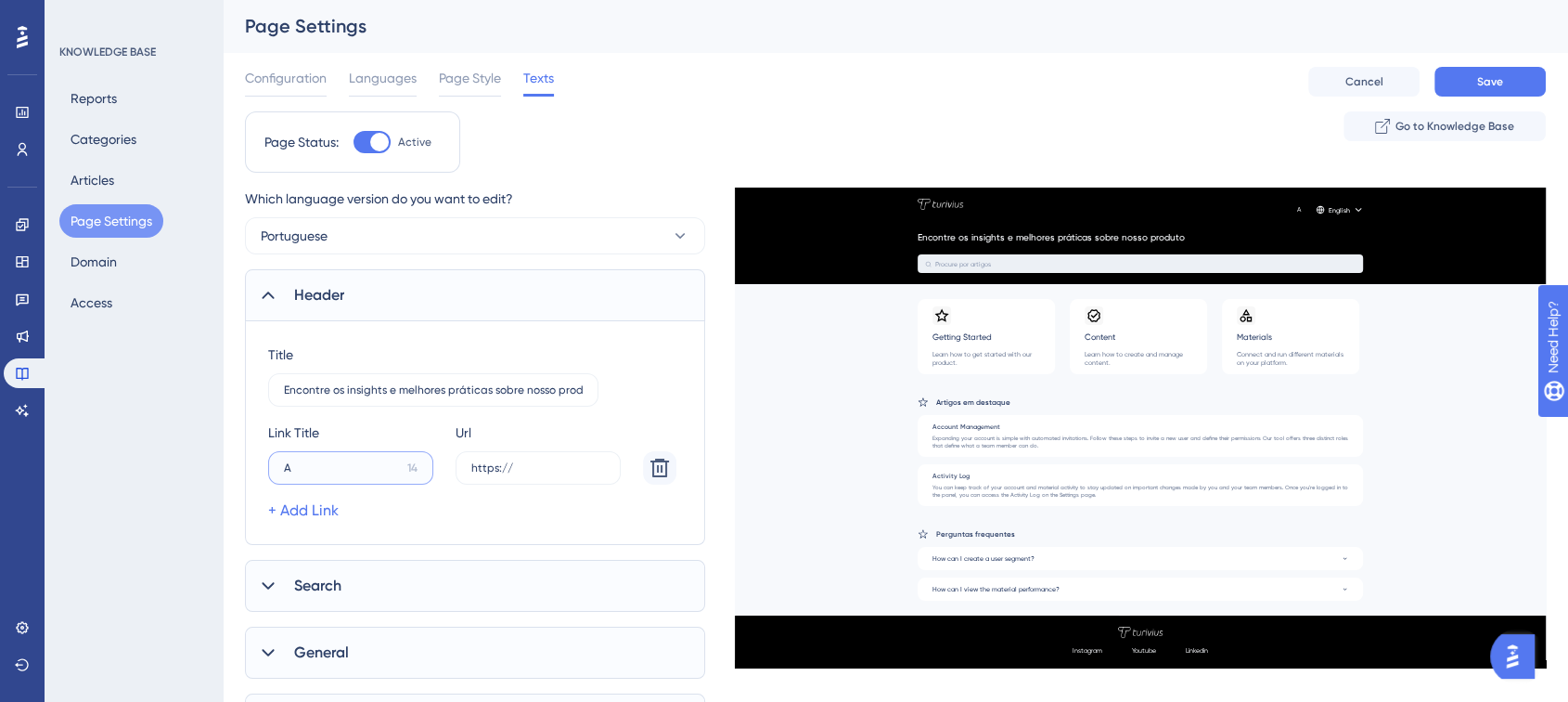
type input "A"
type input "Treinamento"
click at [521, 464] on input "https://" at bounding box center [538, 467] width 134 height 13
paste input "text"
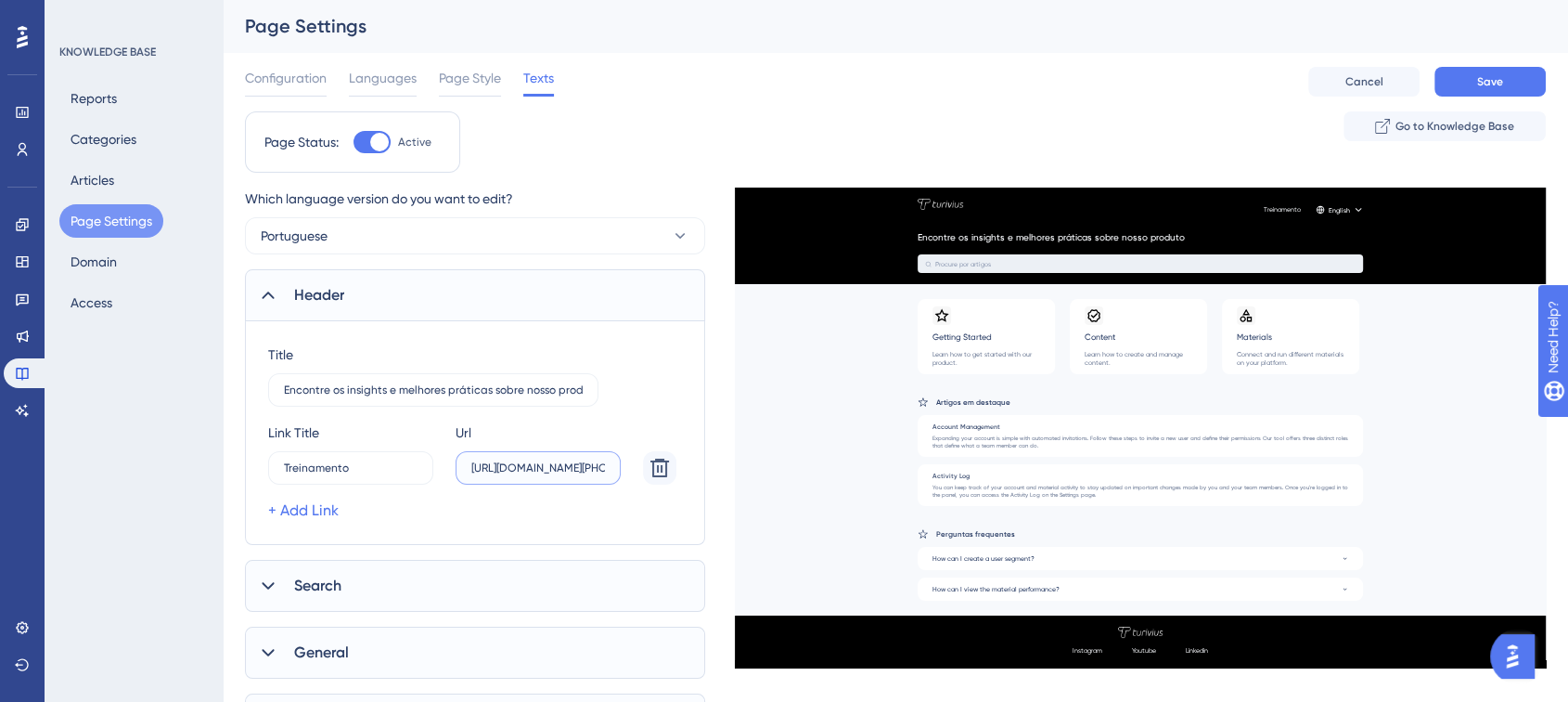
scroll to position [0, 24]
type input "https://wa.me/+5511942612502"
paste input "text"
type input "https://wa.me/+5511942612502"
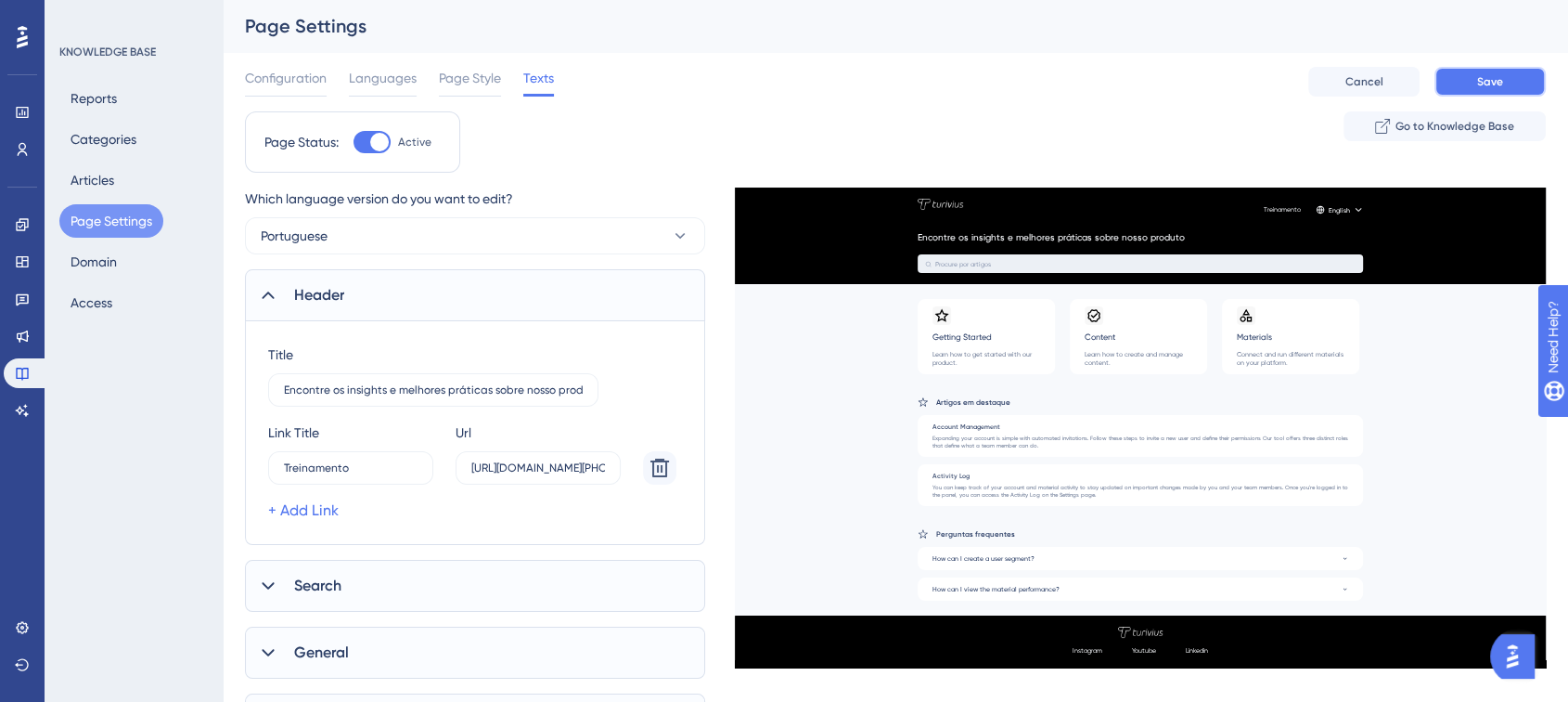
click at [1472, 71] on button "Save" at bounding box center [1489, 82] width 111 height 30
click at [100, 143] on button "Categories" at bounding box center [102, 139] width 88 height 34
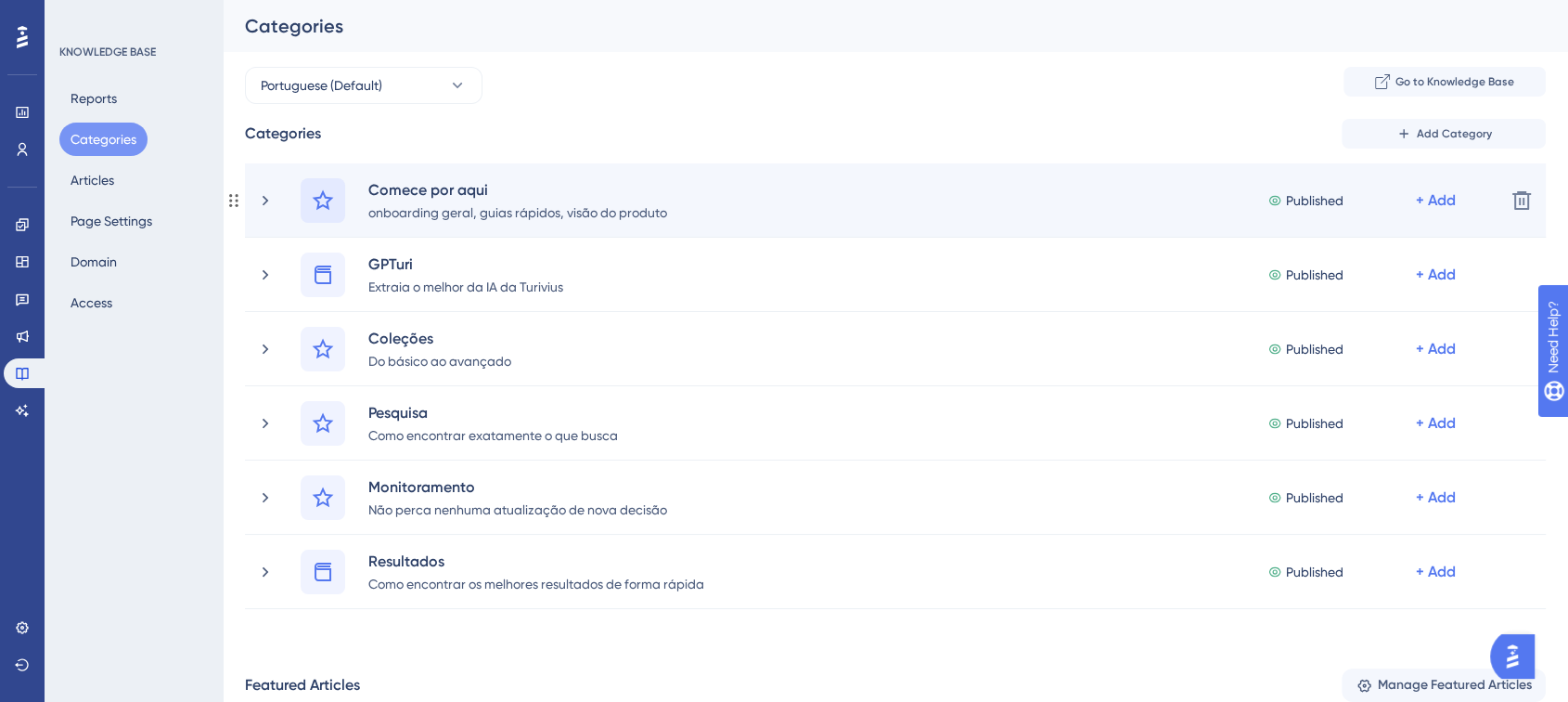
click at [320, 201] on icon at bounding box center [322, 200] width 23 height 23
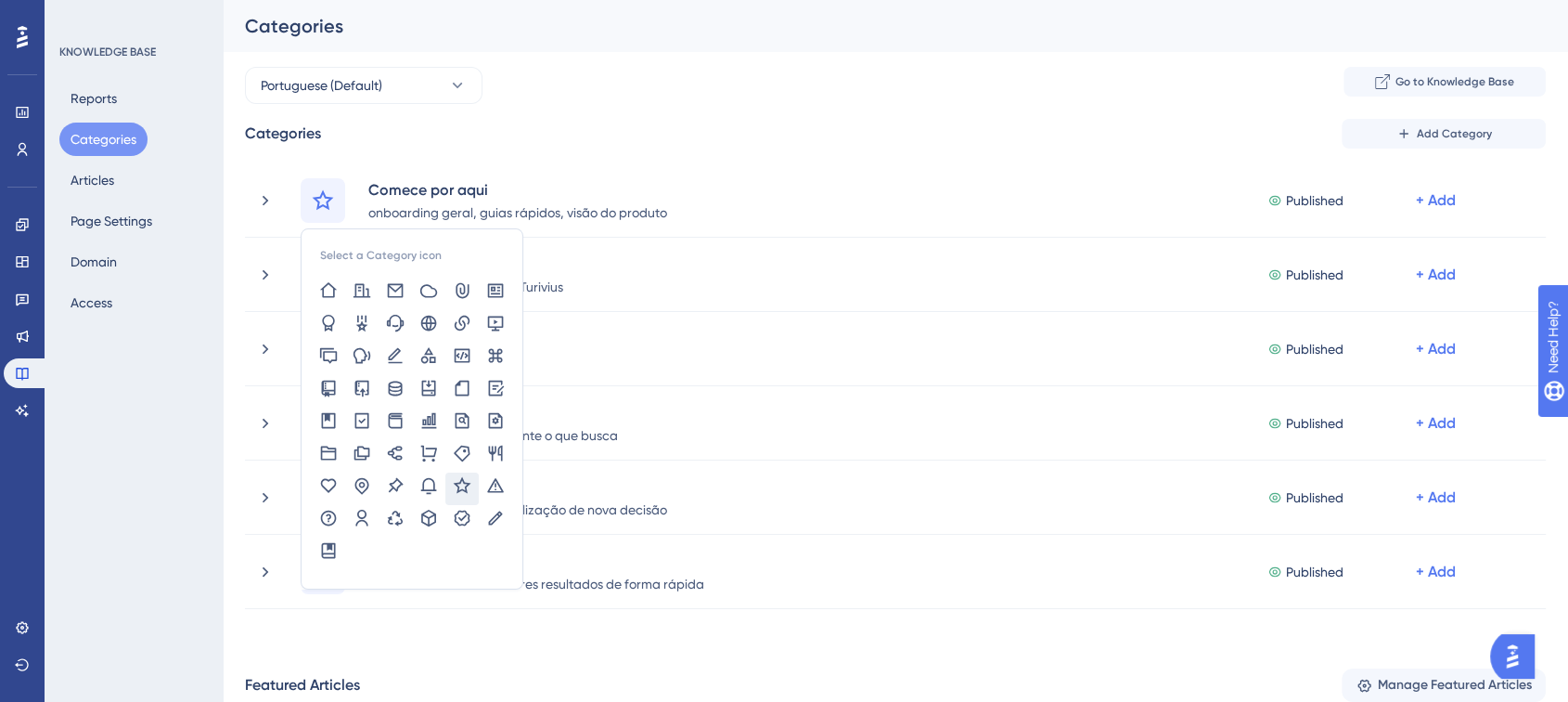
click at [441, 139] on div "Categories Add Category" at bounding box center [896, 133] width 1301 height 30
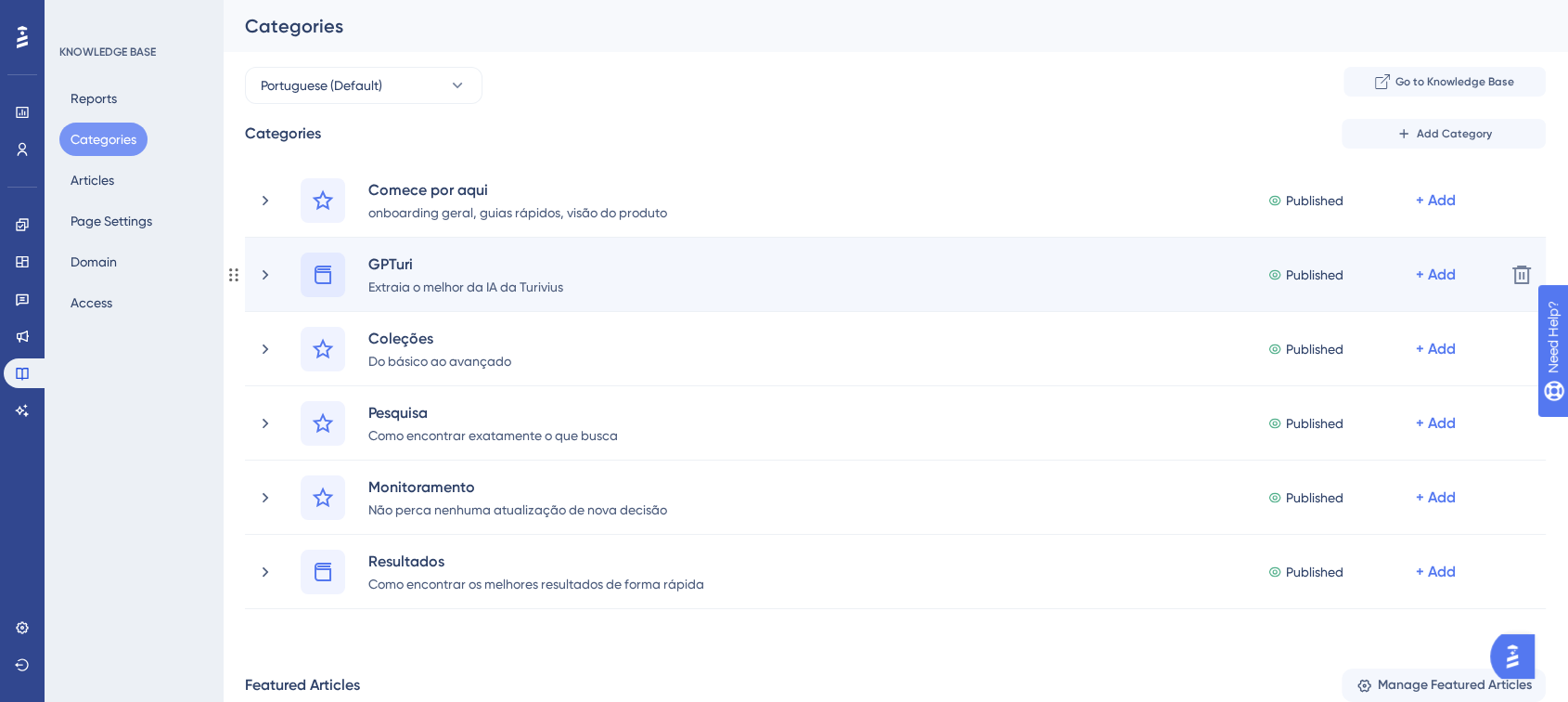
click at [325, 274] on icon at bounding box center [322, 274] width 23 height 23
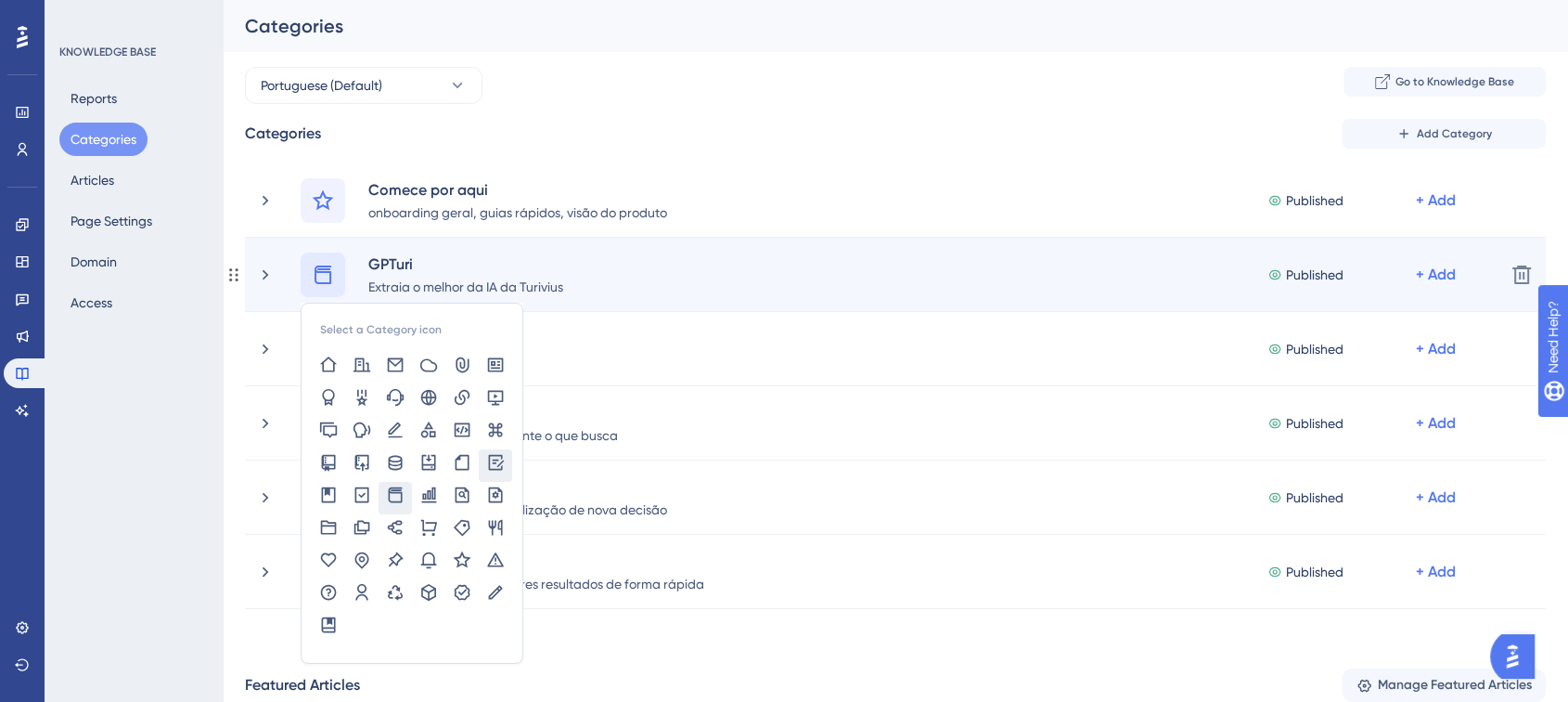
click at [501, 466] on icon at bounding box center [497, 461] width 16 height 16
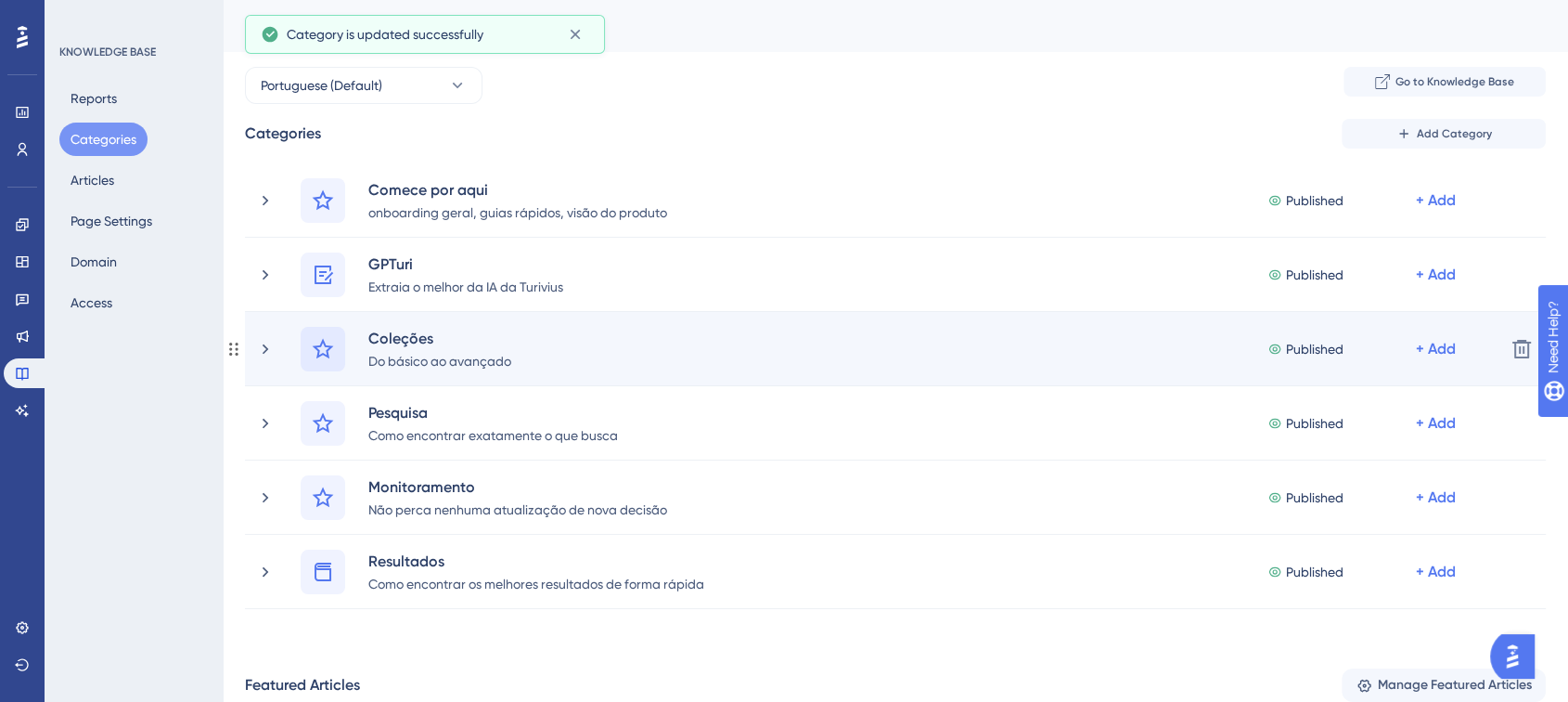
click at [331, 349] on icon at bounding box center [322, 349] width 23 height 23
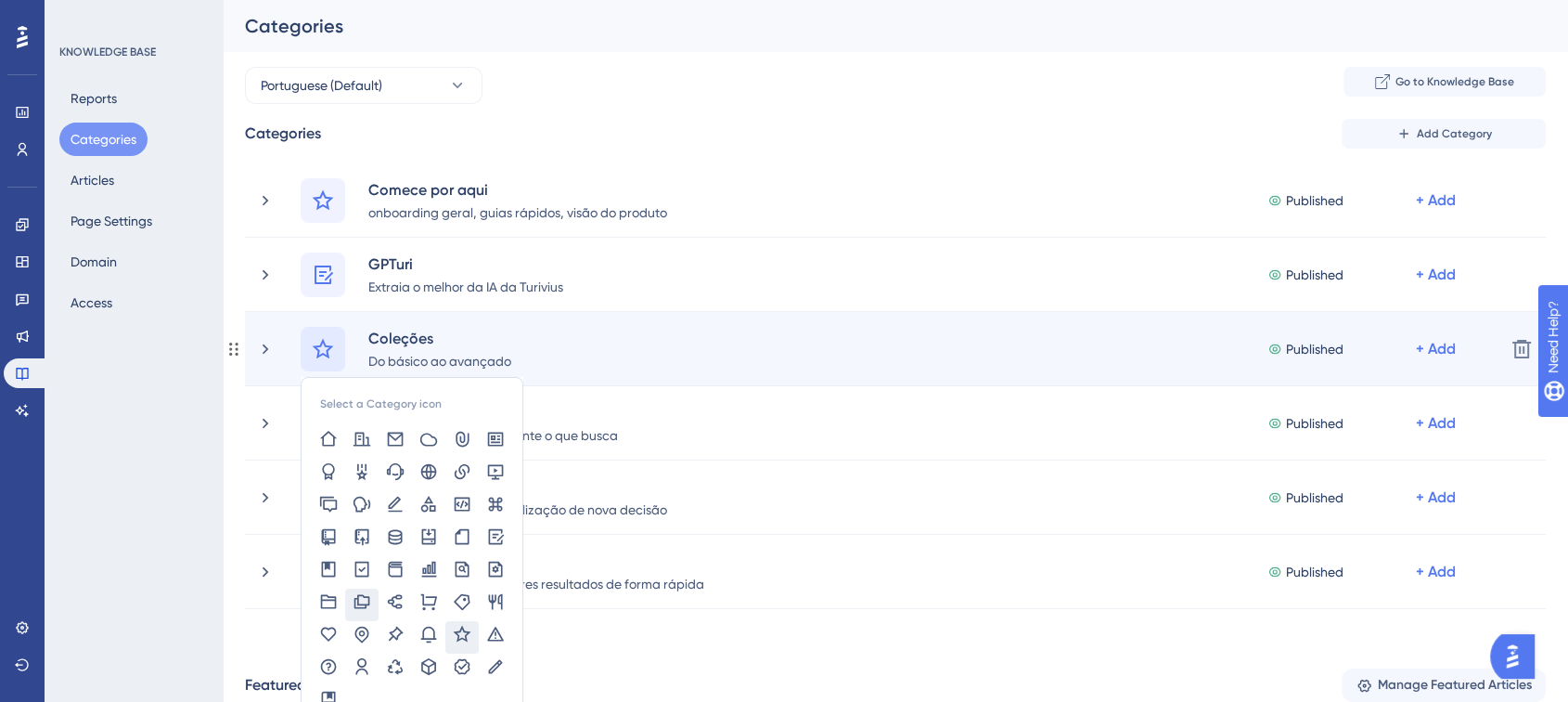
click at [364, 599] on icon at bounding box center [362, 601] width 19 height 19
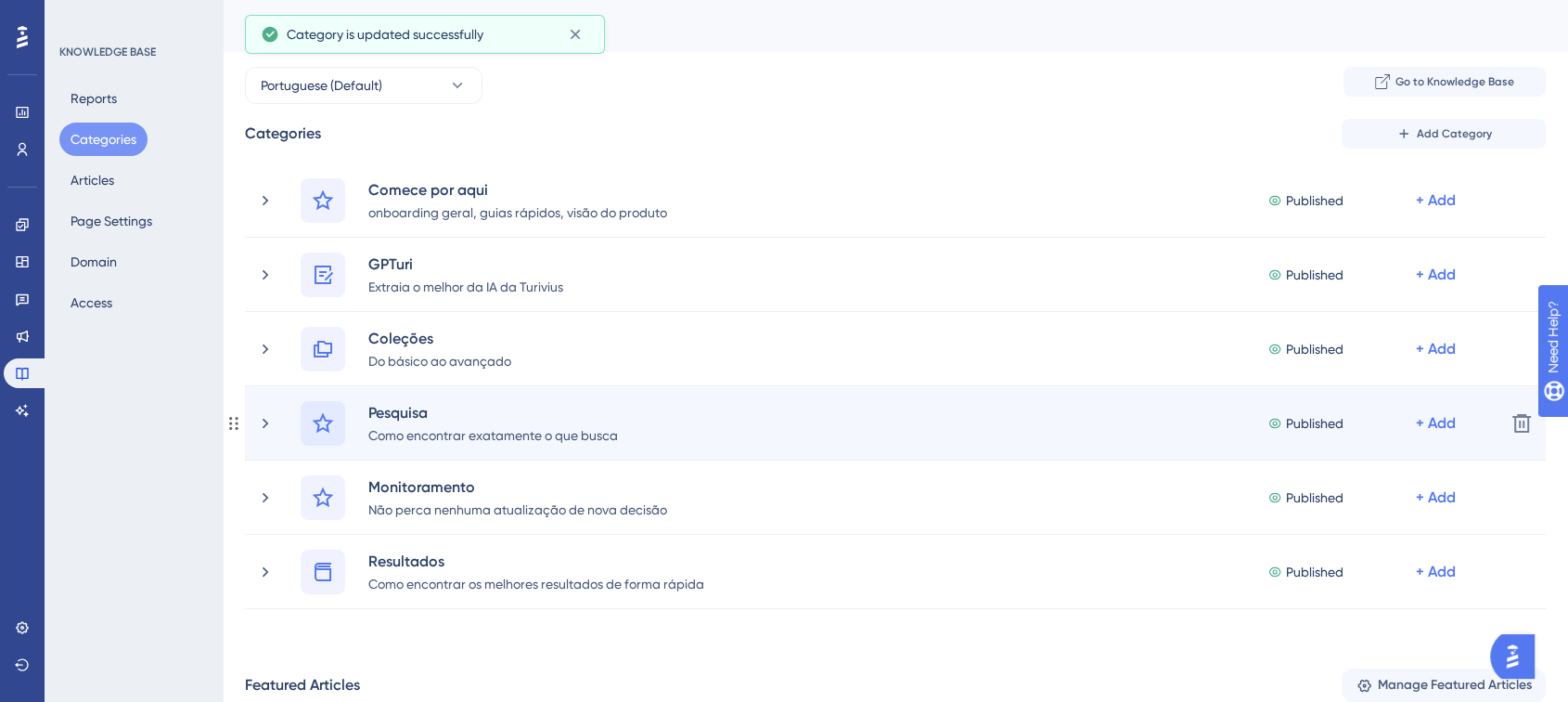
click at [326, 421] on icon at bounding box center [322, 423] width 23 height 23
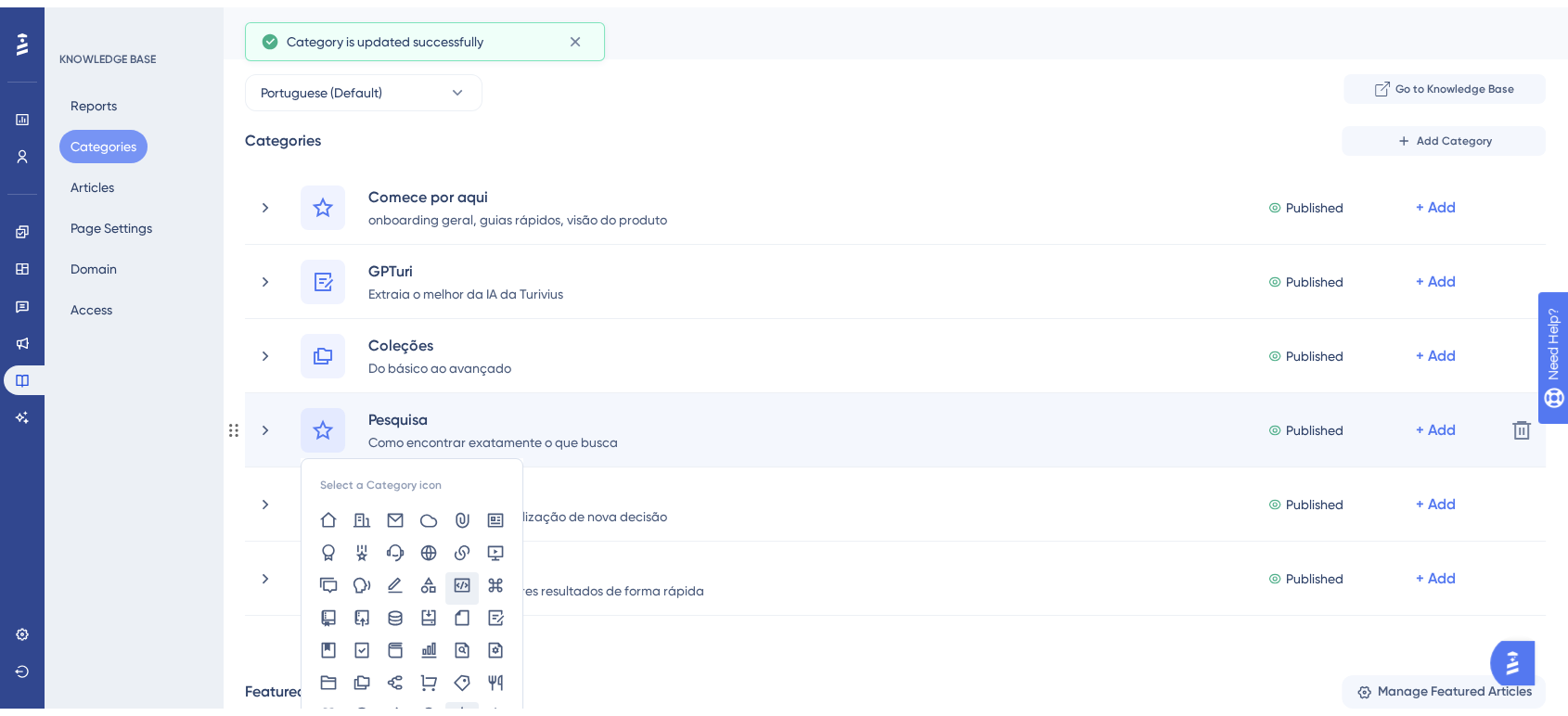
scroll to position [102, 0]
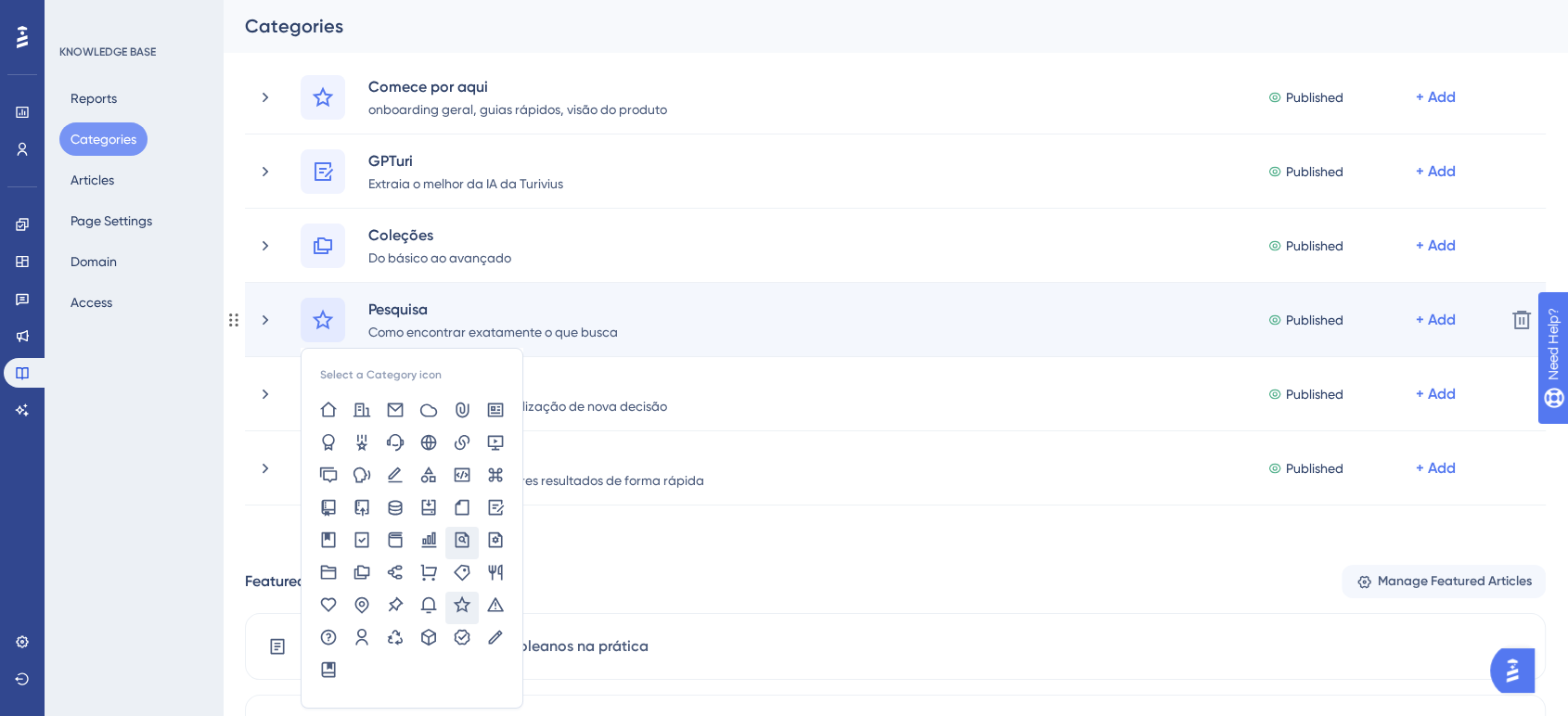
click at [458, 532] on icon at bounding box center [462, 539] width 14 height 16
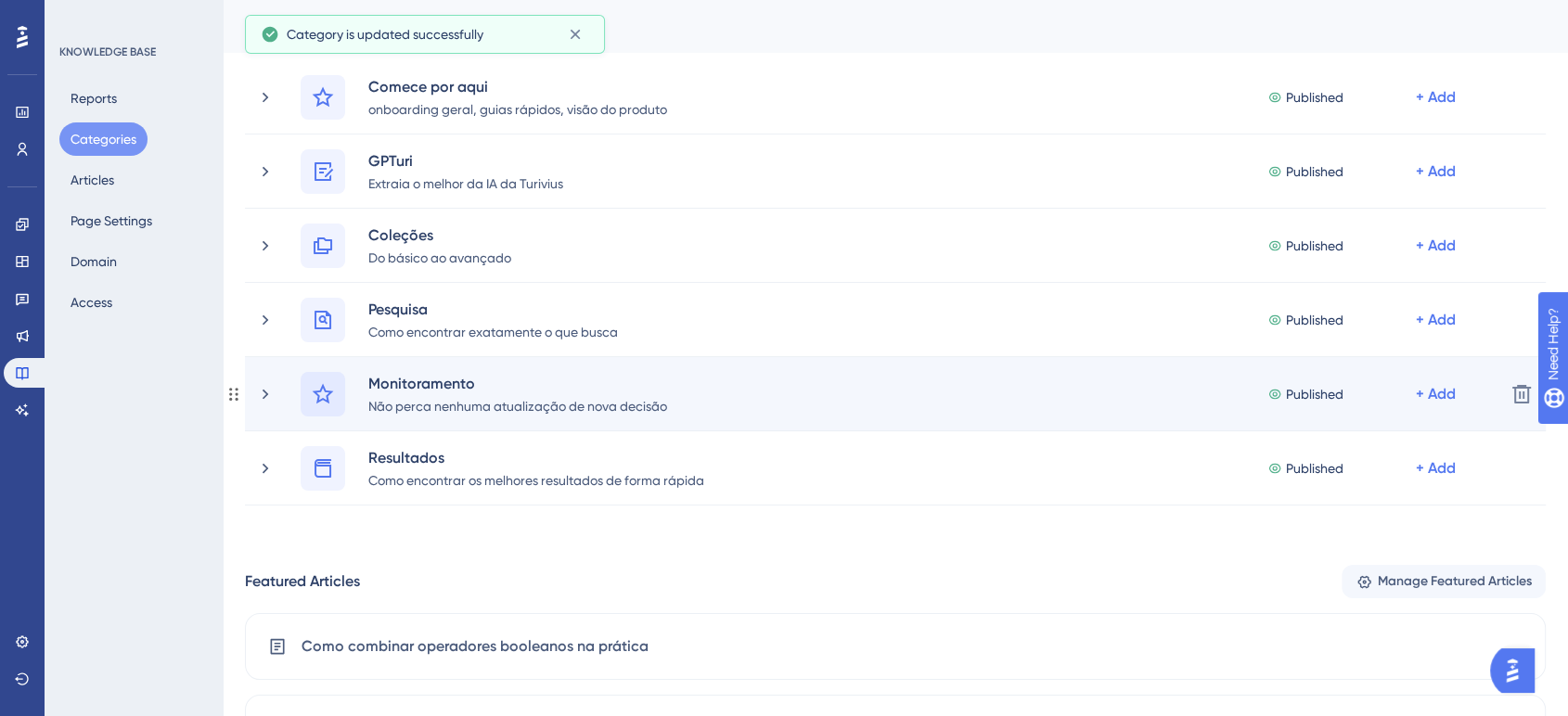
click at [326, 393] on icon at bounding box center [323, 393] width 22 height 21
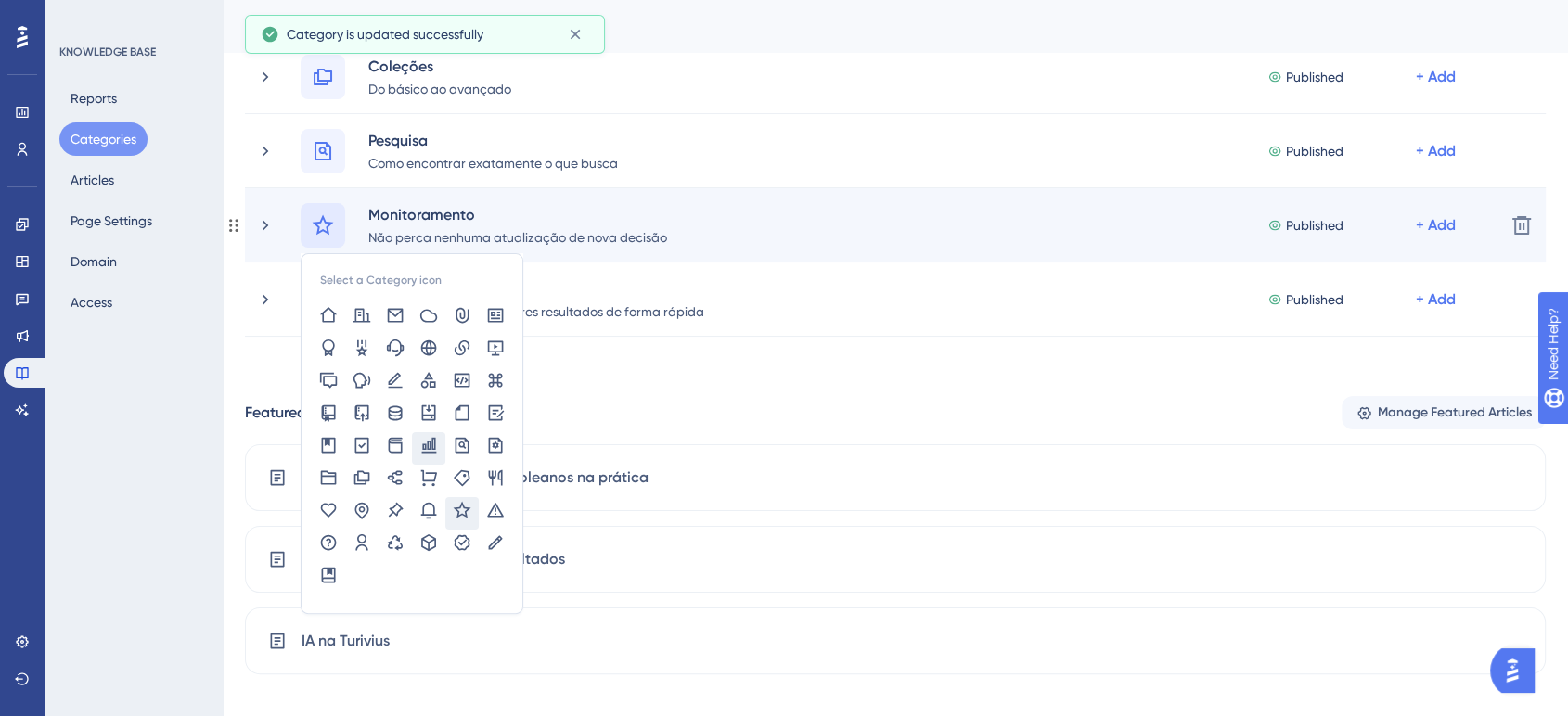
scroll to position [308, 0]
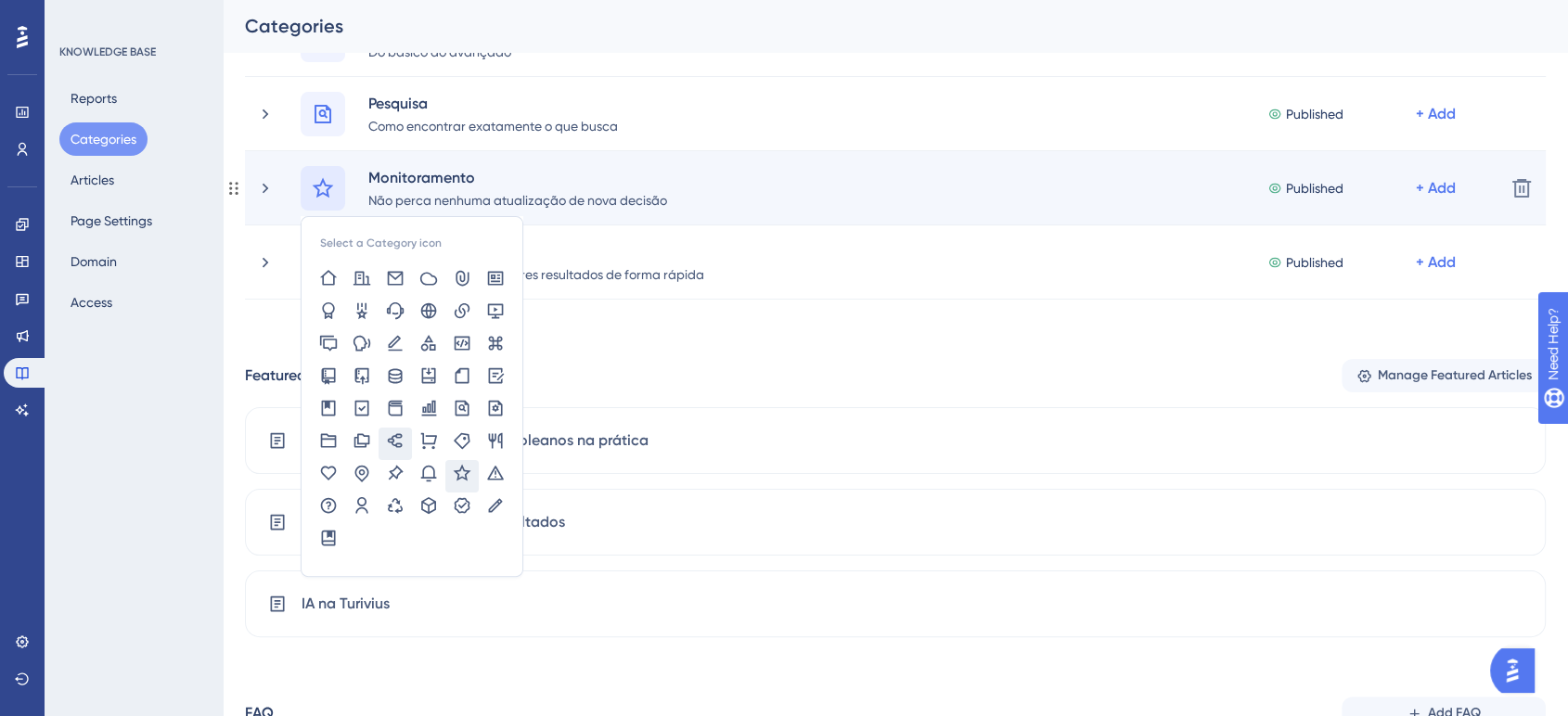
click at [397, 443] on icon at bounding box center [395, 440] width 19 height 19
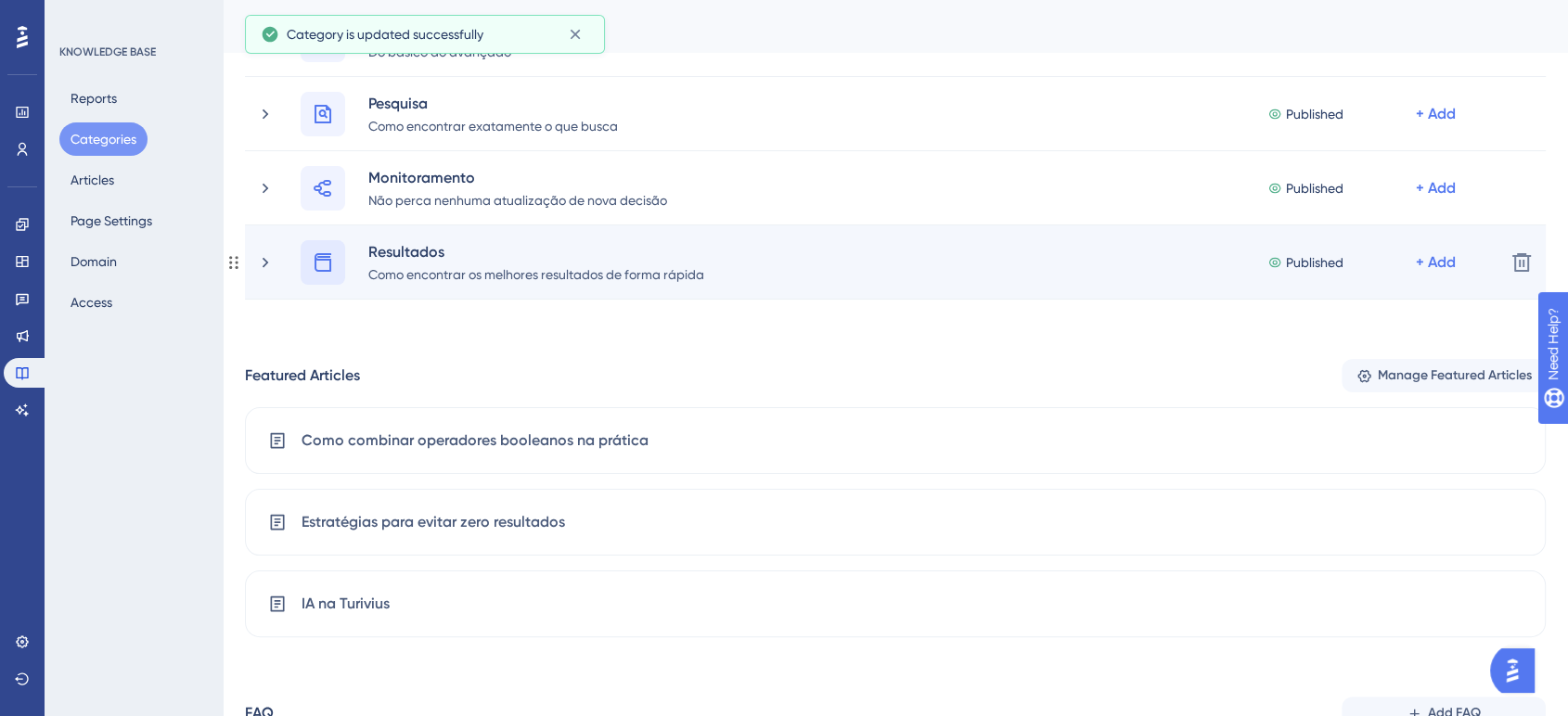
click at [314, 269] on icon at bounding box center [322, 262] width 23 height 23
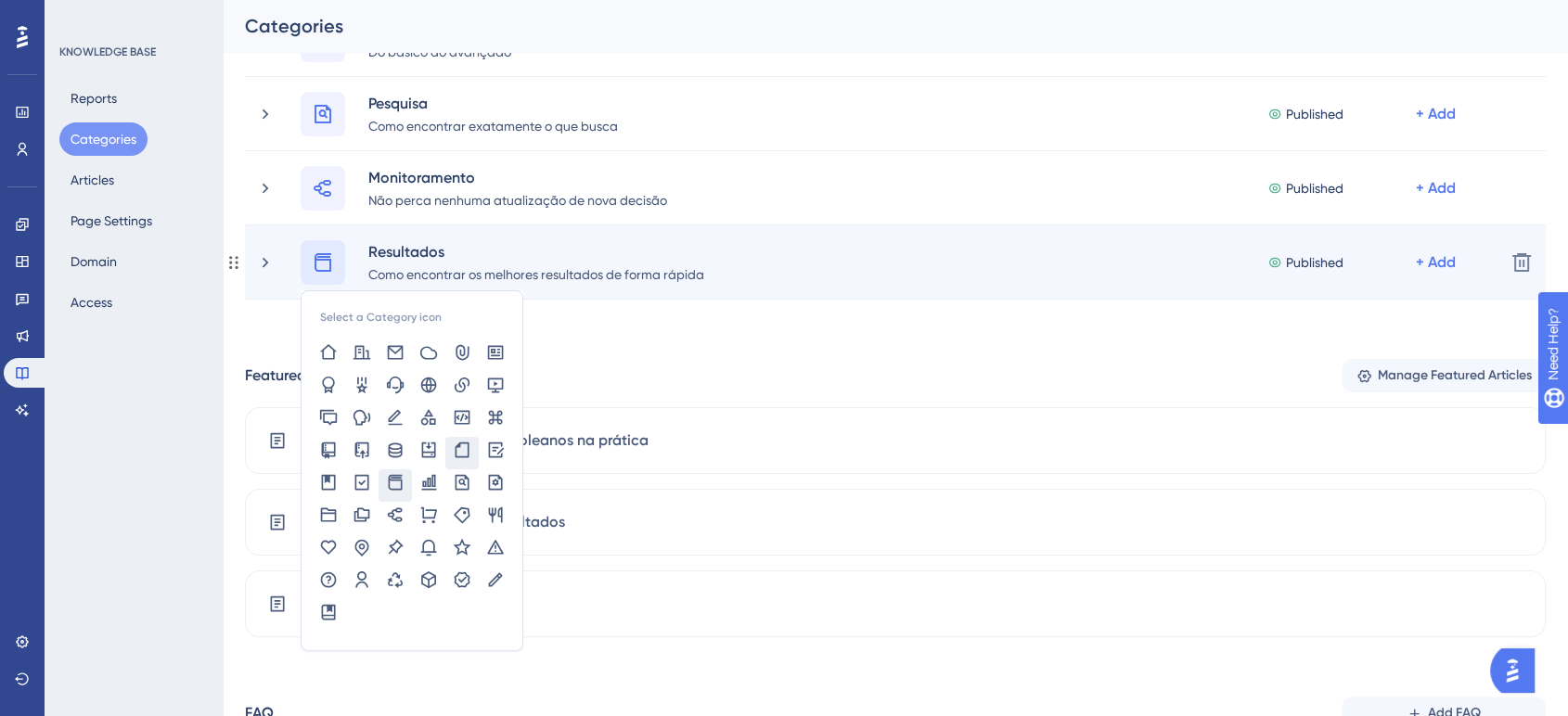
click at [458, 450] on icon at bounding box center [461, 449] width 19 height 19
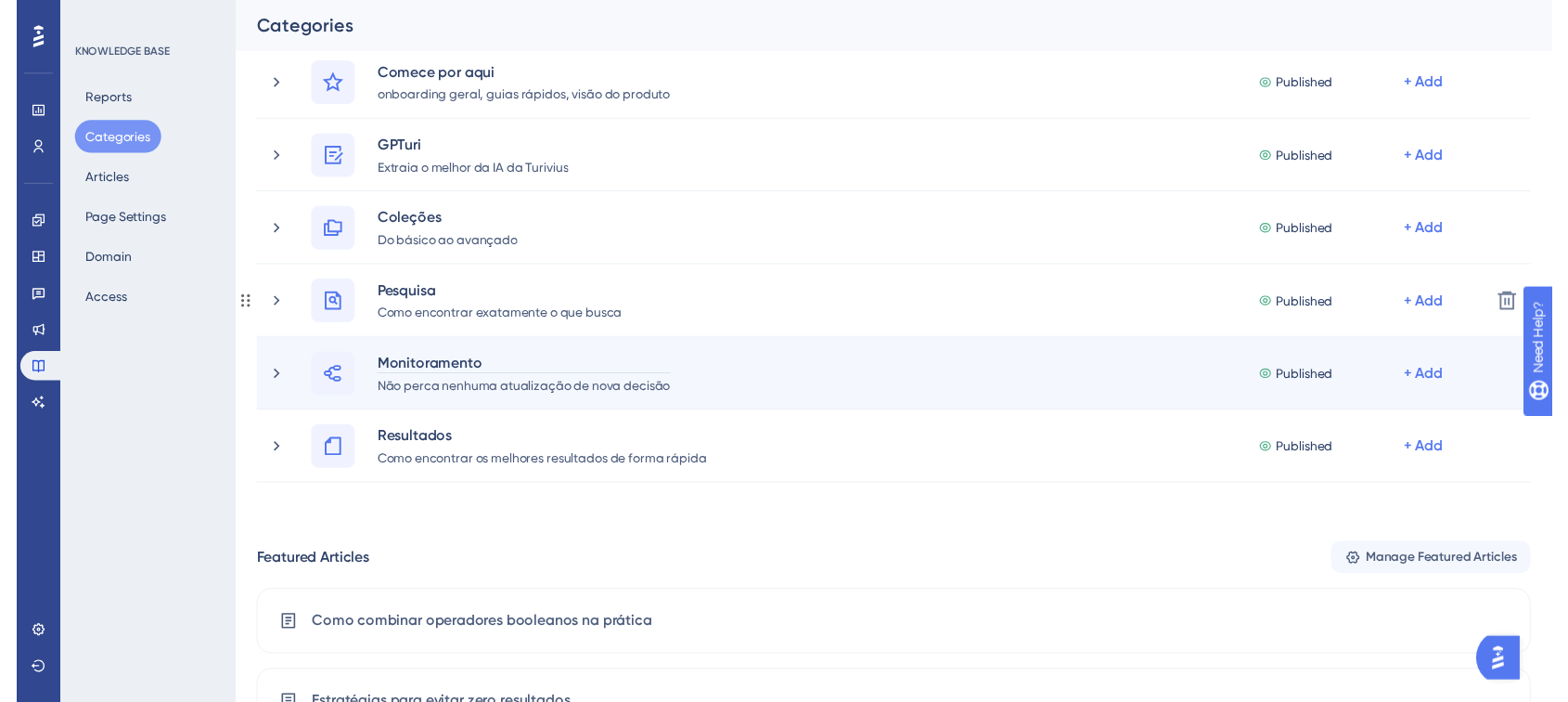
scroll to position [0, 0]
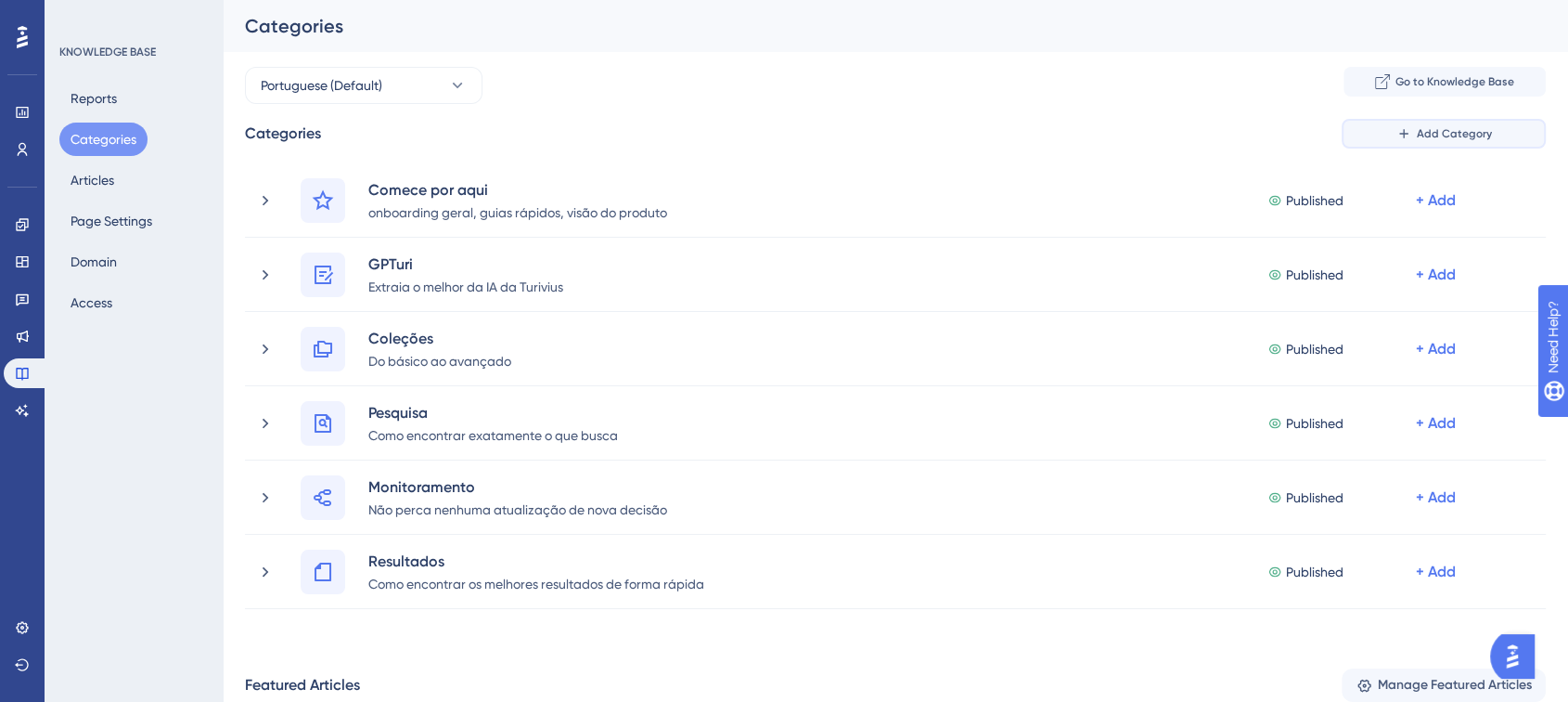
click at [1421, 128] on span "Add Category" at bounding box center [1454, 133] width 75 height 15
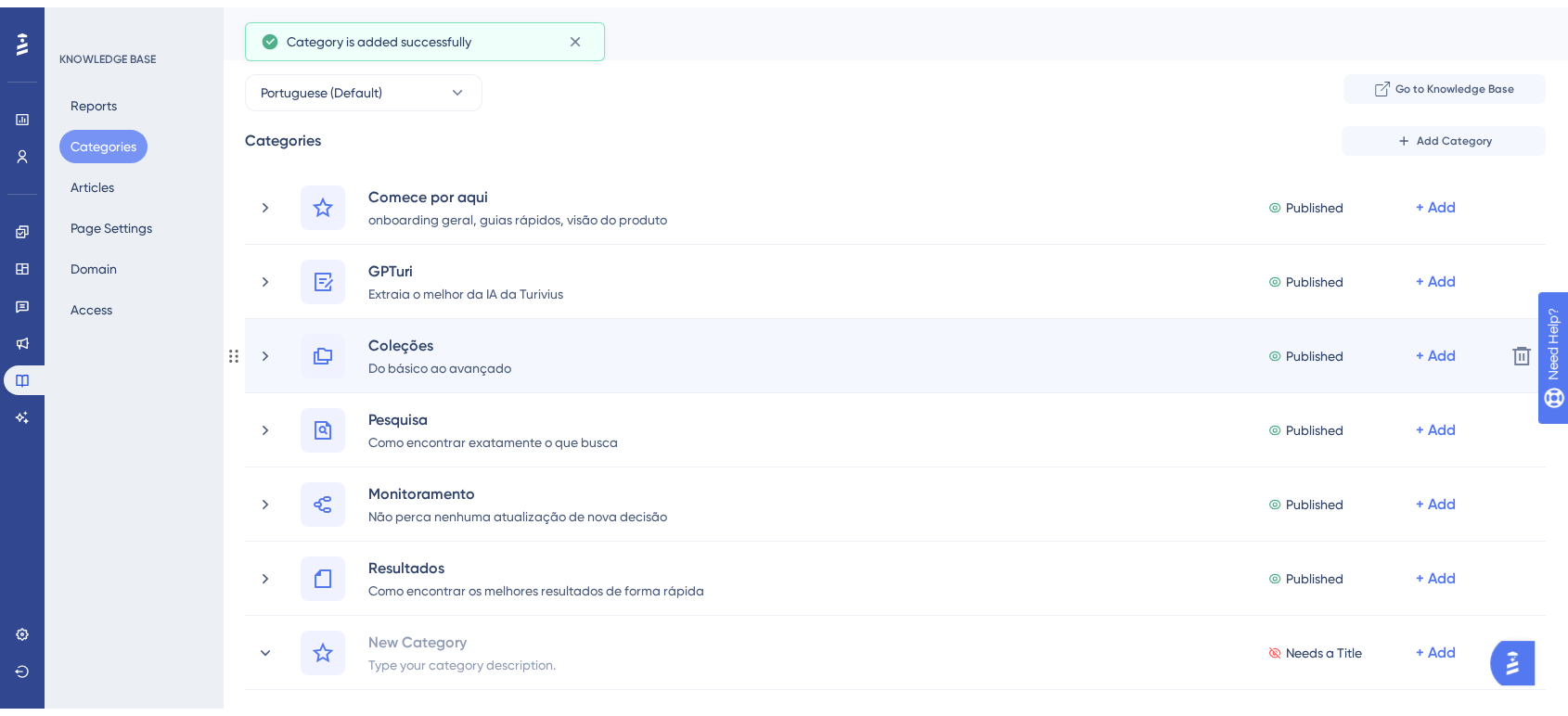
scroll to position [221, 0]
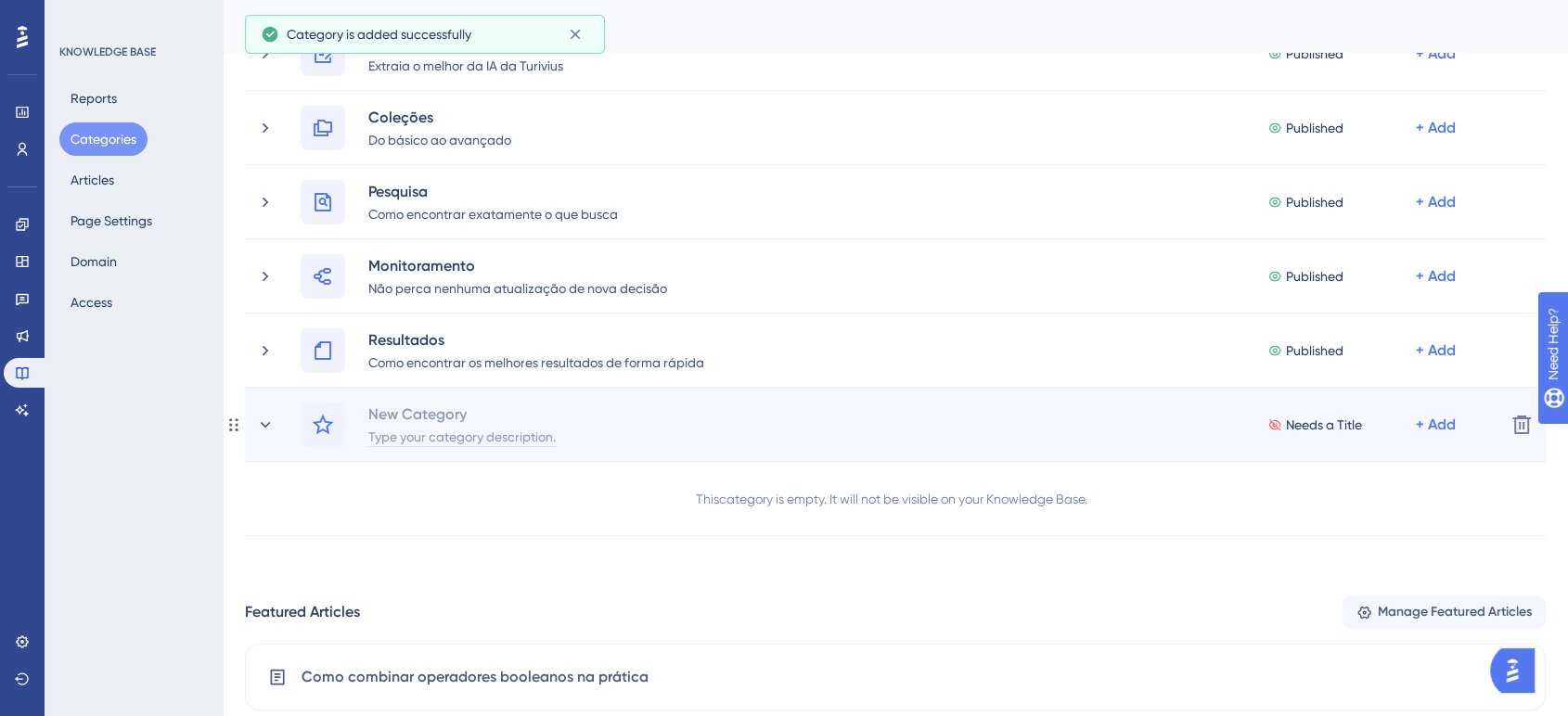
click at [423, 428] on div "Type your category description." at bounding box center [462, 435] width 189 height 23
click at [403, 414] on div "New Category" at bounding box center [418, 414] width 101 height 23
click at [403, 414] on div at bounding box center [462, 414] width 189 height 23
click at [467, 448] on div "Treinamentos Type your category description. No Article + Add Delete" at bounding box center [896, 423] width 1301 height 74
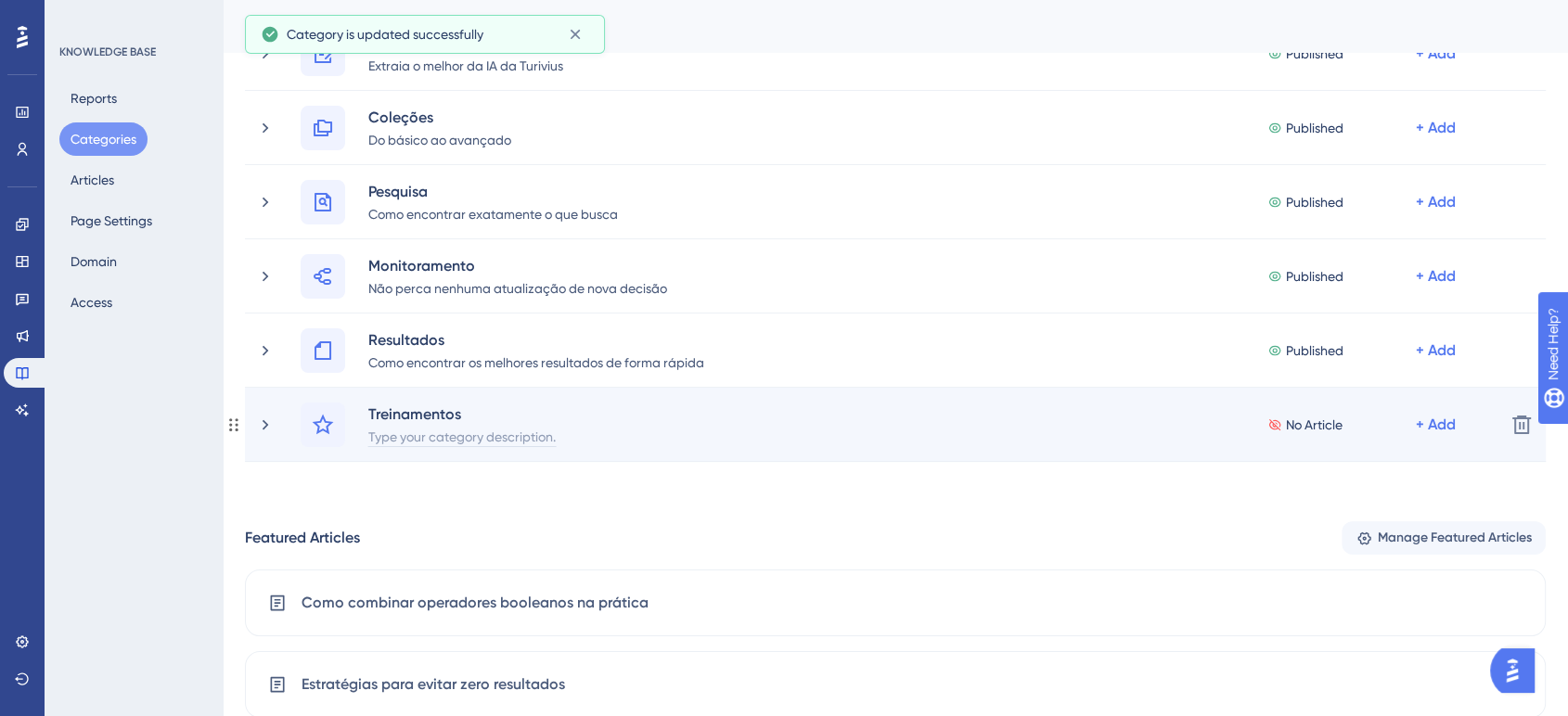
click at [465, 440] on div "Type your category description." at bounding box center [462, 435] width 189 height 23
click at [465, 440] on div "Treinamentos Type your category description." at bounding box center [469, 424] width 204 height 44
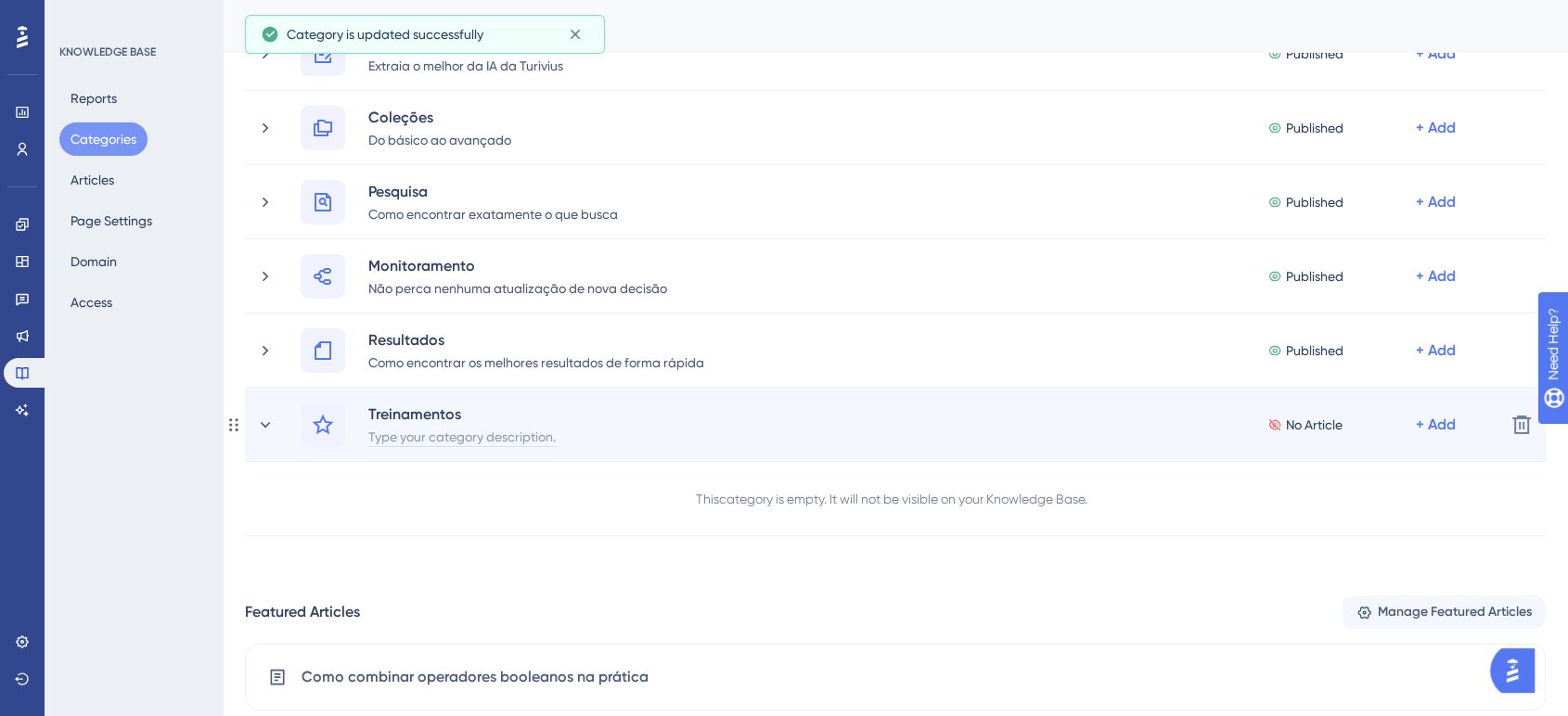
click at [456, 435] on div "Type your category description." at bounding box center [462, 435] width 189 height 23
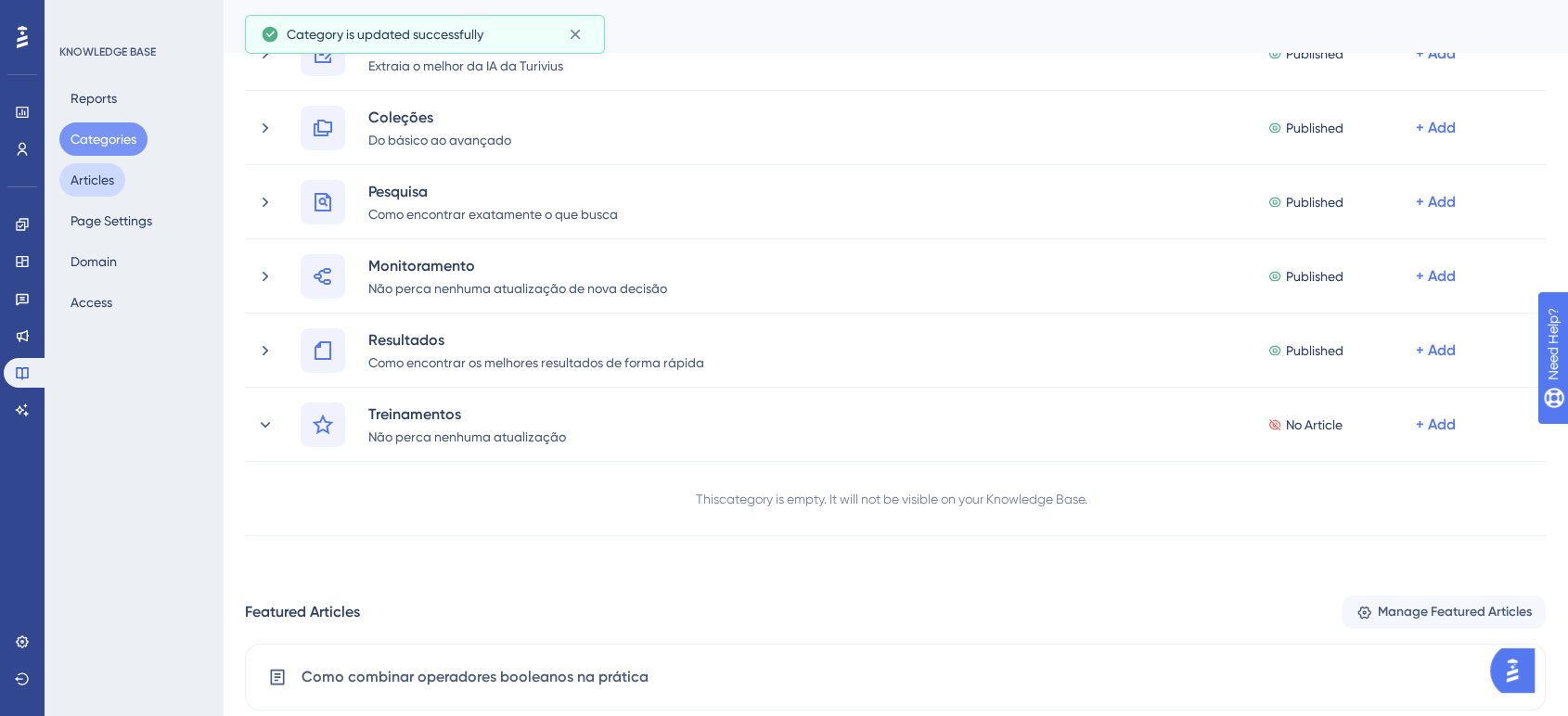
click at [102, 183] on button "Articles" at bounding box center [92, 180] width 66 height 33
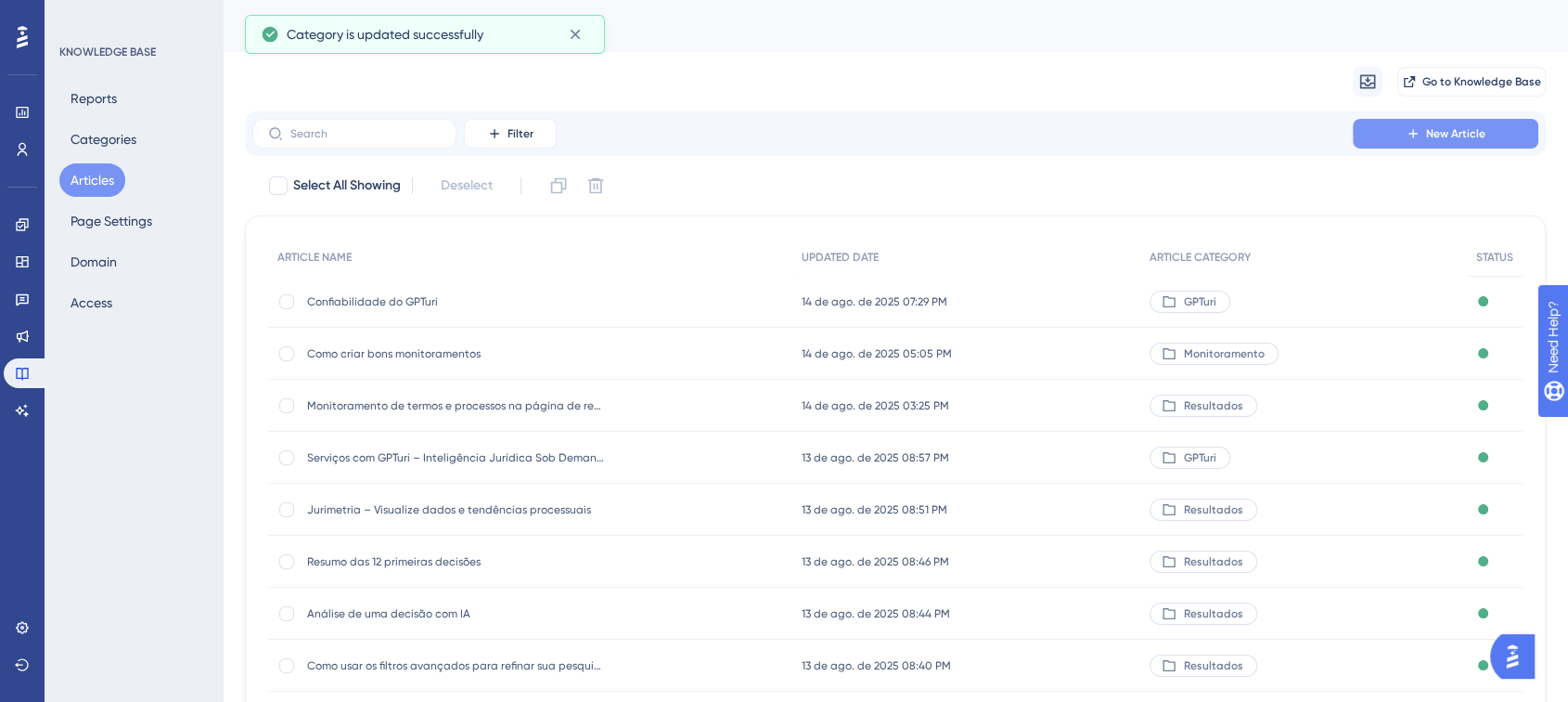
click at [1471, 134] on span "New Article" at bounding box center [1456, 133] width 59 height 15
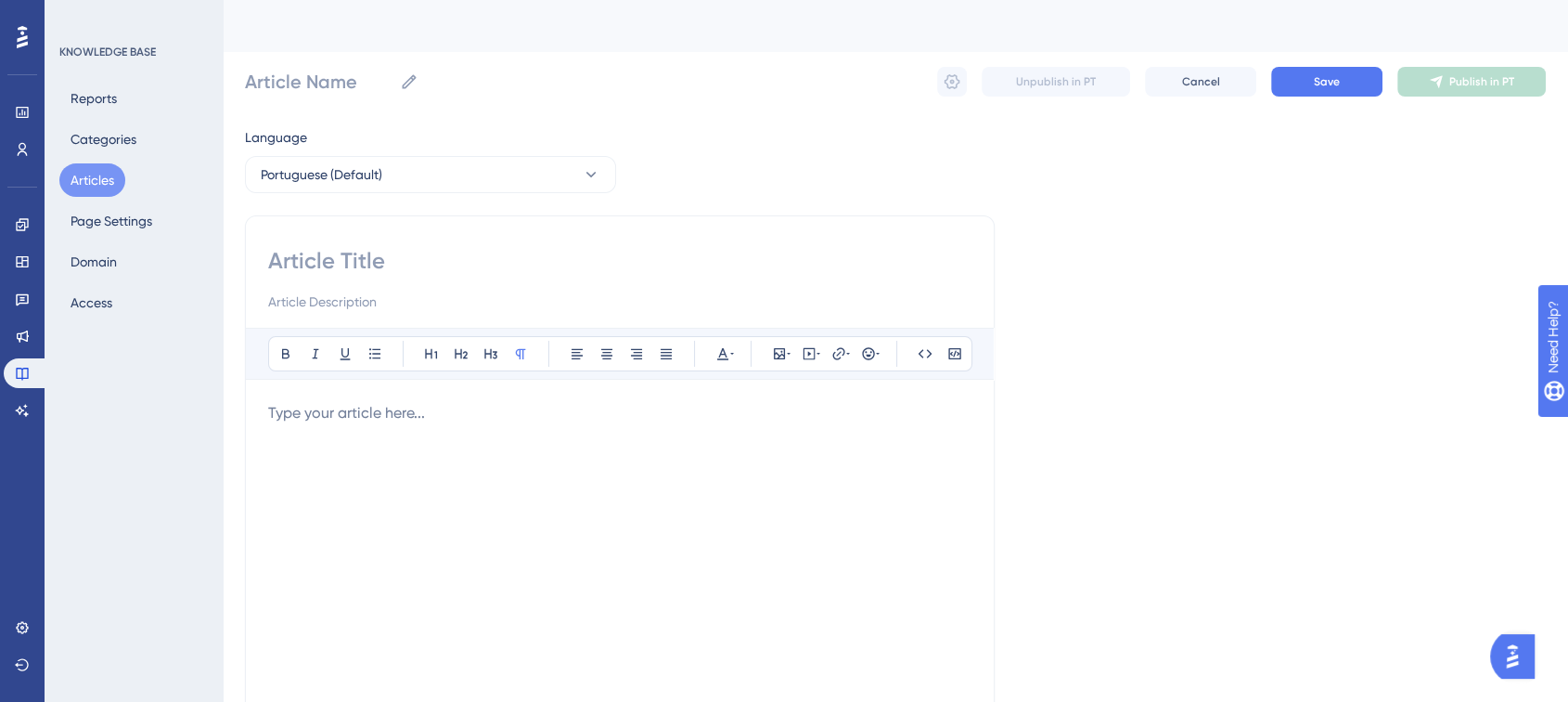
click at [300, 427] on div at bounding box center [619, 606] width 703 height 408
click at [799, 347] on button at bounding box center [809, 353] width 26 height 26
click at [735, 450] on textarea at bounding box center [809, 468] width 282 height 84
paste textarea "<iframe width="560" height="315" src="https://www.youtube.com/embed/EHjQSWEJtKU…"
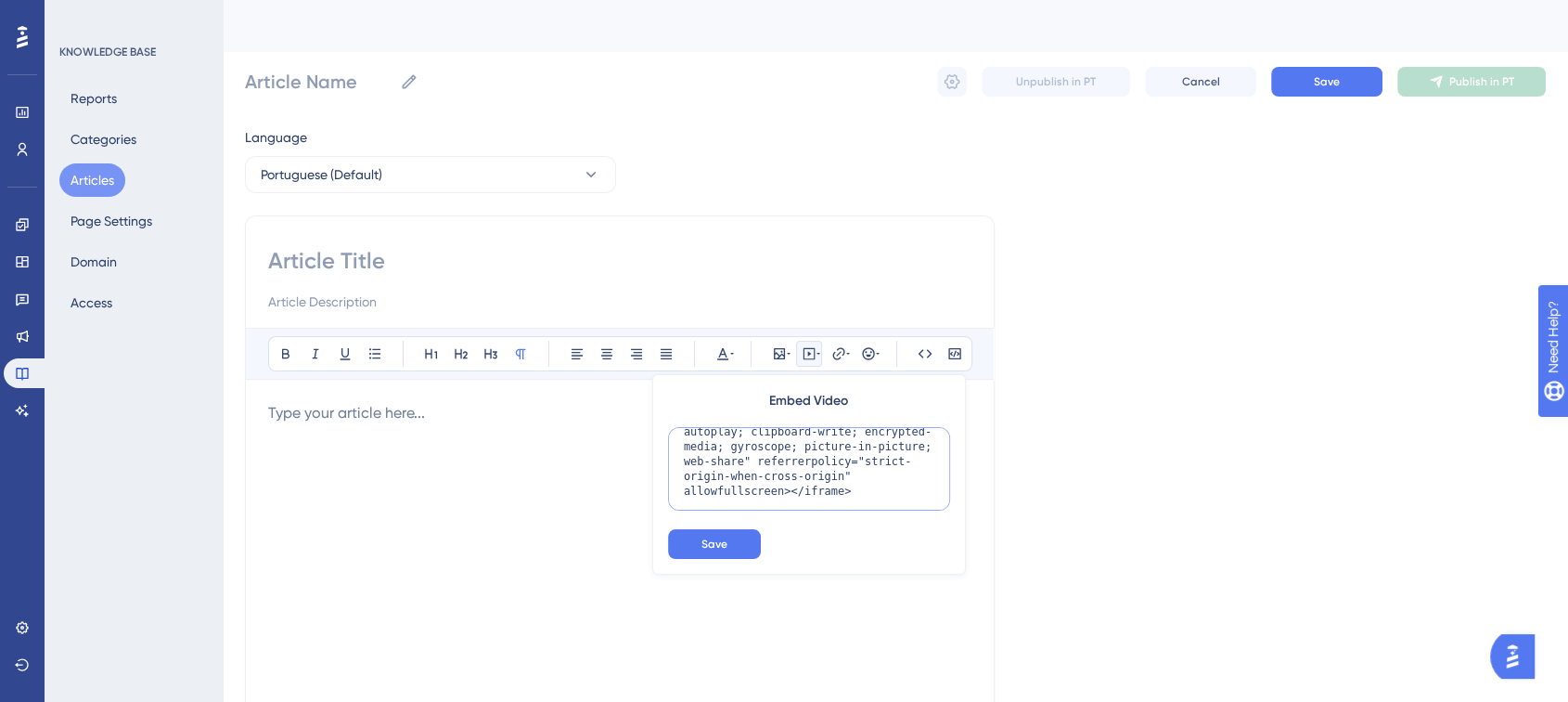
scroll to position [91, 0]
type textarea "<iframe width="560" height="315" src="https://www.youtube.com/embed/EHjQSWEJtKU…"
click at [740, 534] on button "Save" at bounding box center [715, 544] width 93 height 30
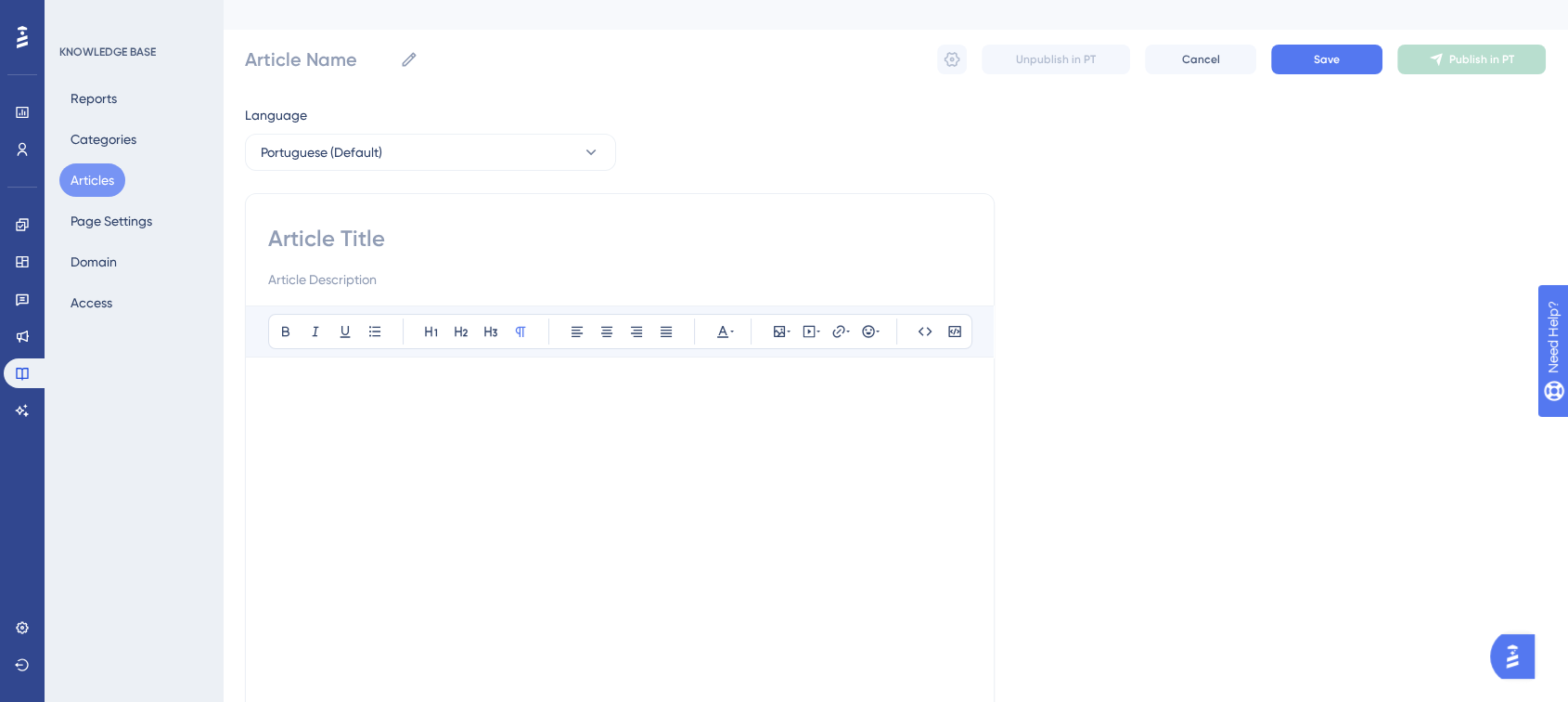
click at [498, 229] on input at bounding box center [619, 239] width 703 height 30
type input "T"
type input "Tr"
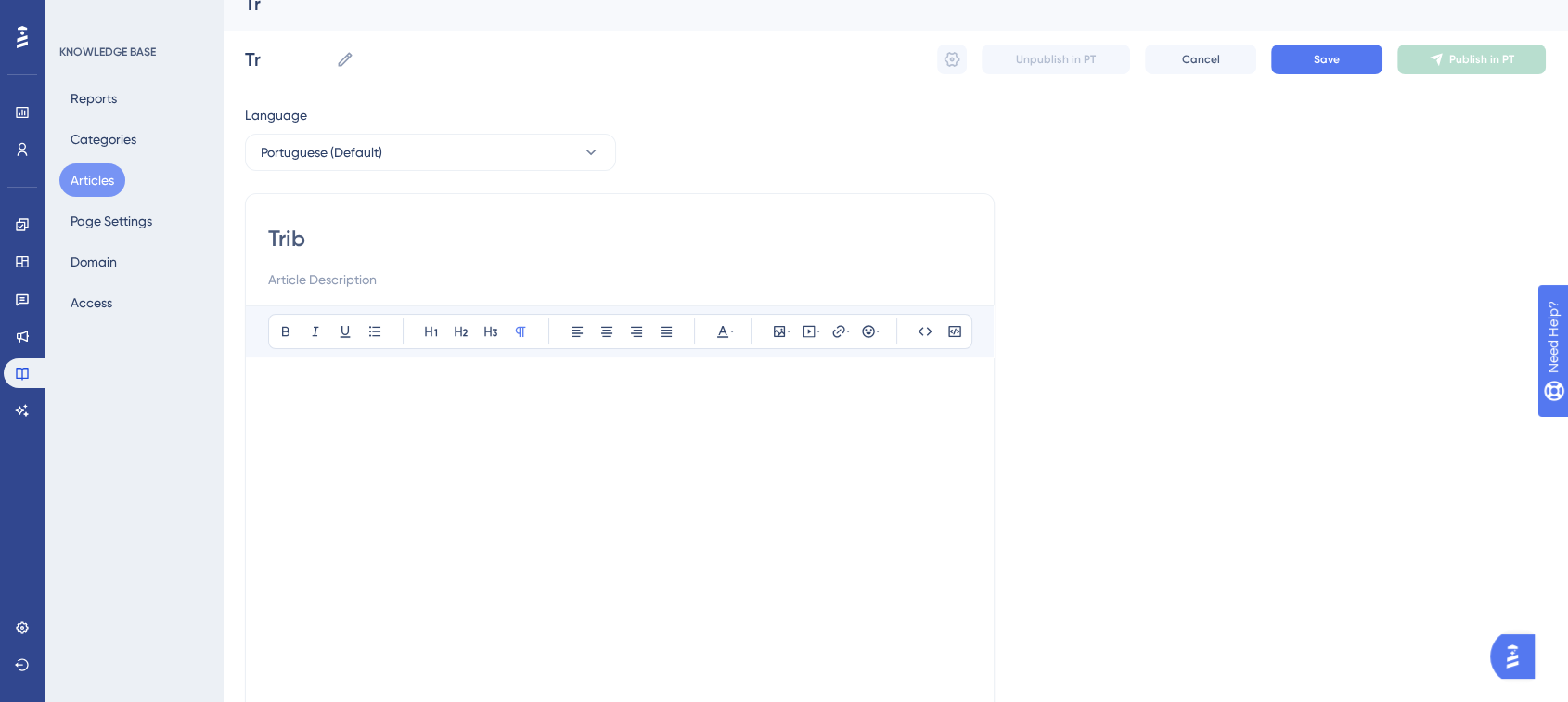
type input "Tribu"
type input "Tribun"
type input "Tribuna"
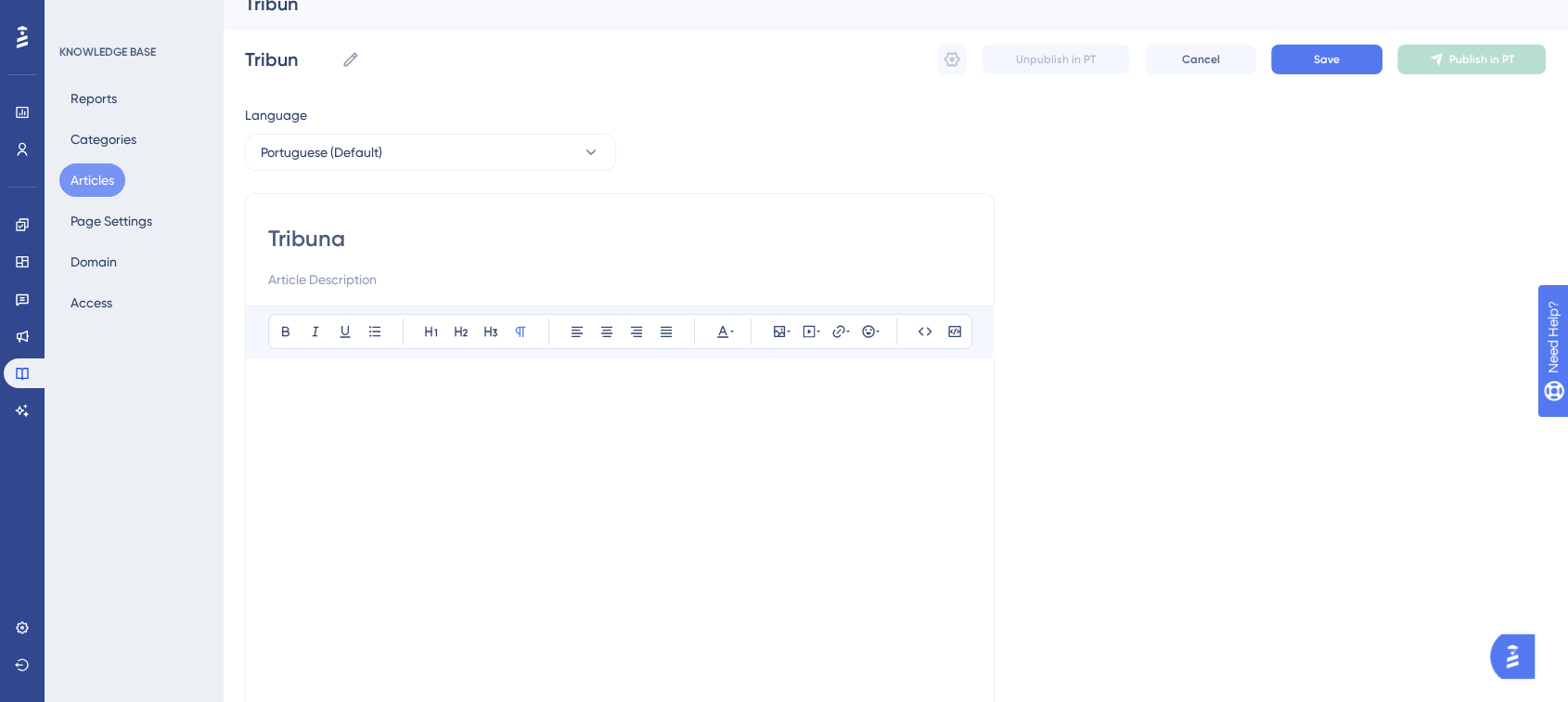
type input "Tribuna"
type input "Tribunai"
type input "Tribunais"
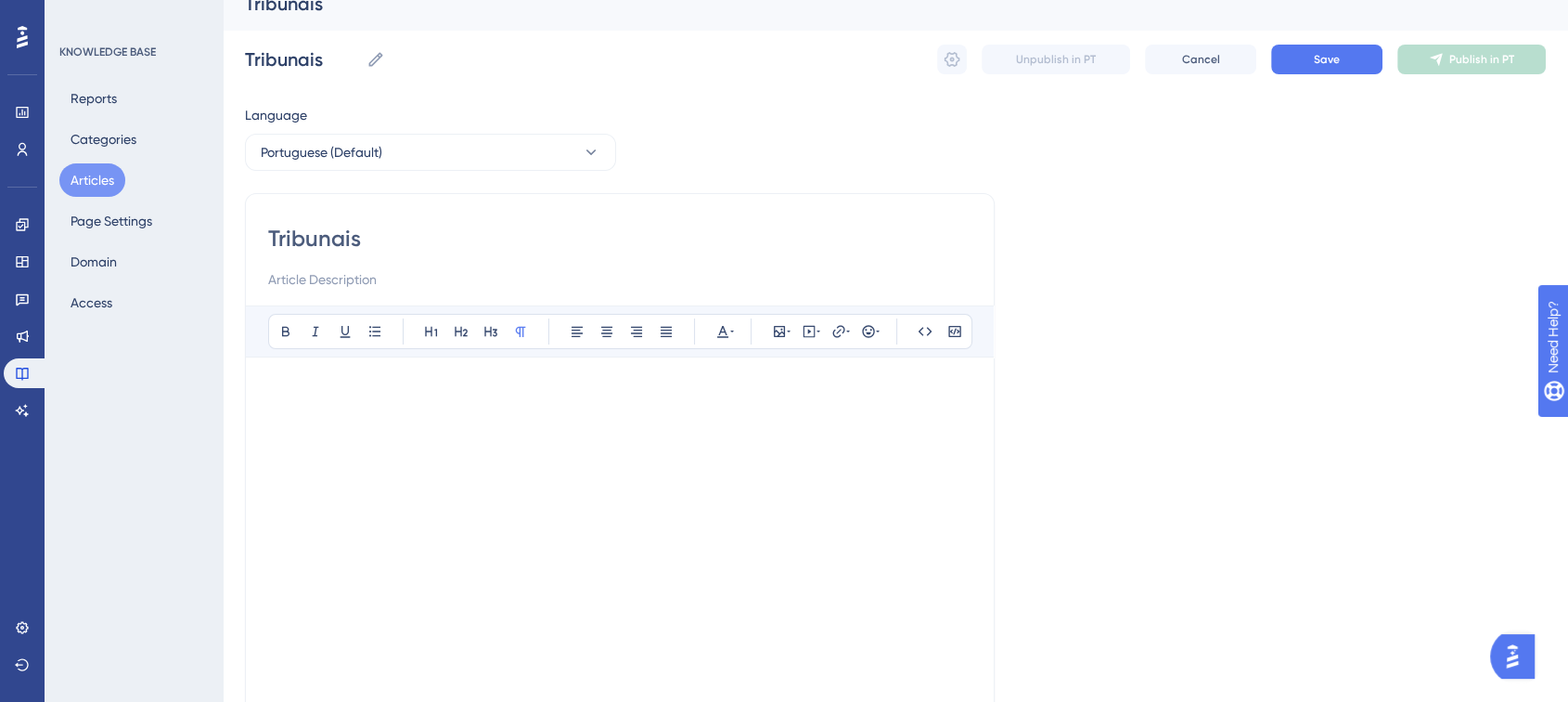
type input "Tribunais T"
type input "Tribunais Tu"
type input "Tribunais Tur"
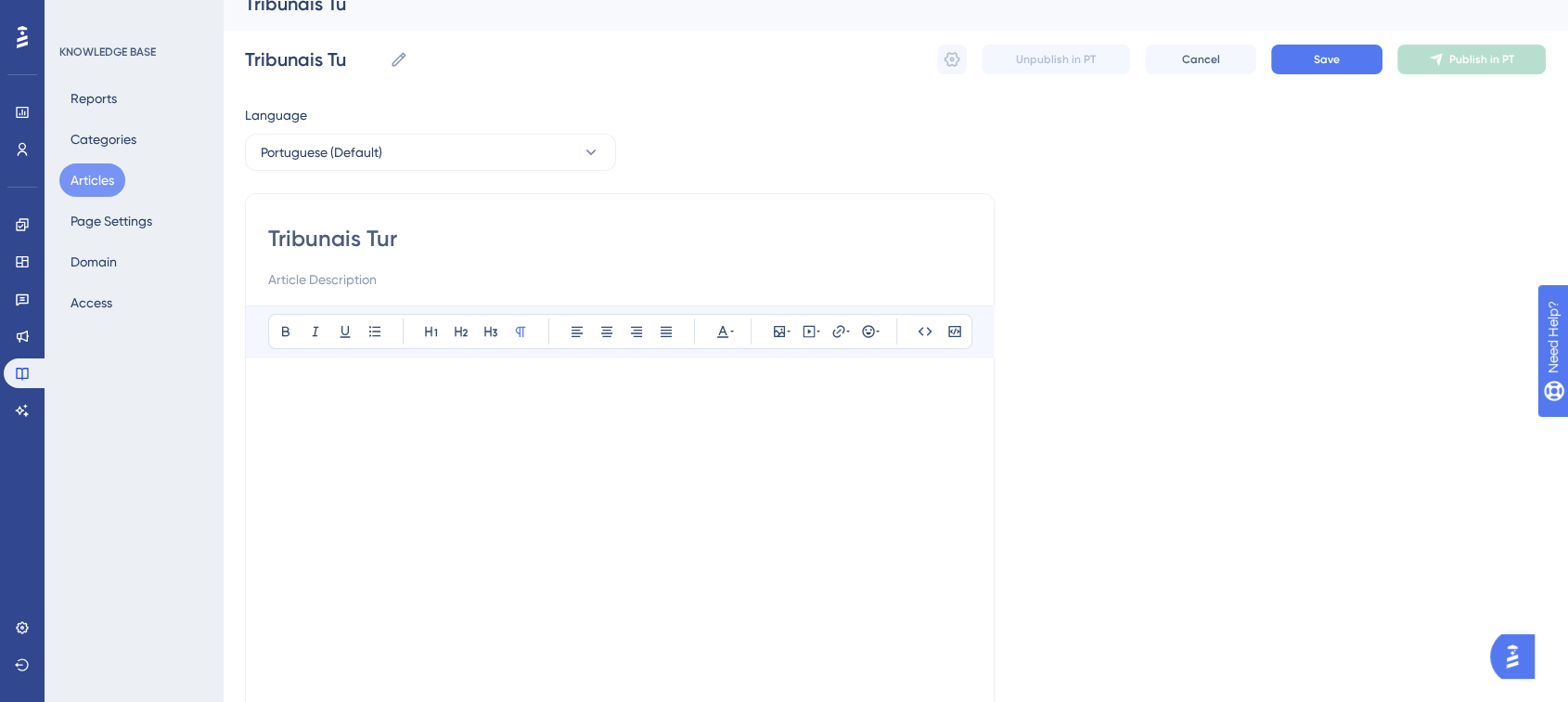
type input "Tribunais Tur"
type input "Tribunais Turi"
type input "Tribunais Turiv"
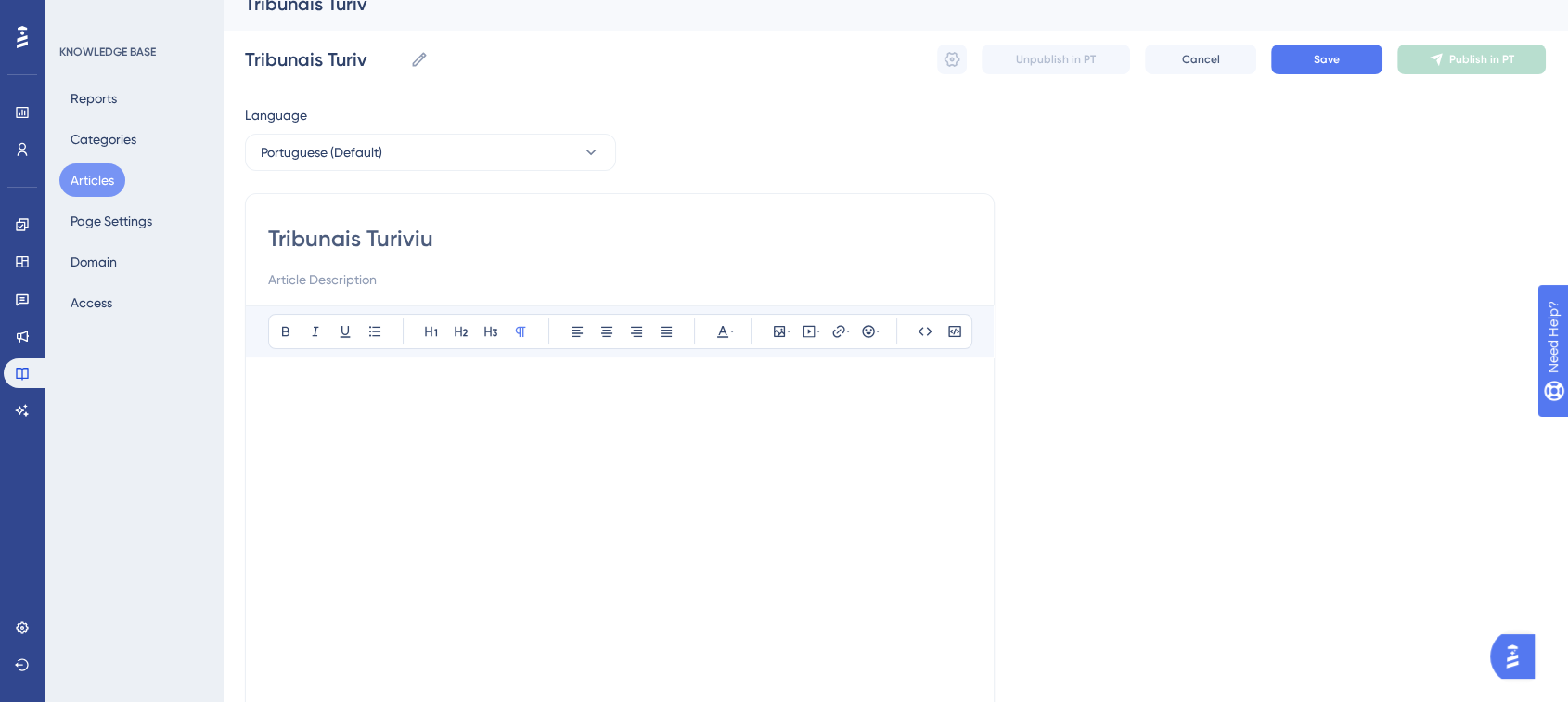
type input "Tribunais Turivius"
click at [1360, 71] on button "Save" at bounding box center [1327, 59] width 111 height 30
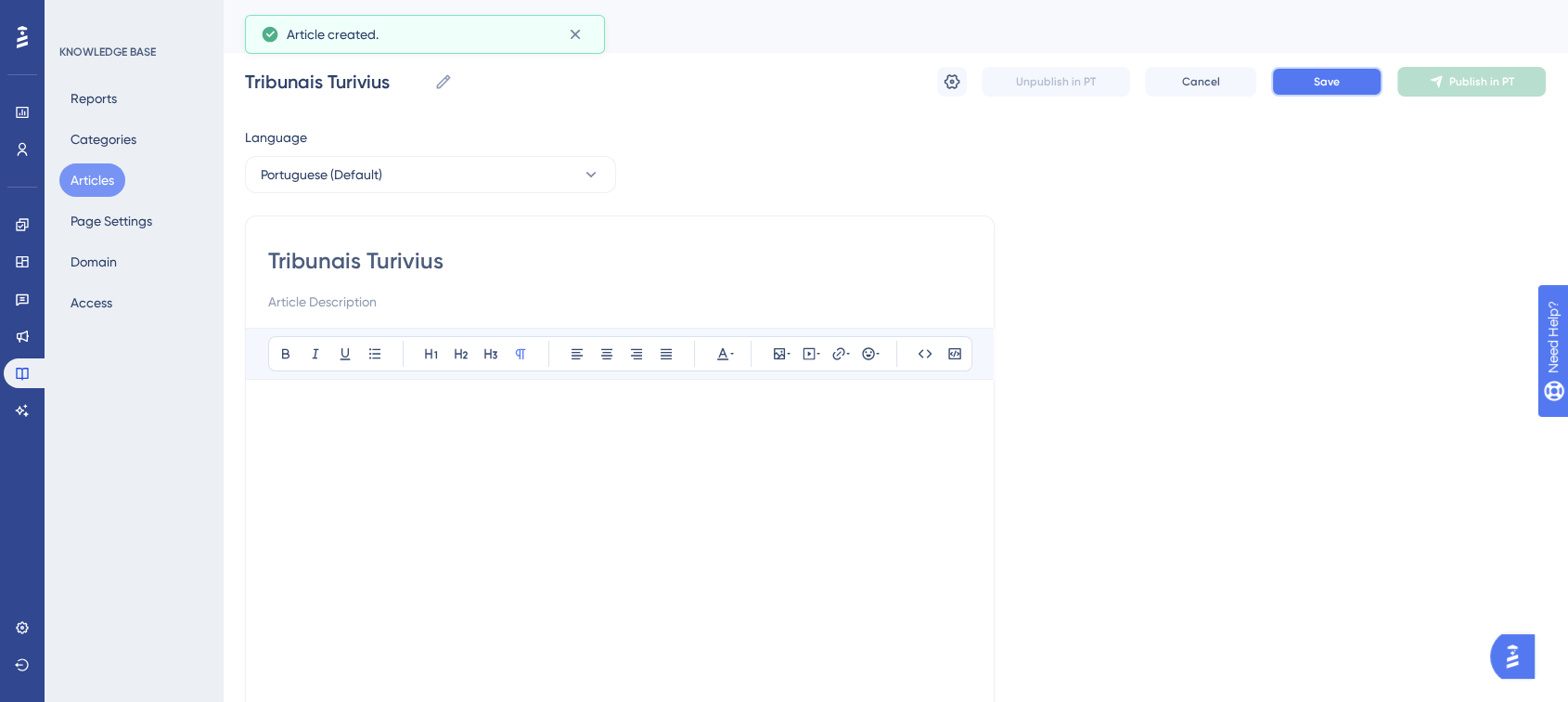
click at [1360, 89] on button "Save" at bounding box center [1327, 82] width 111 height 30
click at [1418, 86] on button "Publish in PT" at bounding box center [1471, 82] width 149 height 30
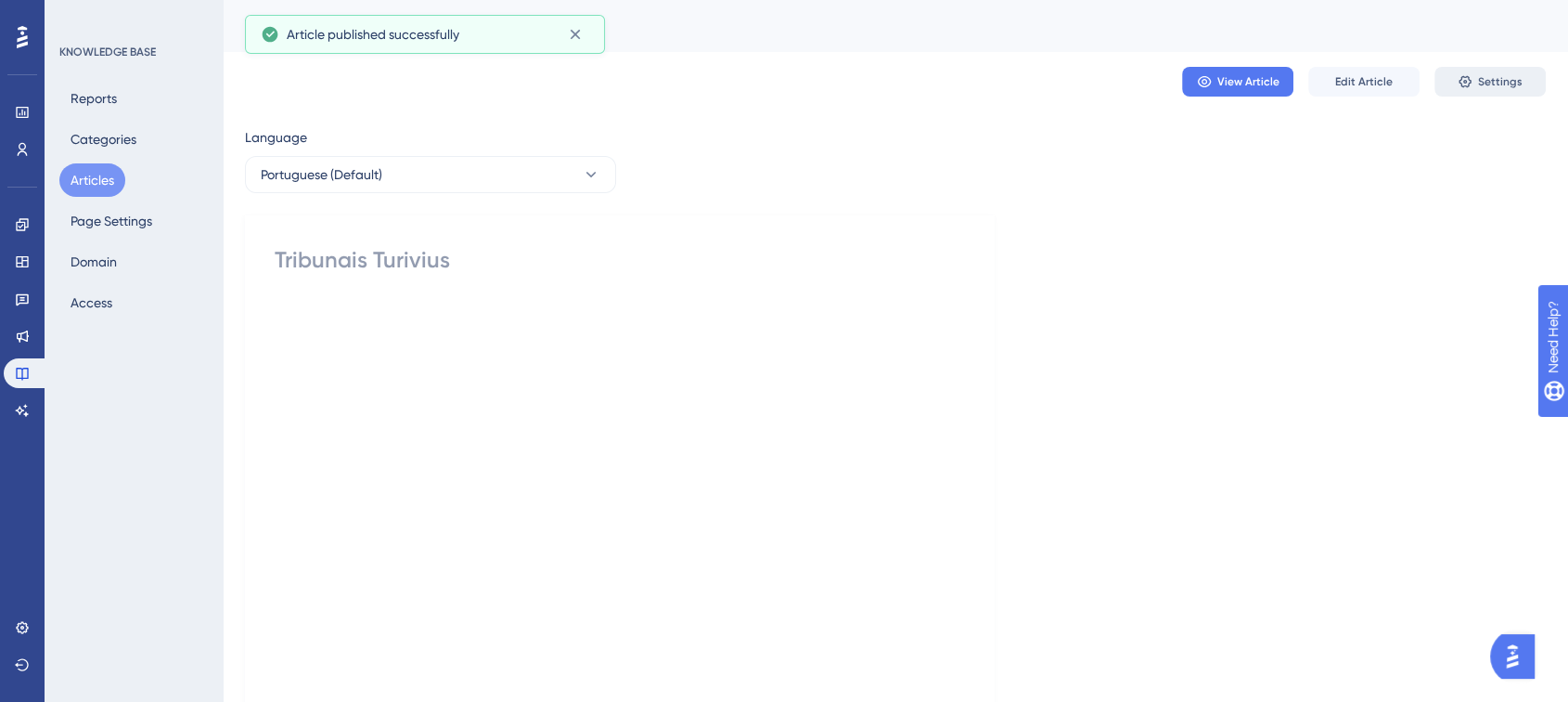
click at [1472, 76] on icon at bounding box center [1465, 81] width 15 height 15
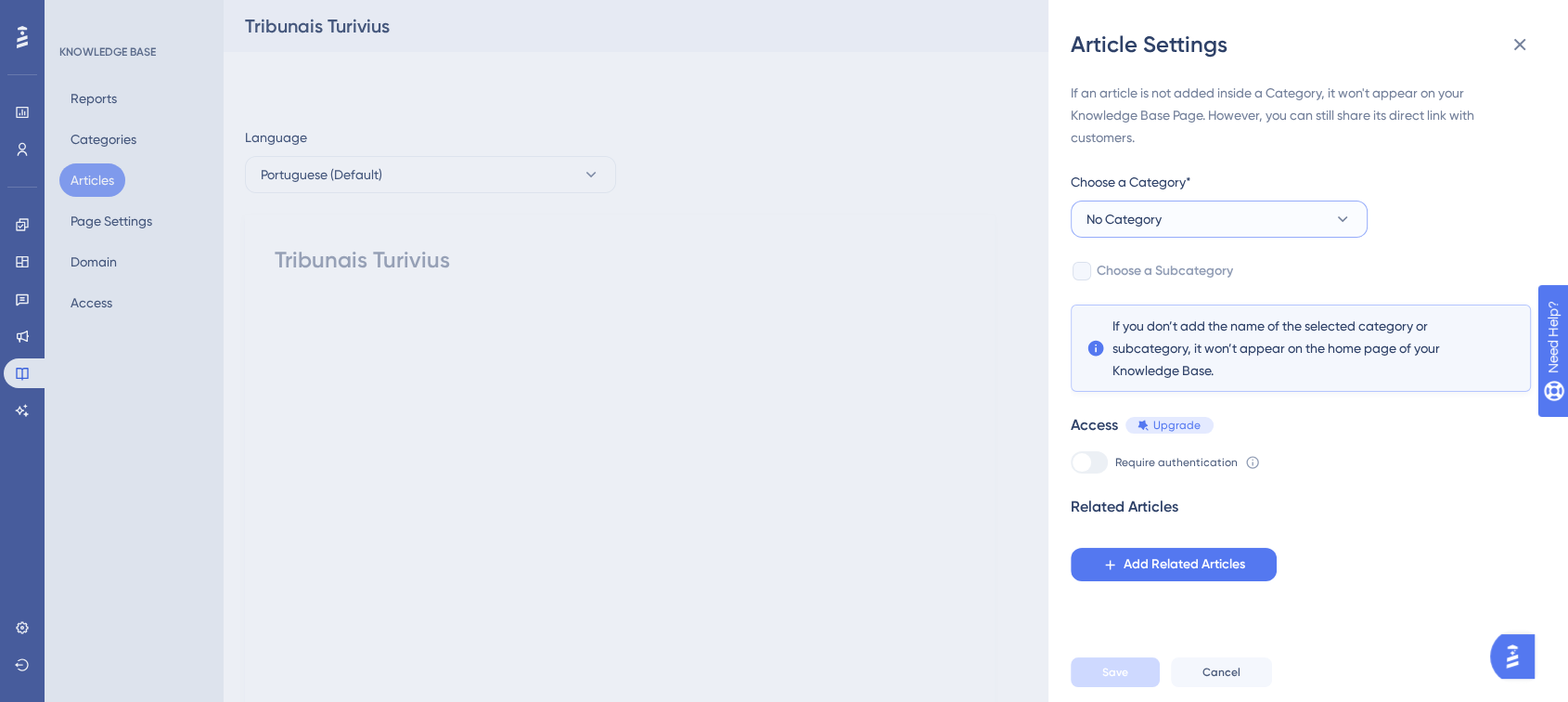
click at [1194, 224] on button "No Category" at bounding box center [1218, 219] width 297 height 37
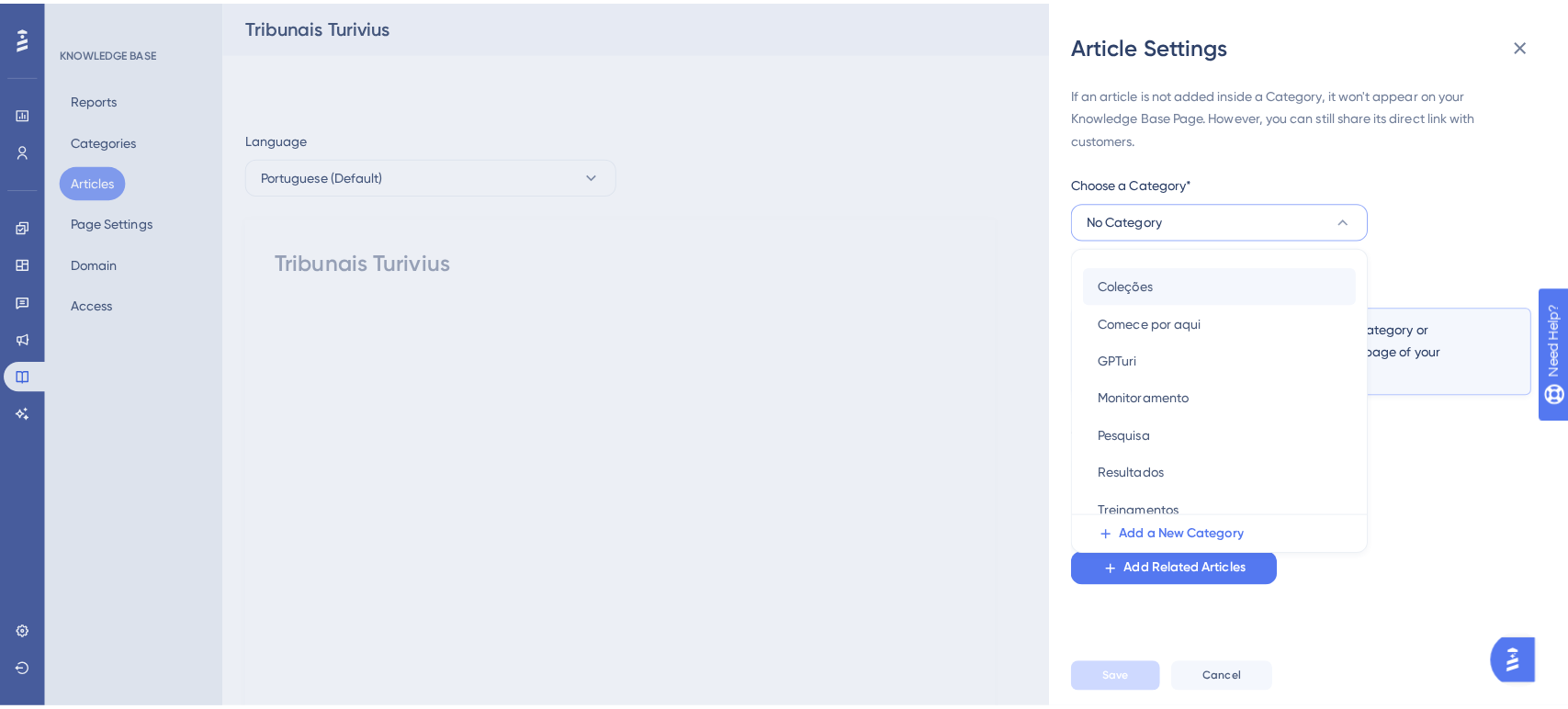
scroll to position [42, 0]
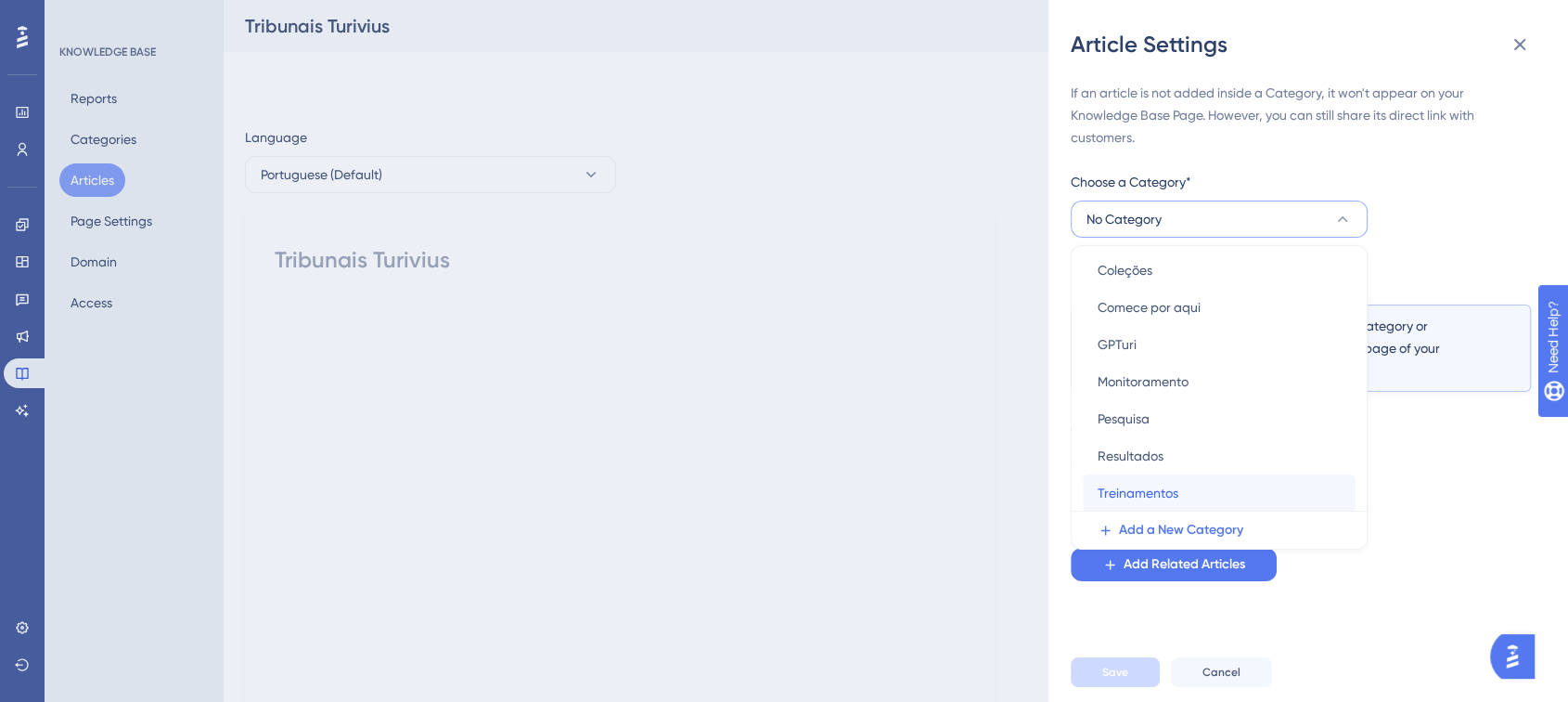
click at [1187, 478] on div "Treinamentos Treinamentos" at bounding box center [1219, 493] width 243 height 37
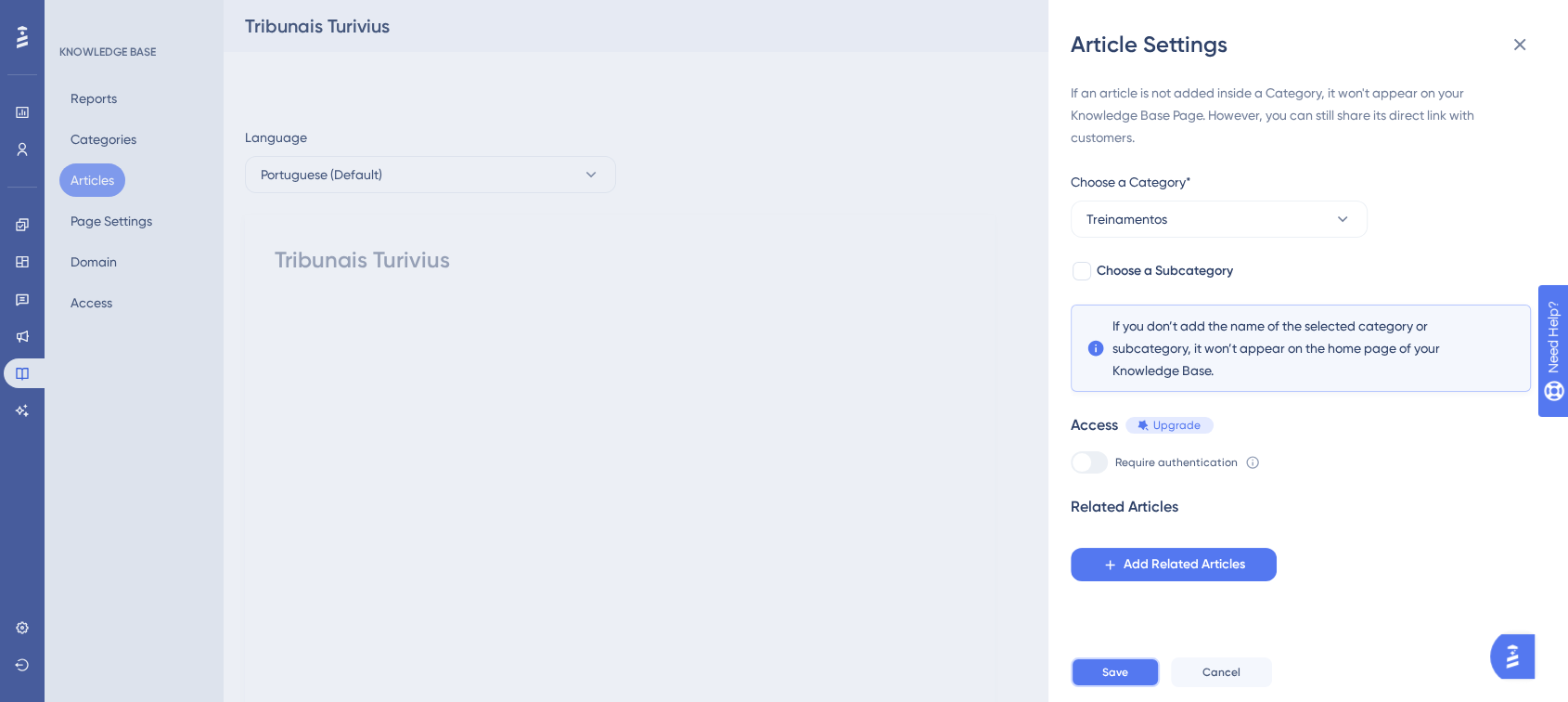
click at [1127, 679] on span "Save" at bounding box center [1115, 671] width 26 height 15
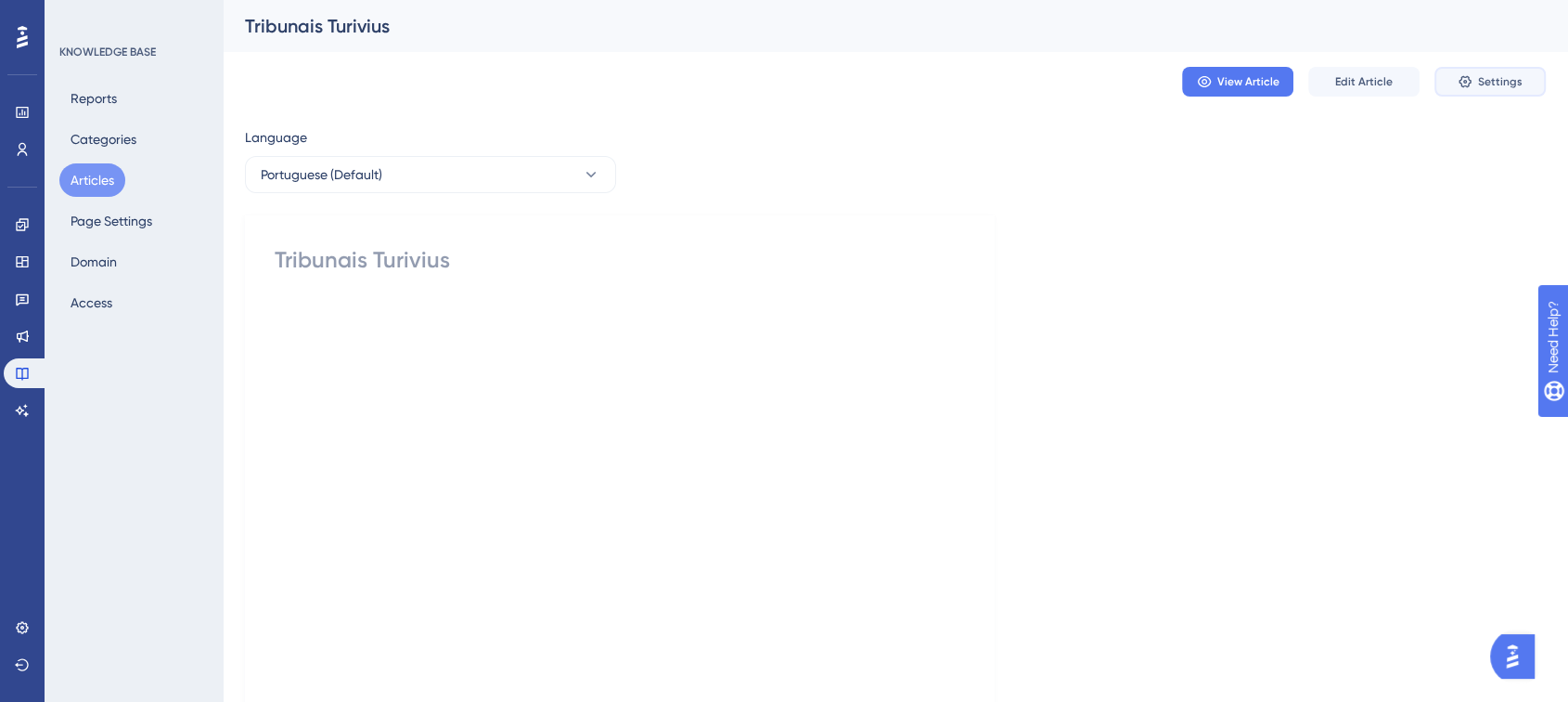
click at [1477, 87] on span "Settings" at bounding box center [1499, 81] width 44 height 15
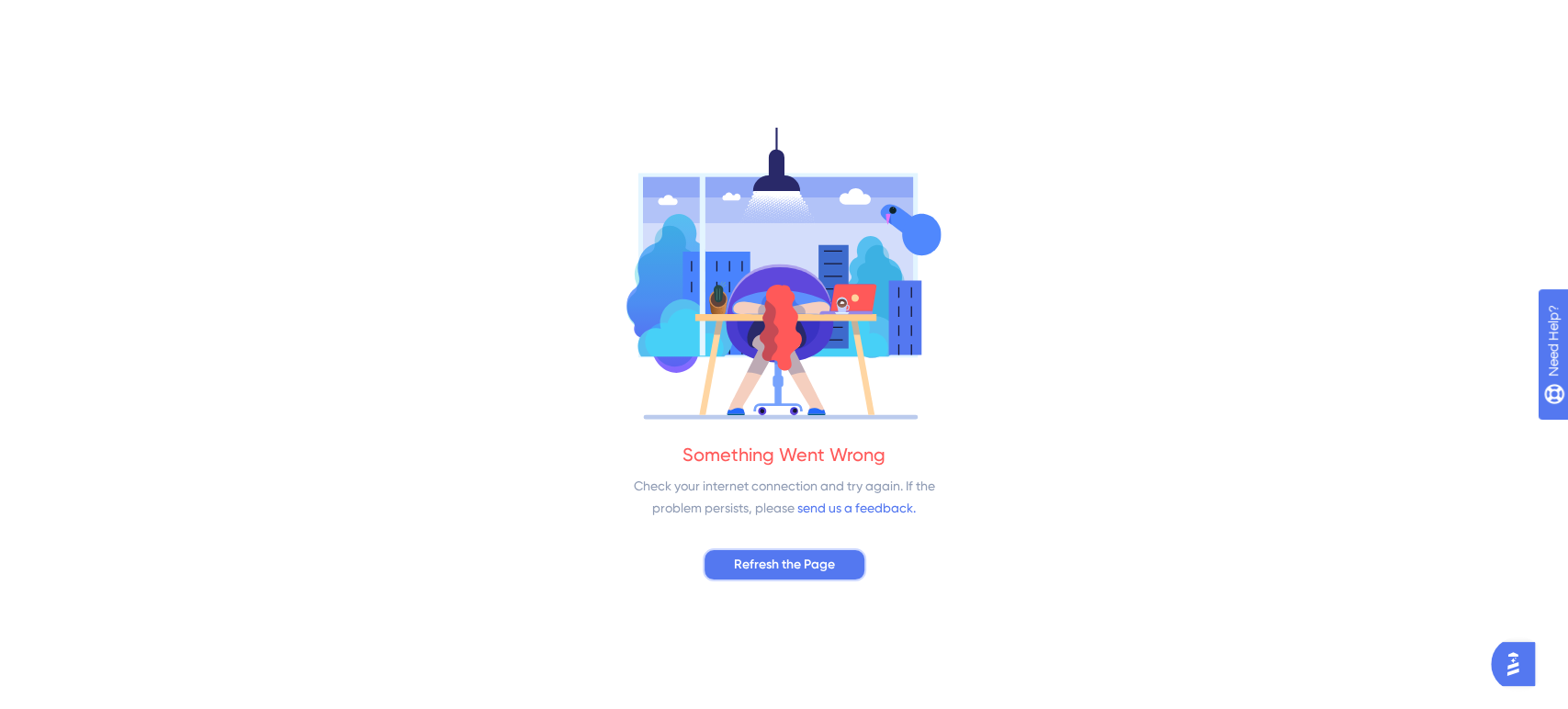
click at [765, 570] on span "Refresh the Page" at bounding box center [784, 565] width 101 height 22
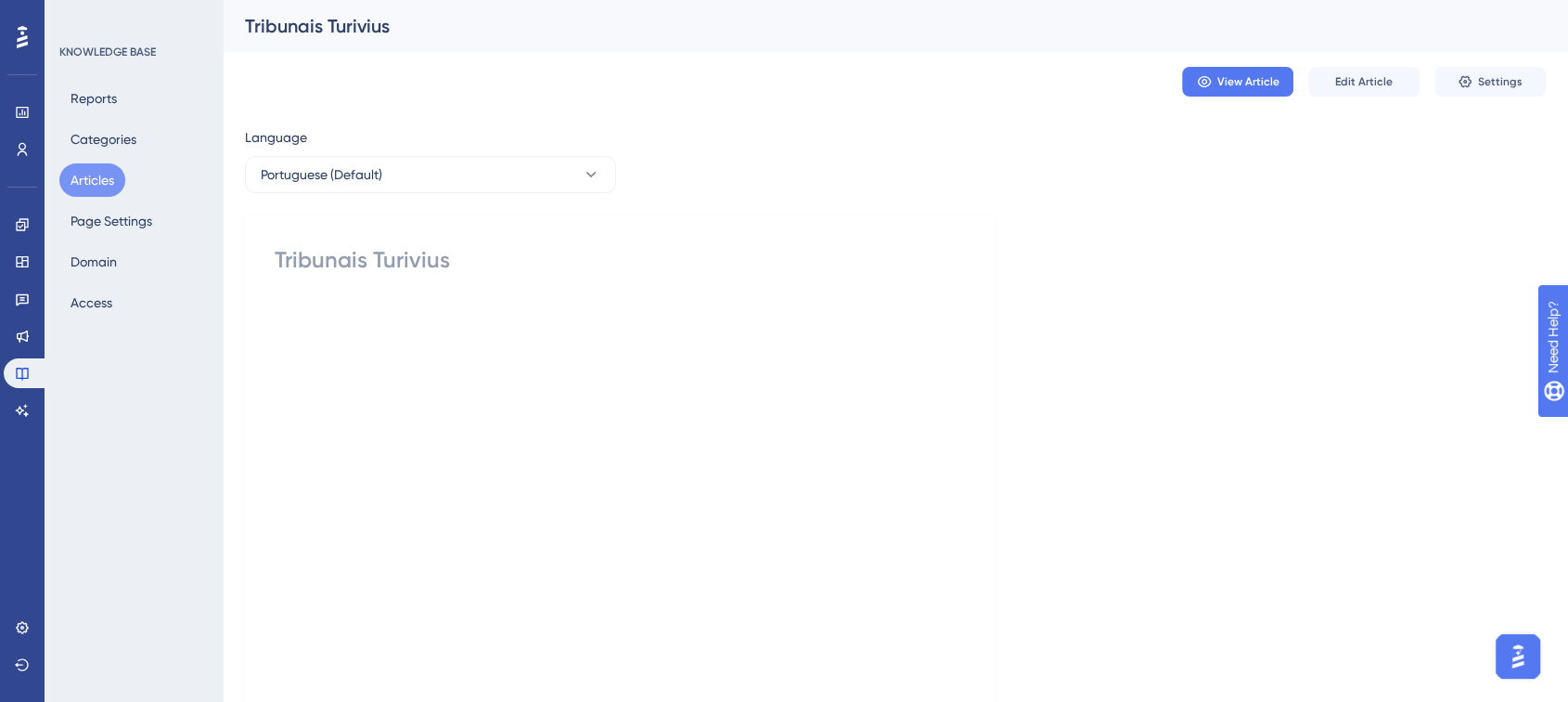
click at [86, 168] on button "Articles" at bounding box center [92, 180] width 66 height 34
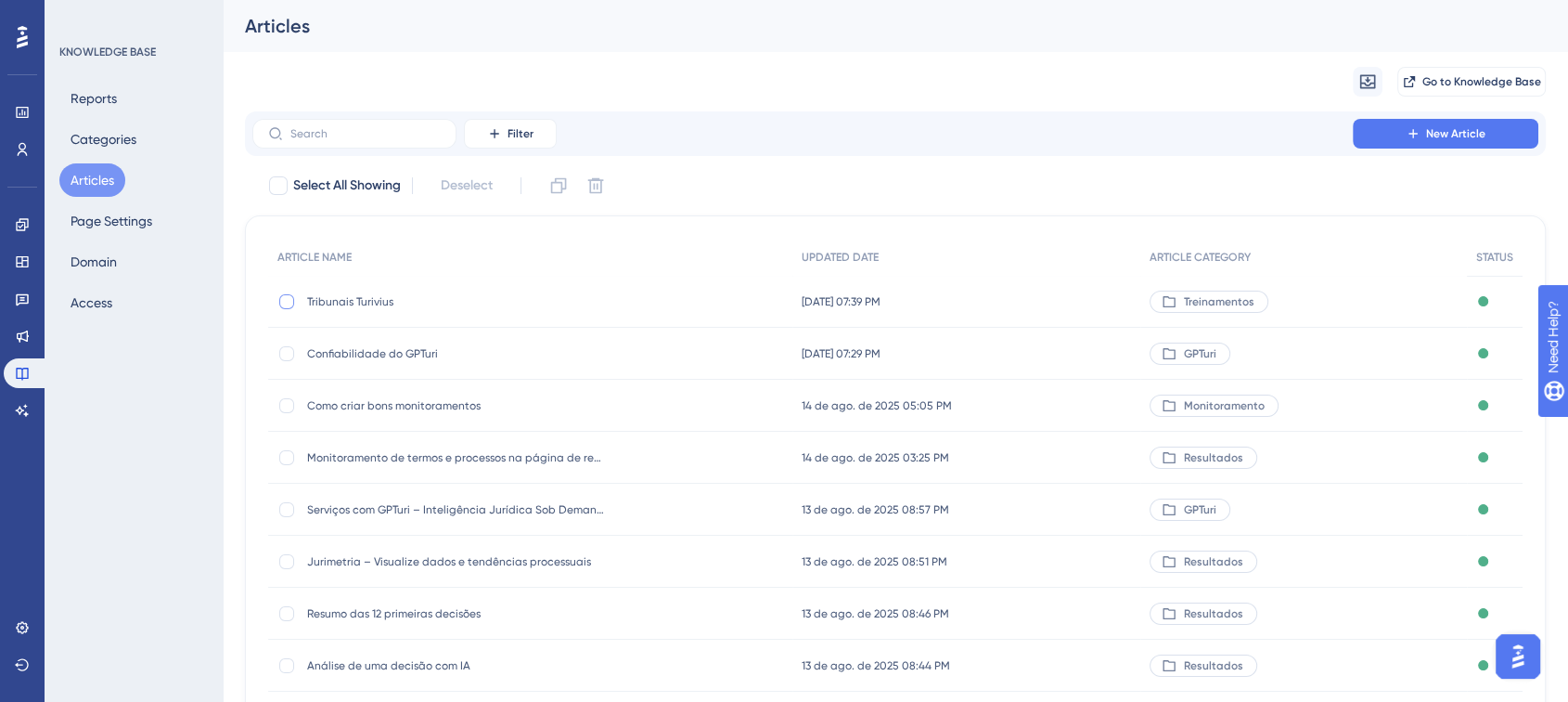
click at [284, 301] on div at bounding box center [286, 301] width 15 height 15
click at [578, 191] on div "Clone Delete" at bounding box center [578, 185] width 67 height 30
click at [589, 191] on icon at bounding box center [595, 185] width 19 height 19
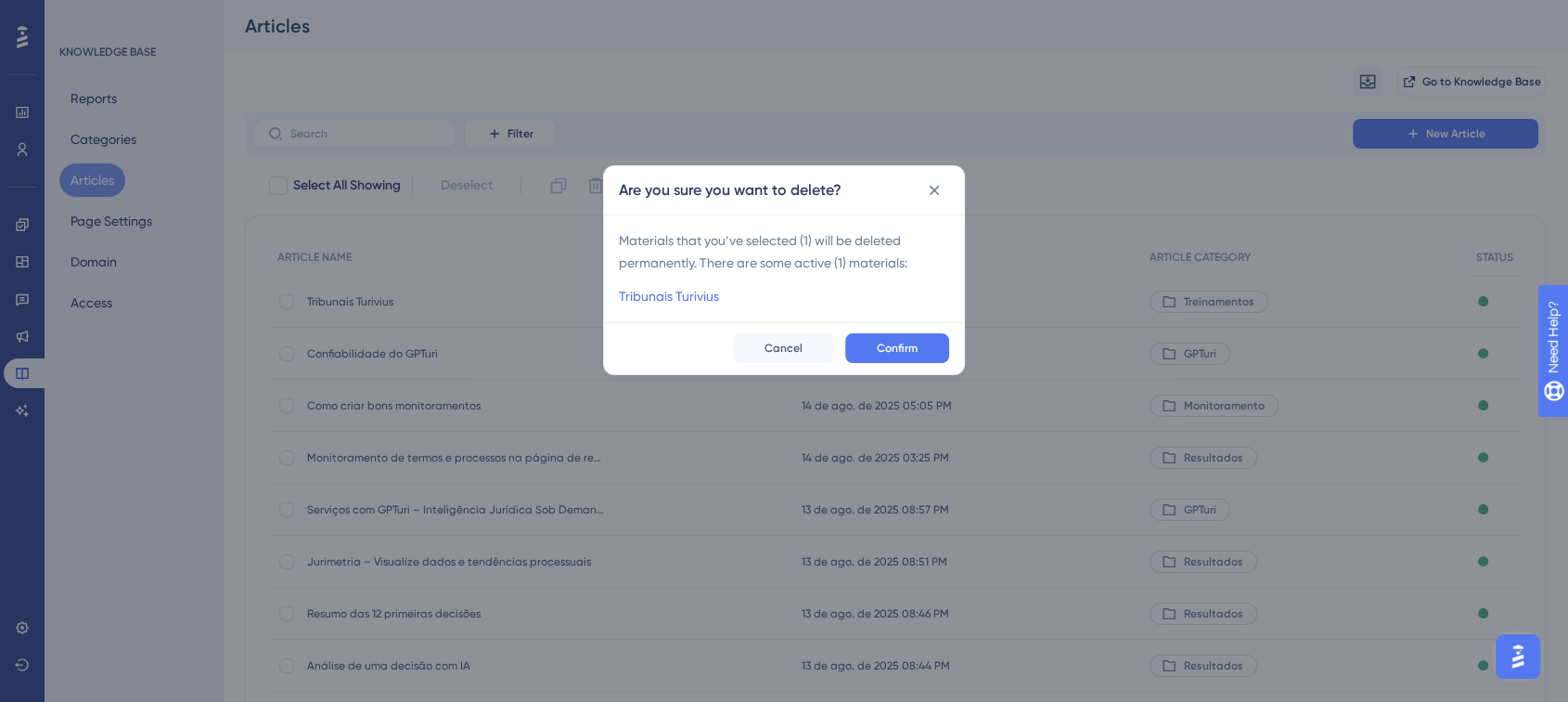
checkbox input "false"
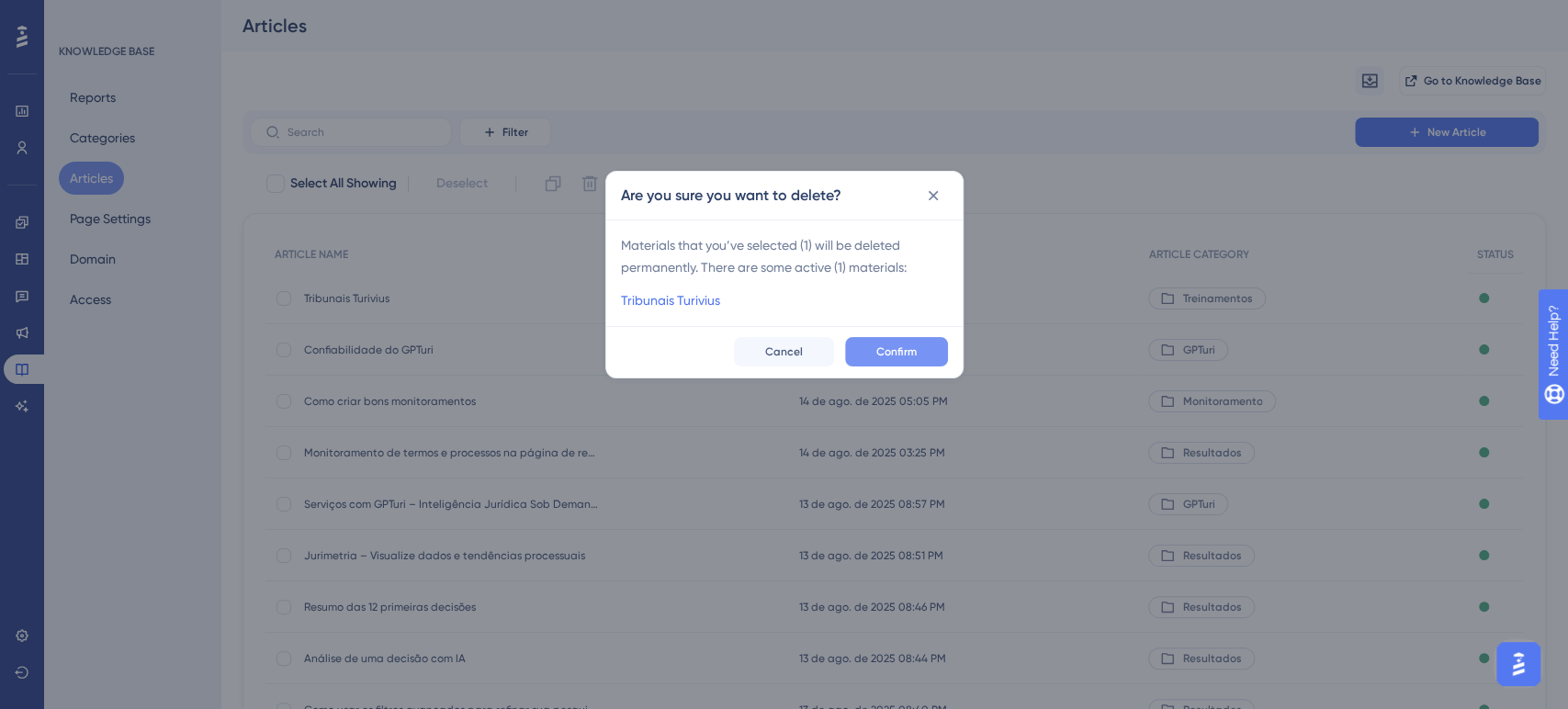
click at [905, 354] on span "Confirm" at bounding box center [896, 351] width 40 height 15
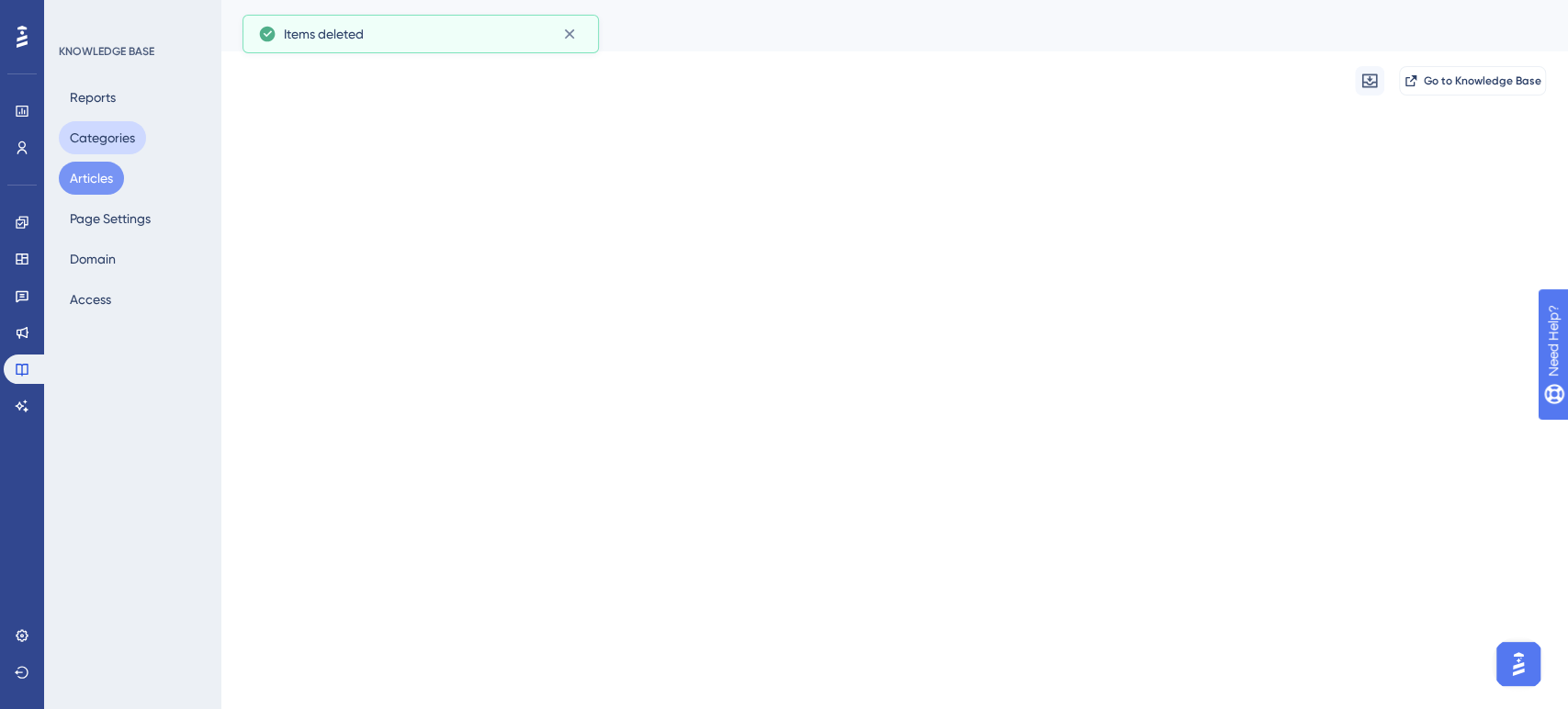
click at [110, 139] on button "Categories" at bounding box center [101, 138] width 87 height 33
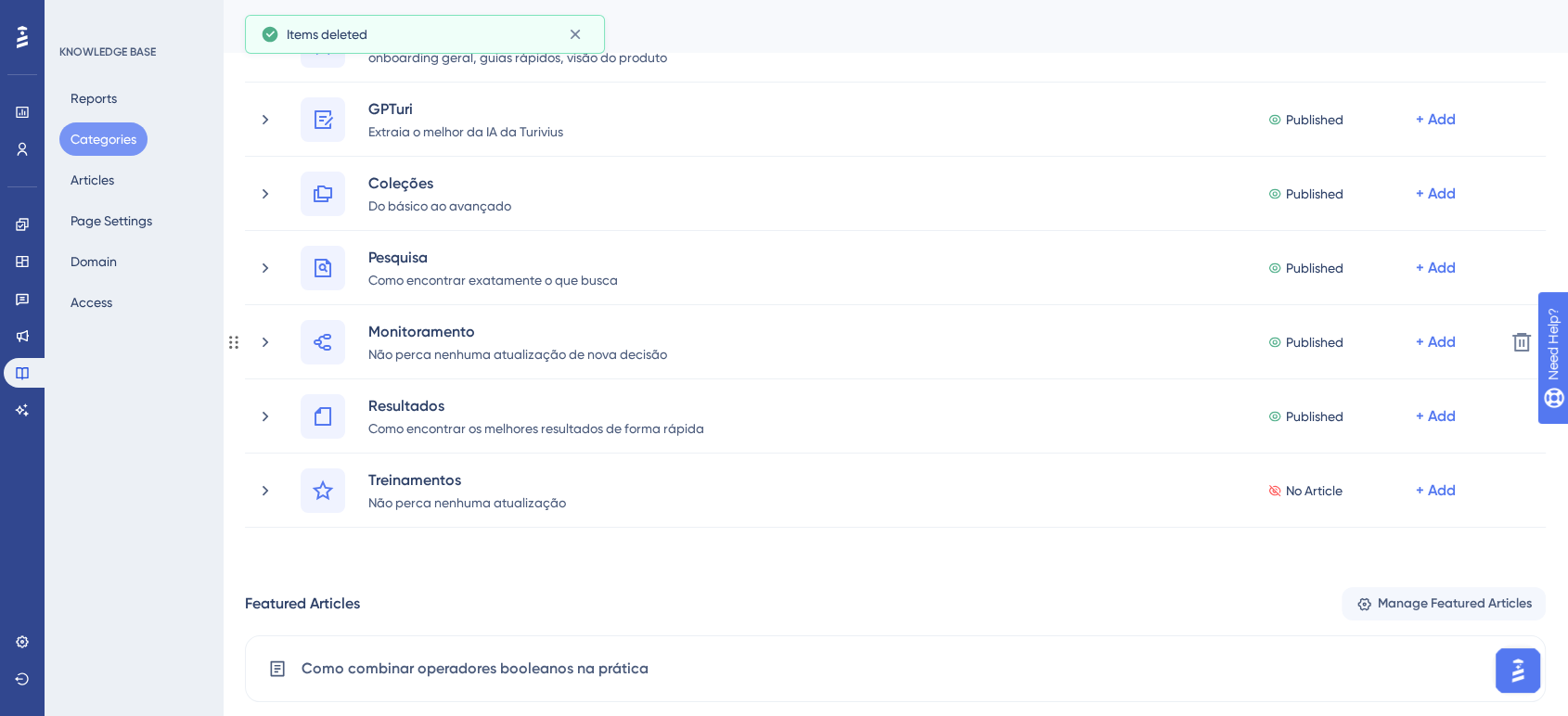
scroll to position [308, 0]
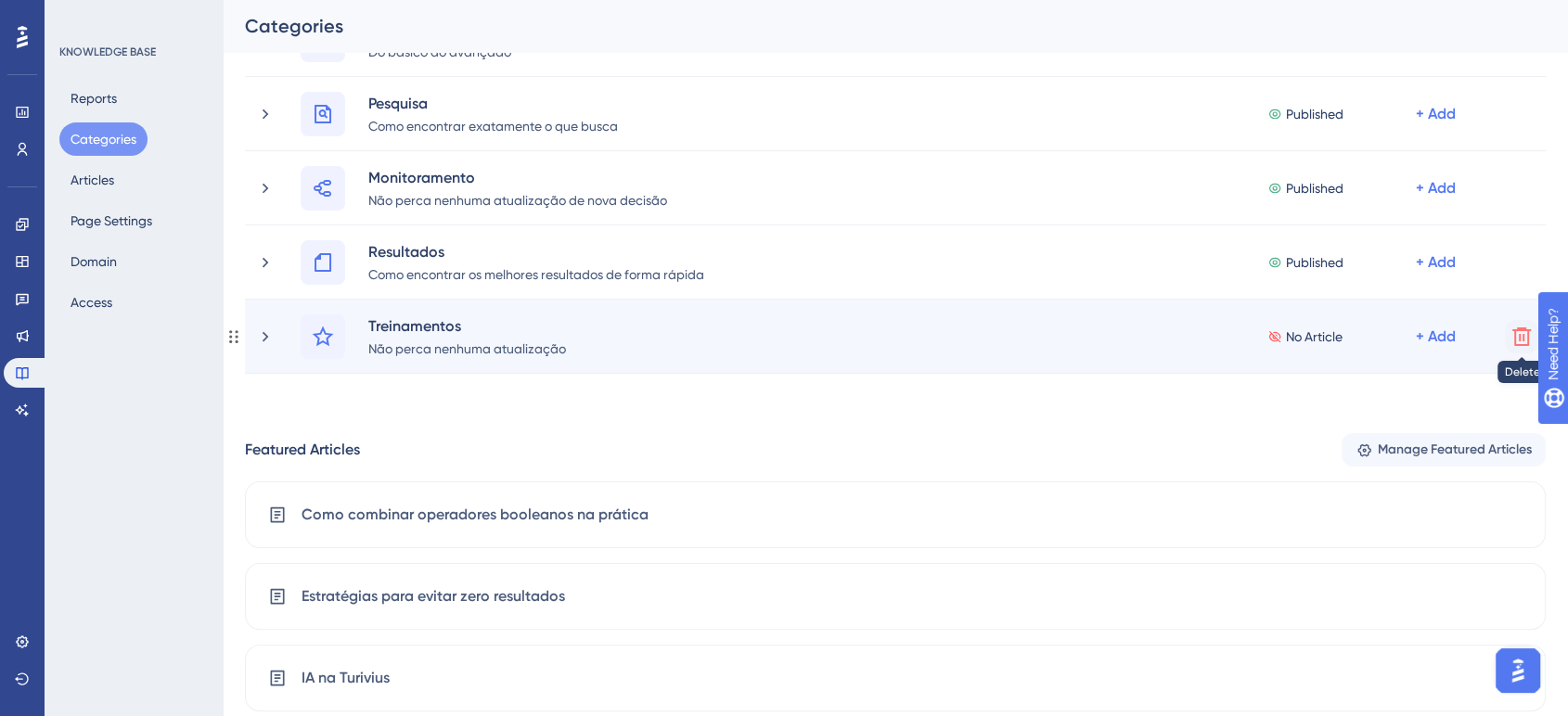
click at [1513, 332] on icon at bounding box center [1521, 336] width 23 height 23
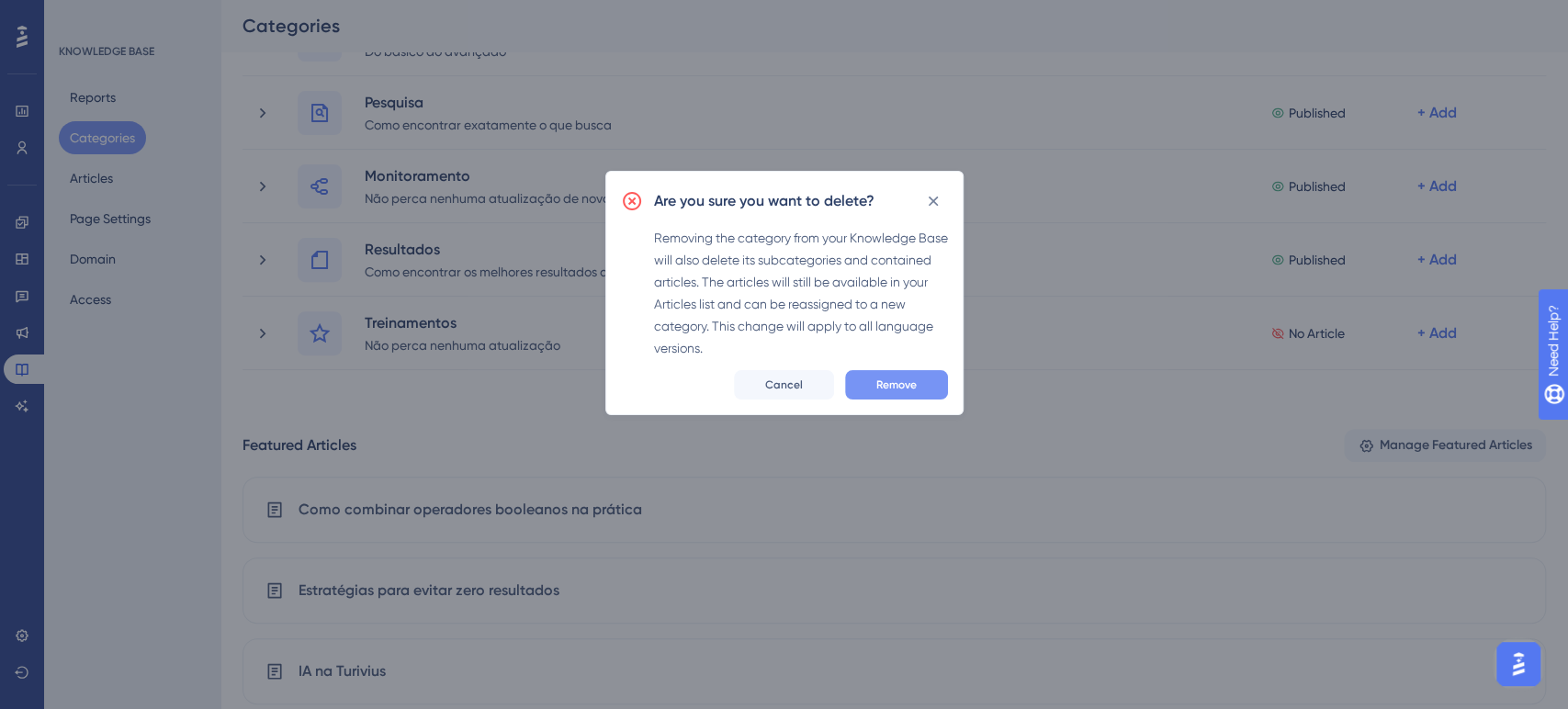
click at [932, 384] on button "Remove" at bounding box center [896, 384] width 102 height 29
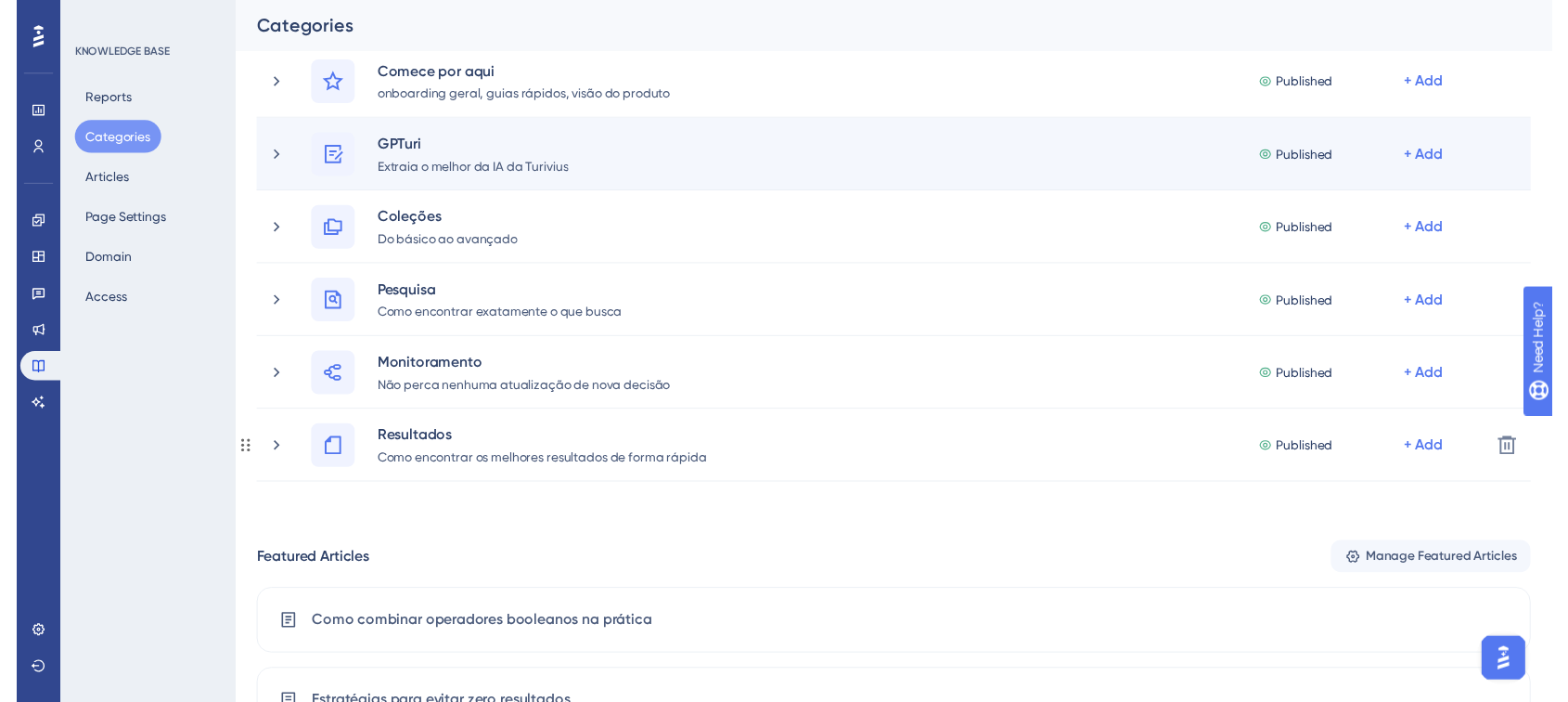
scroll to position [0, 0]
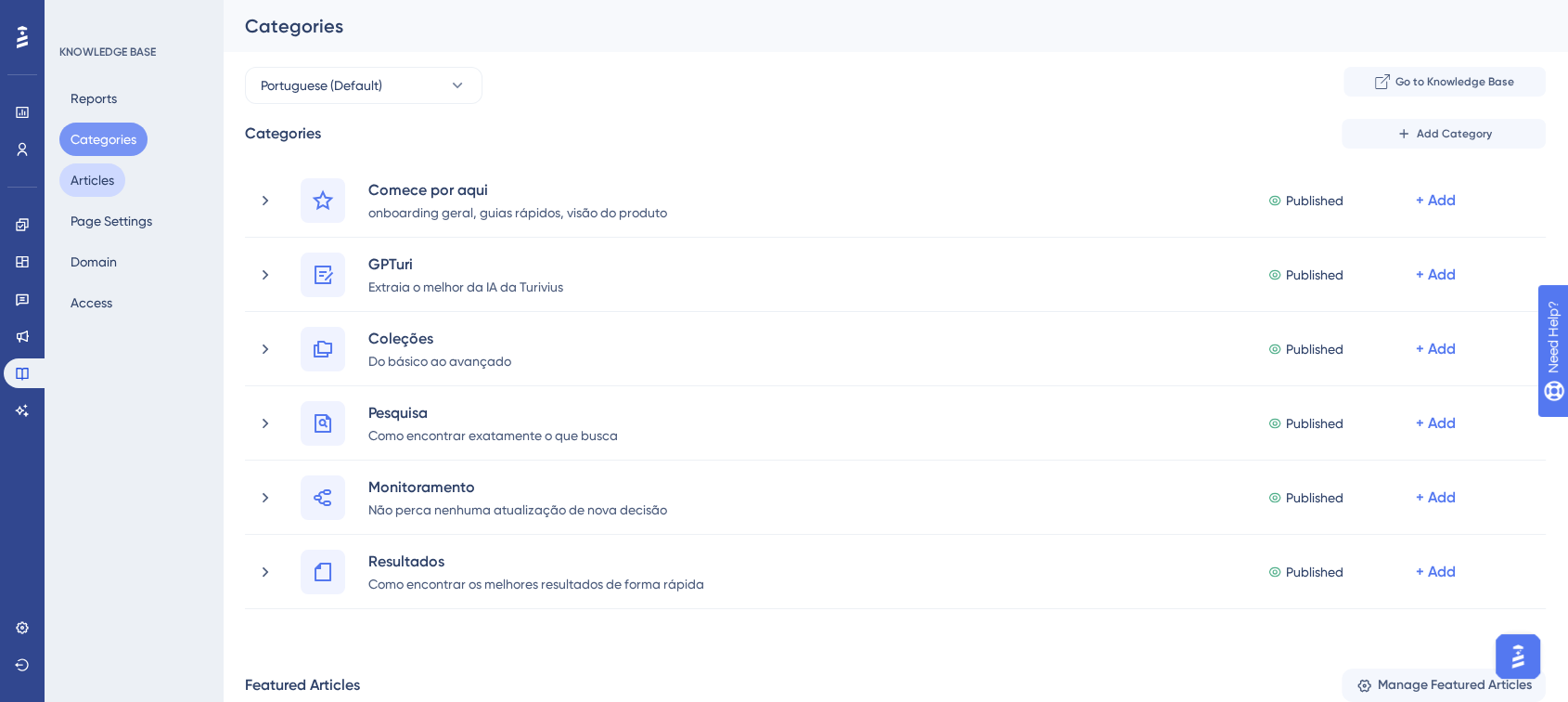
click at [116, 169] on button "Articles" at bounding box center [92, 180] width 66 height 34
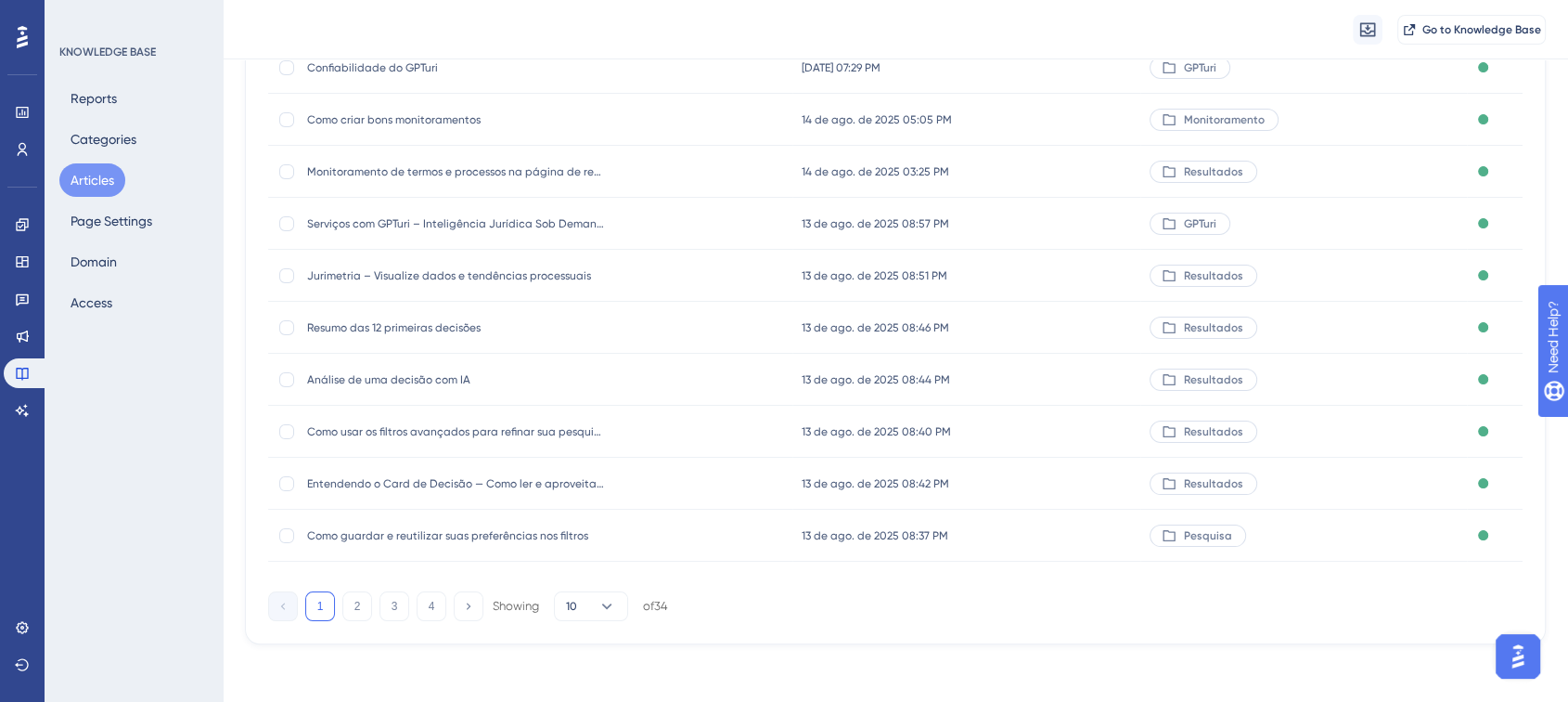
scroll to position [244, 0]
click at [6, 224] on link at bounding box center [23, 225] width 37 height 30
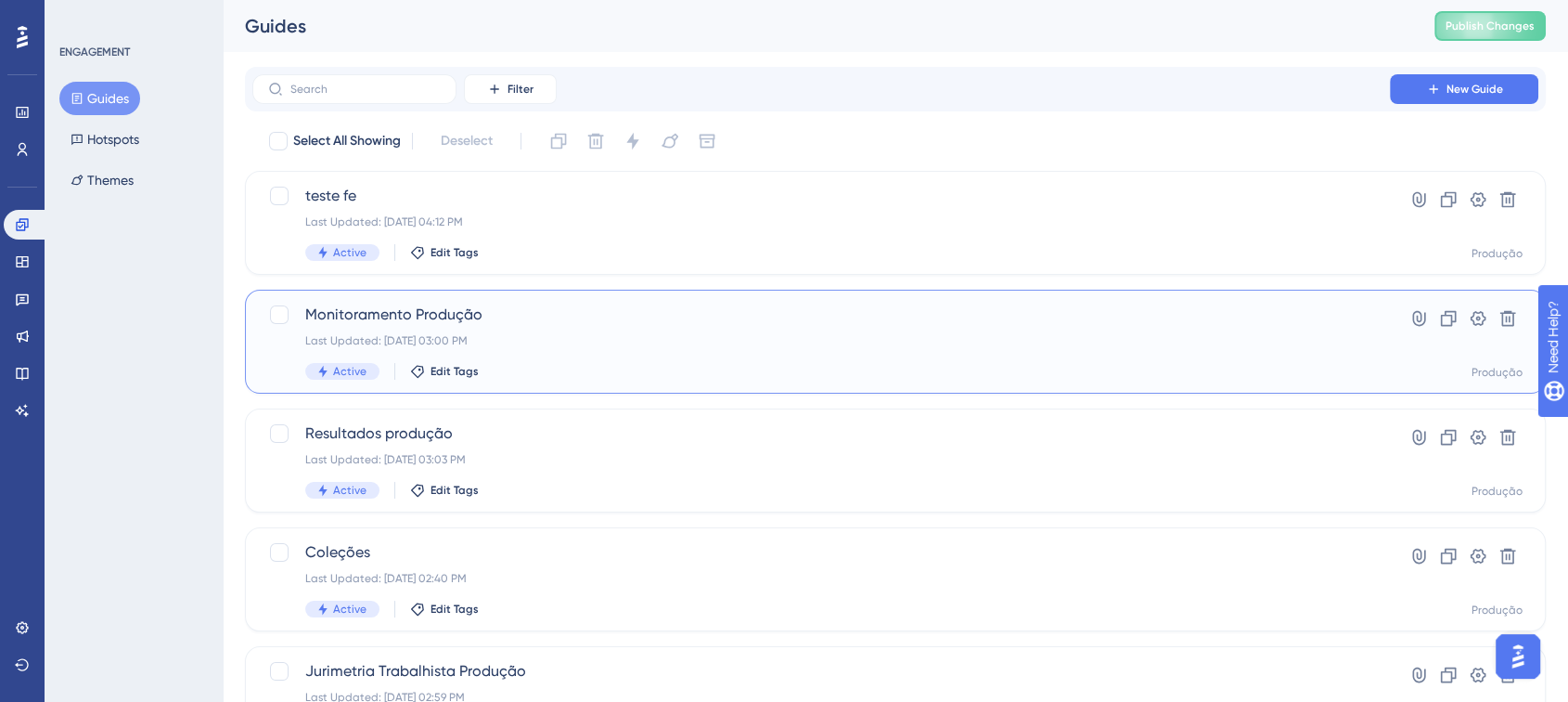
click at [476, 319] on span "Monitoramento Produção" at bounding box center [821, 315] width 1032 height 23
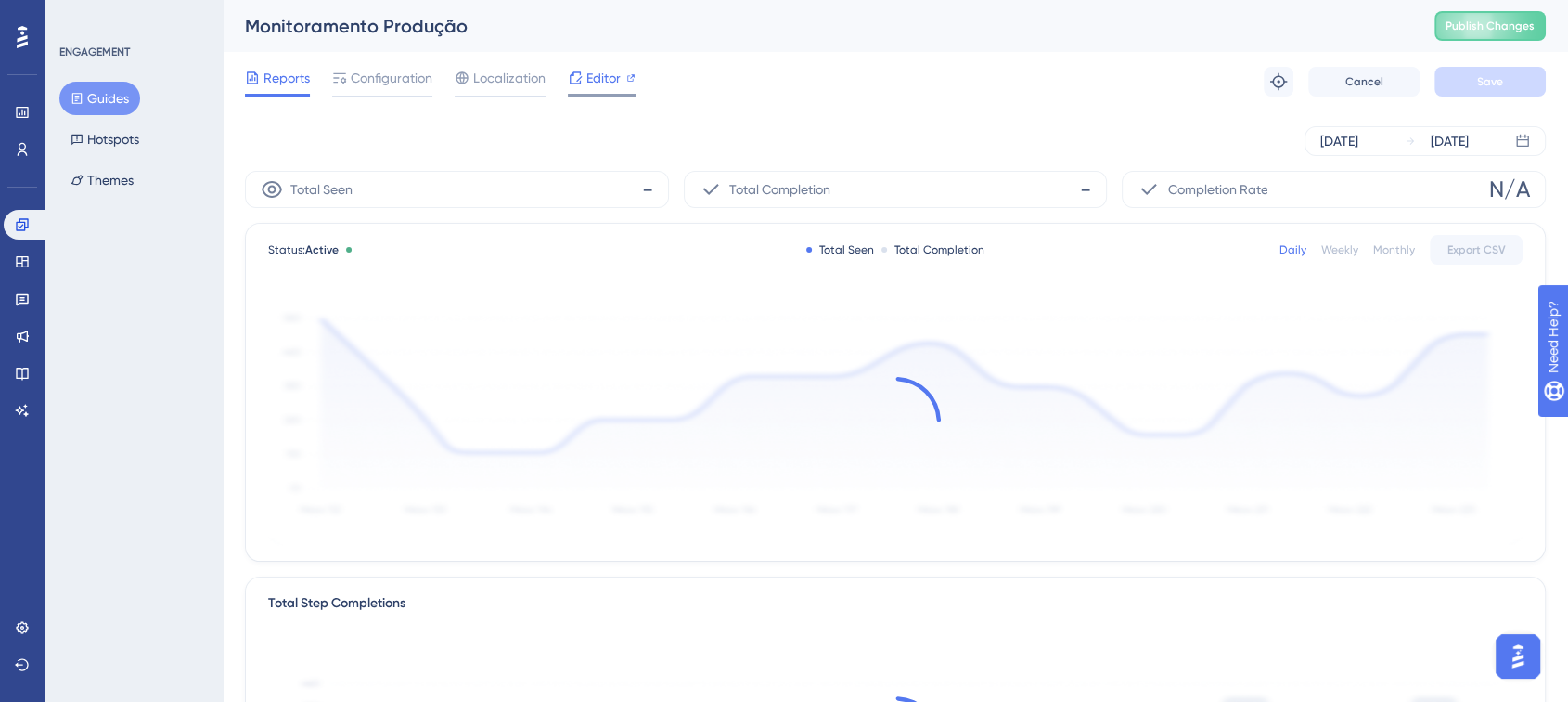
click at [609, 77] on span "Editor" at bounding box center [603, 78] width 34 height 23
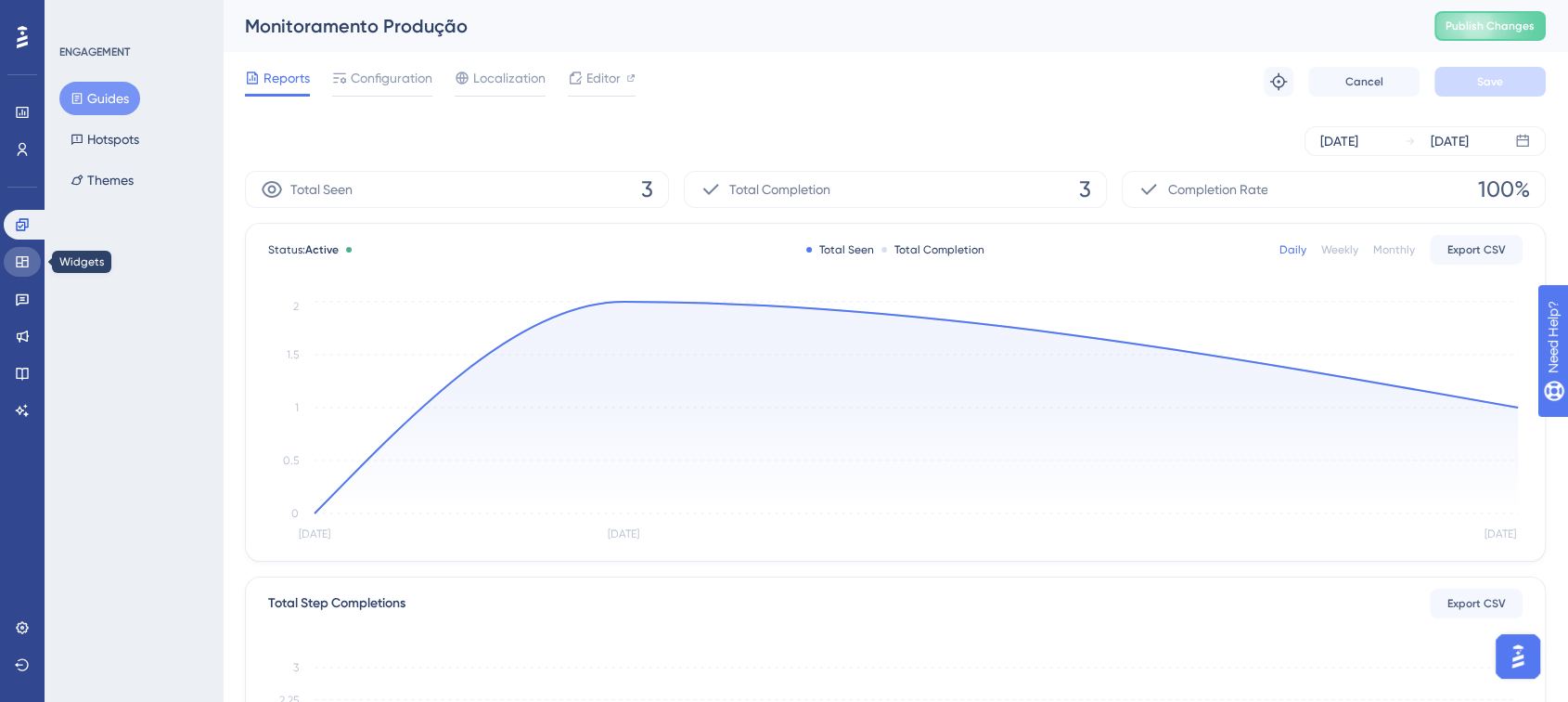
click at [20, 257] on icon at bounding box center [22, 261] width 12 height 11
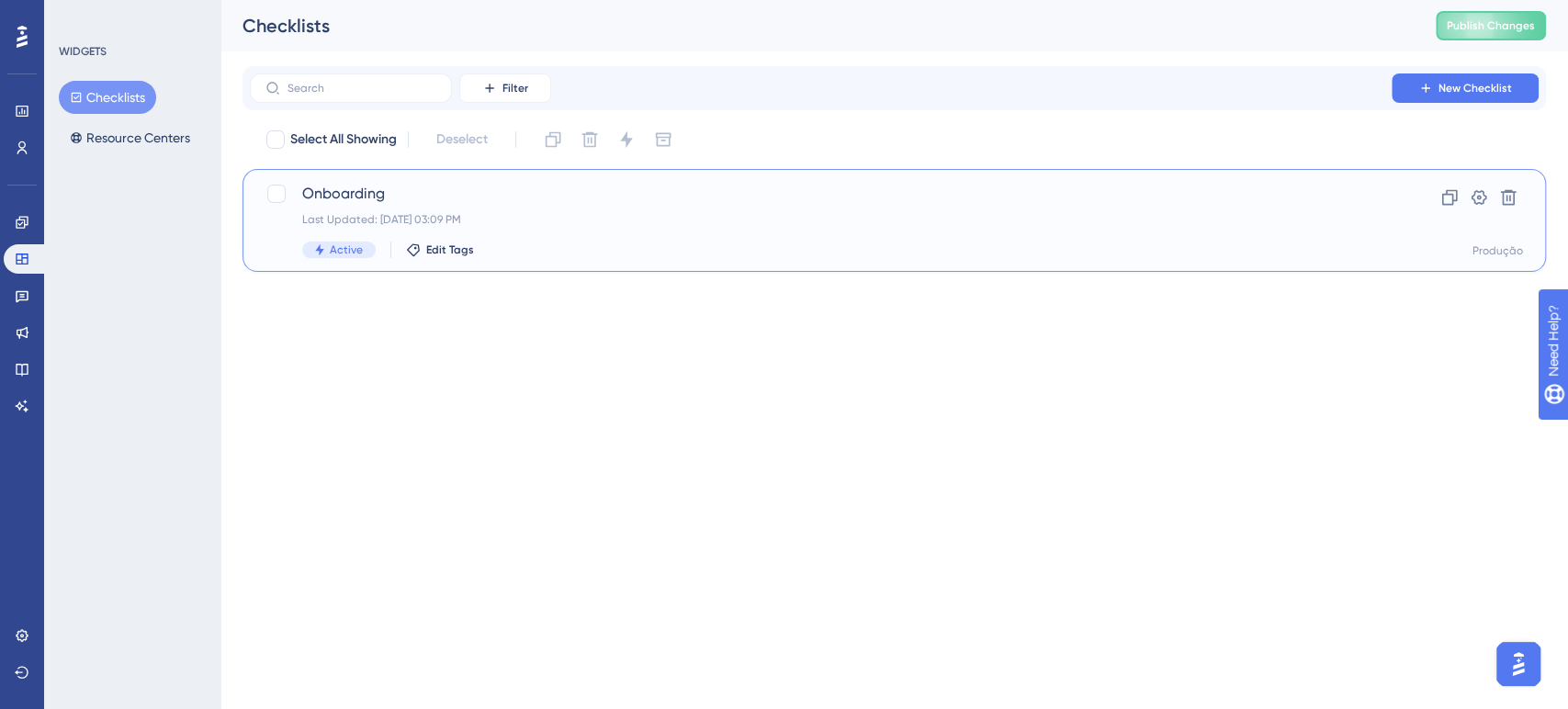
click at [405, 196] on span "Onboarding" at bounding box center [821, 193] width 1037 height 22
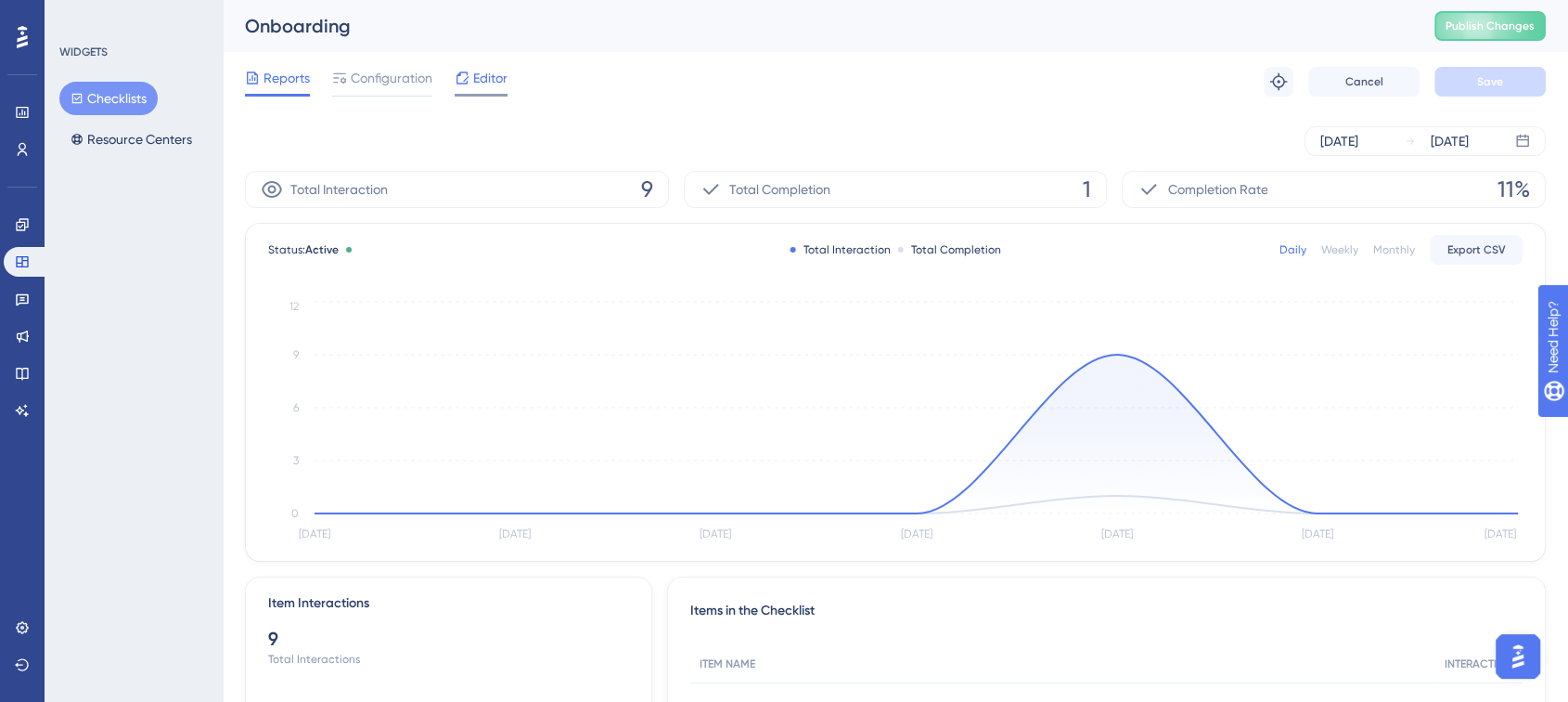
click at [499, 79] on span "Editor" at bounding box center [490, 78] width 34 height 23
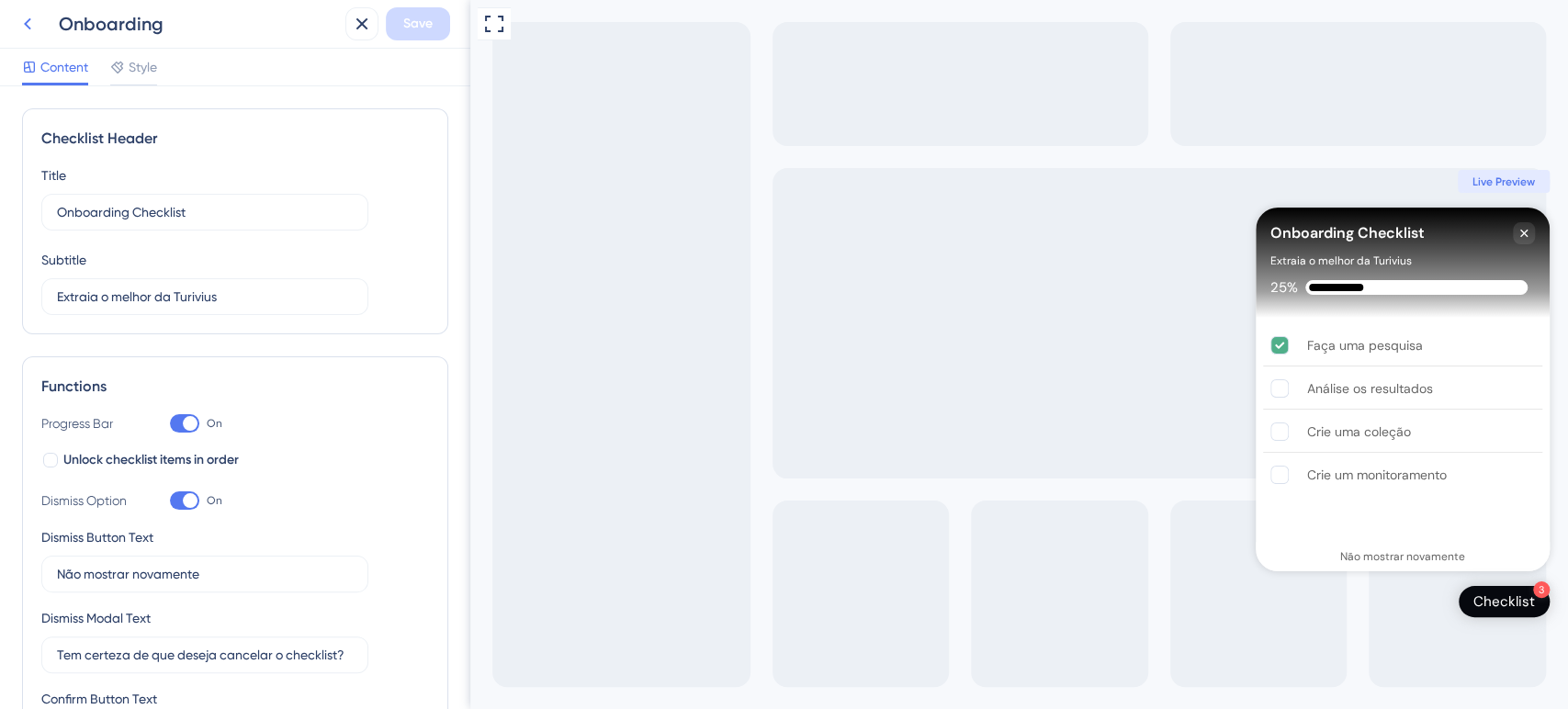
click at [20, 9] on button at bounding box center [27, 24] width 33 height 33
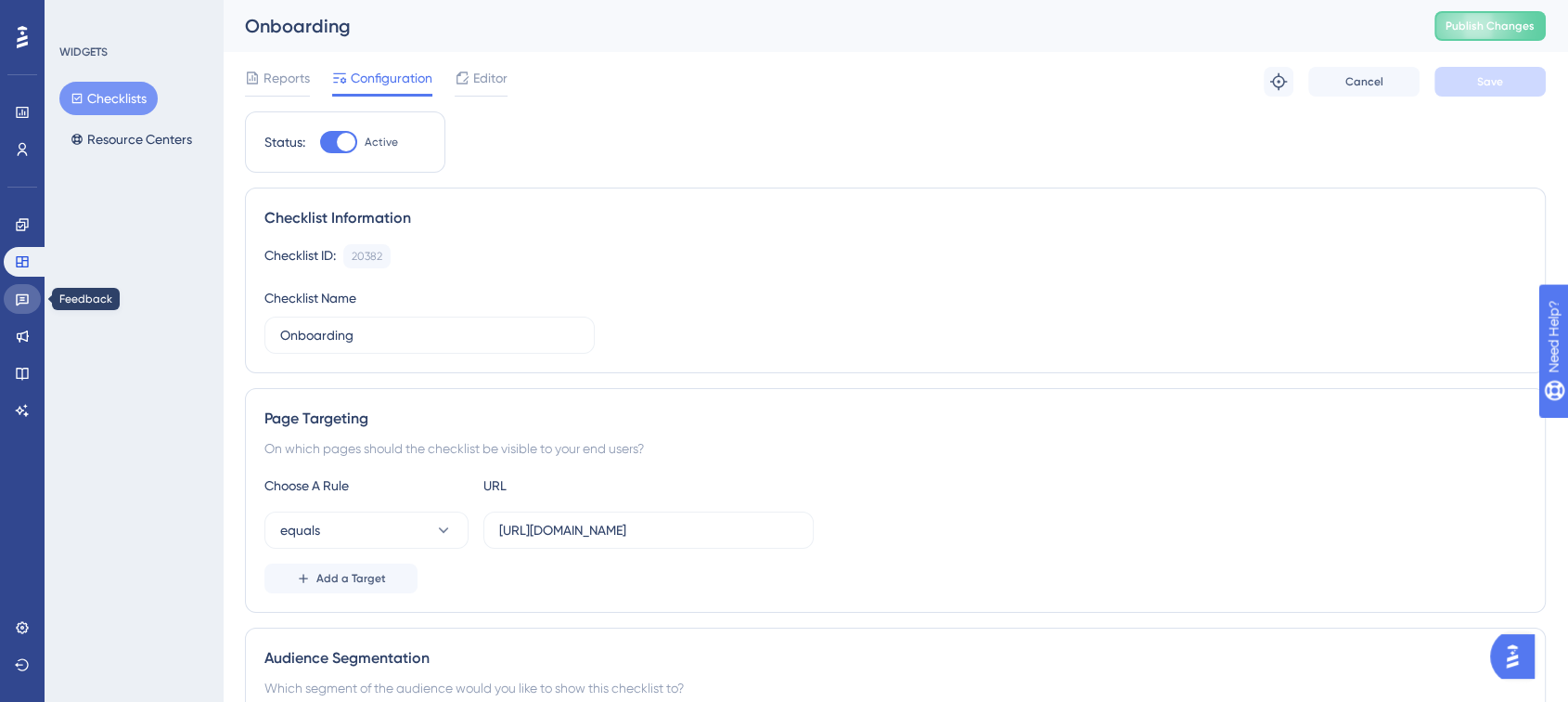
click at [23, 293] on icon at bounding box center [22, 299] width 15 height 15
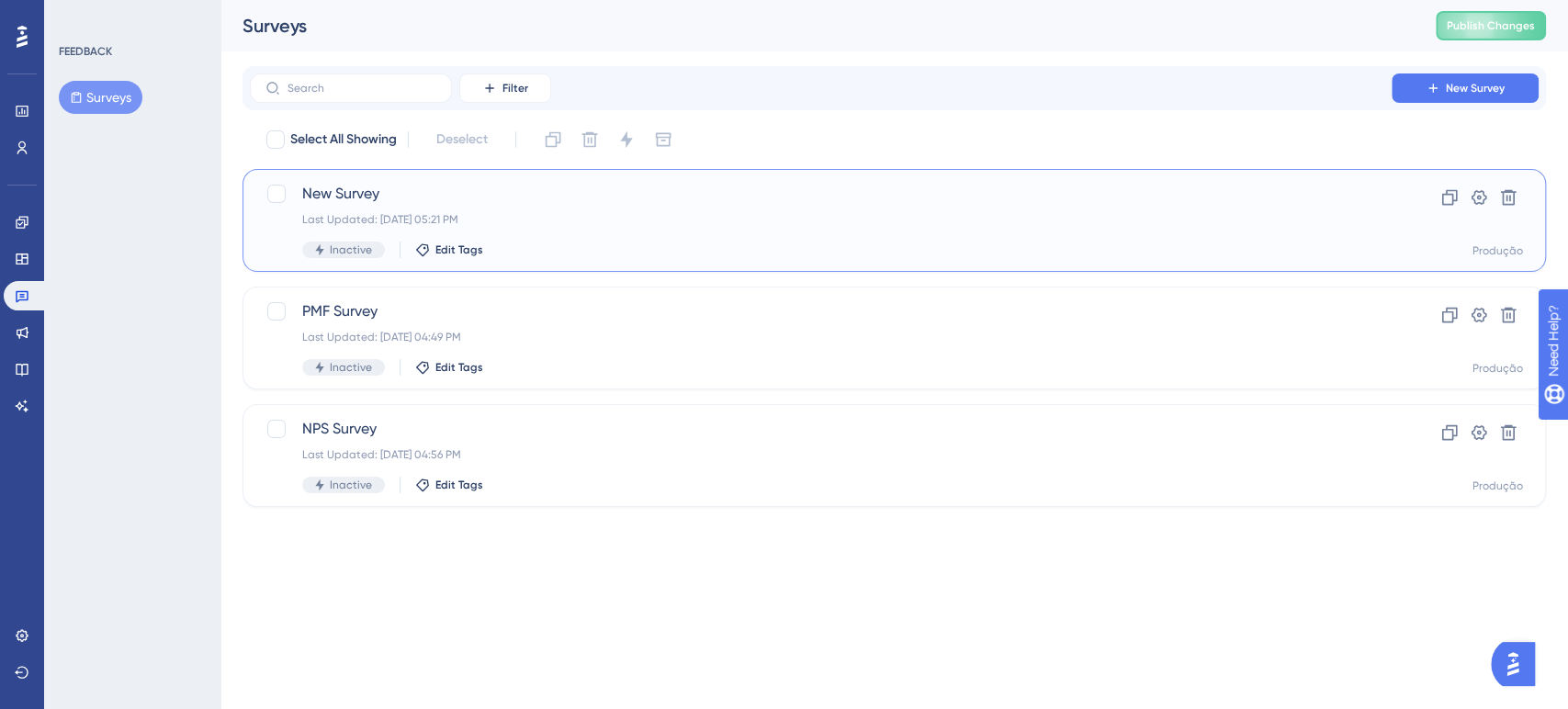
click at [529, 218] on div "Last Updated: 12 de ago. de 2025 05:21 PM" at bounding box center [821, 218] width 1037 height 15
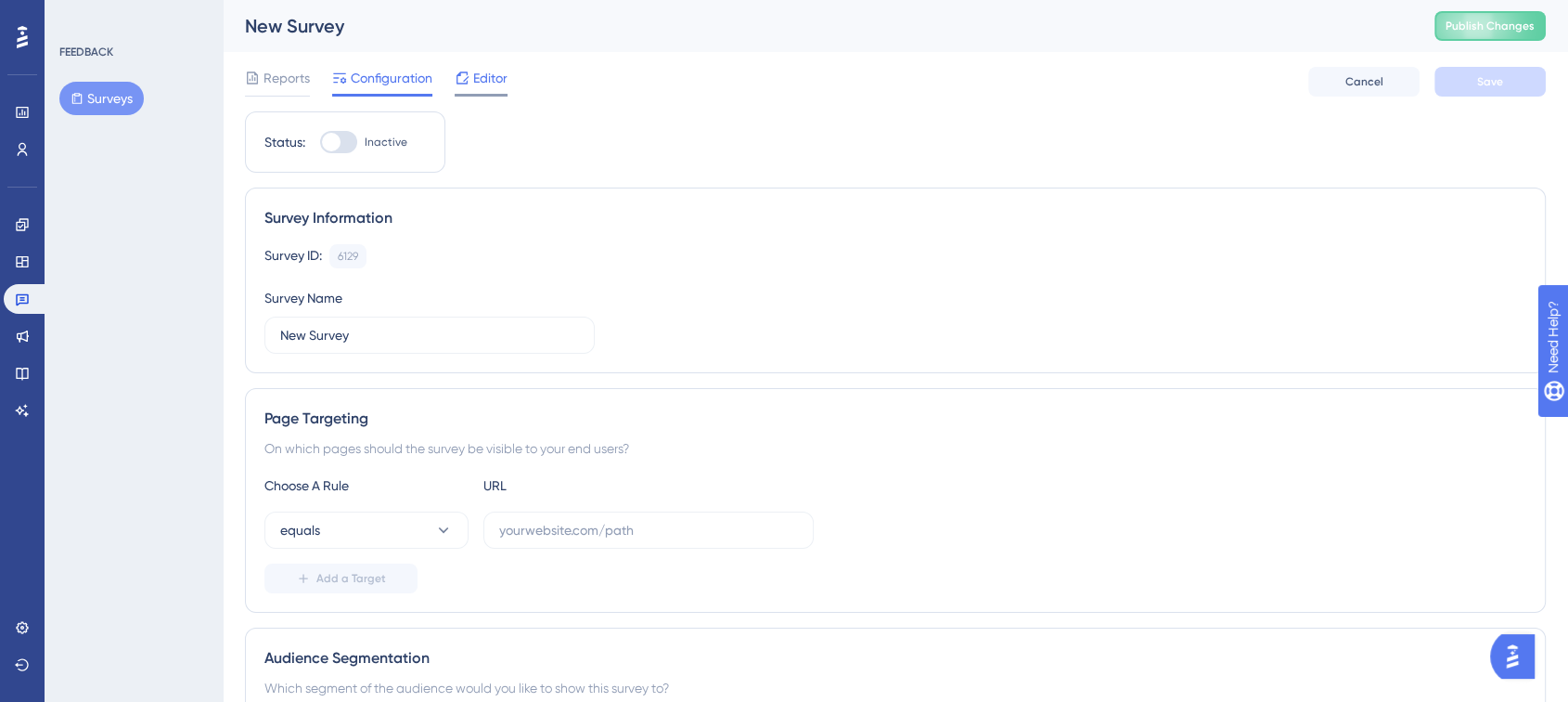
click at [490, 82] on span "Editor" at bounding box center [490, 78] width 34 height 23
